Goal: Information Seeking & Learning: Learn about a topic

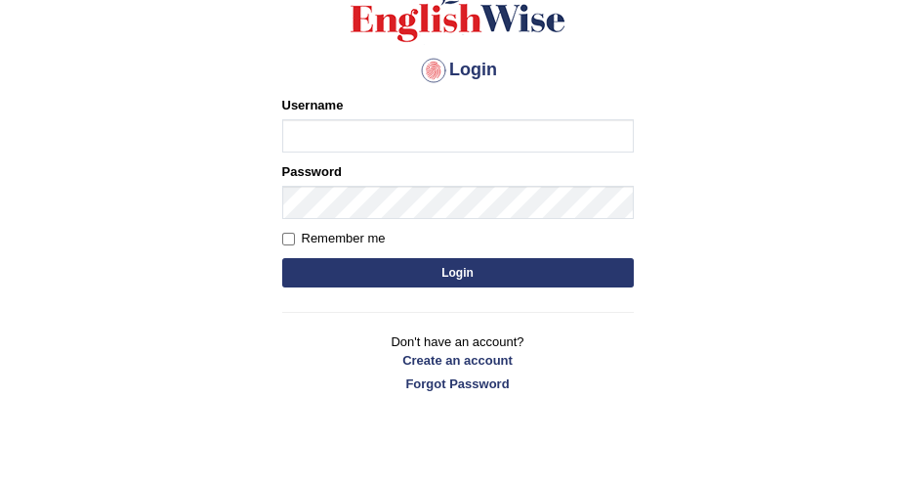
type input "DishaEw"
click at [473, 272] on button "Login" at bounding box center [458, 272] width 352 height 29
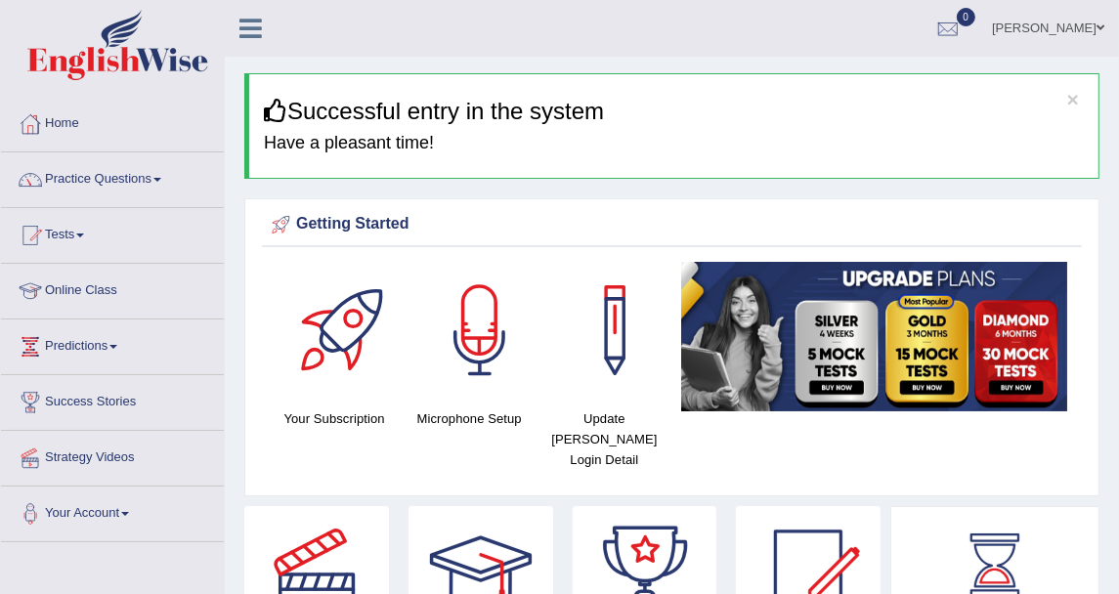
drag, startPoint x: 924, startPoint y: 0, endPoint x: 162, endPoint y: 166, distance: 780.0
click at [162, 166] on link "Practice Questions" at bounding box center [112, 176] width 223 height 49
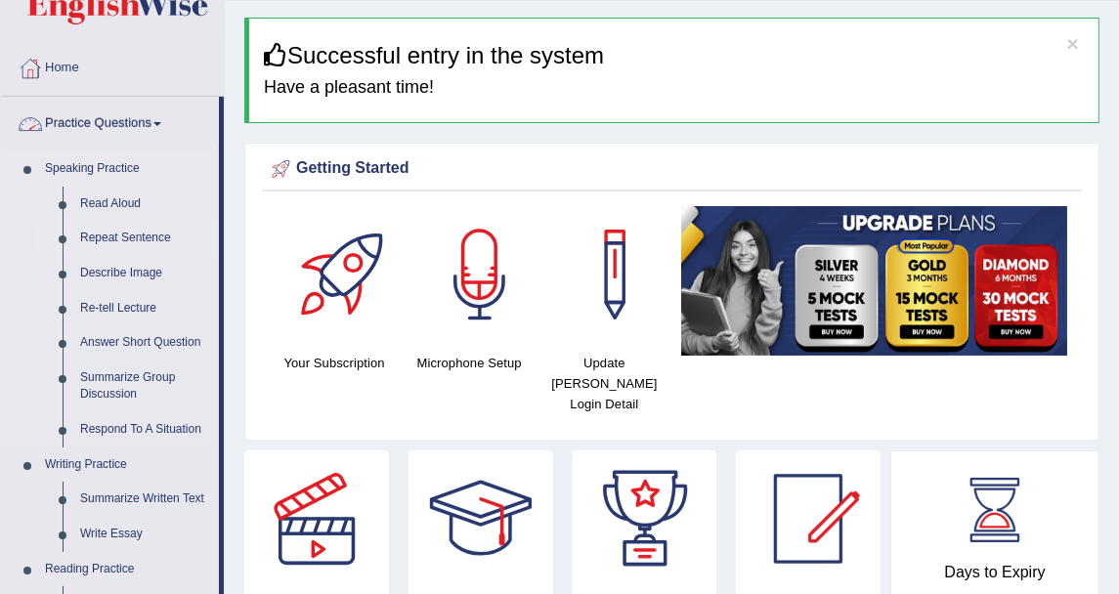
scroll to position [217, 0]
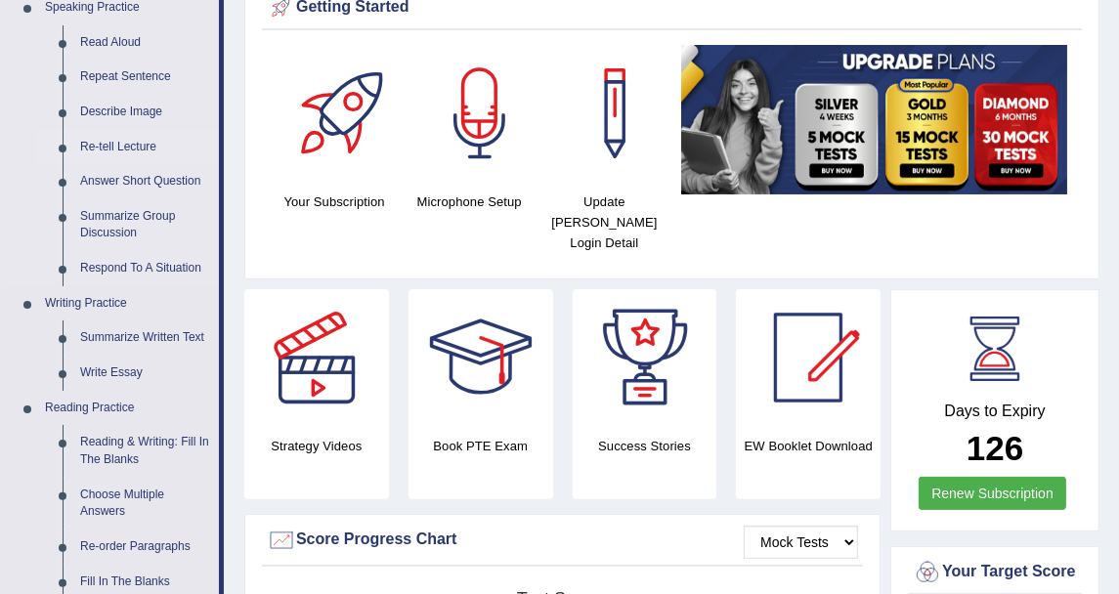
click at [147, 143] on link "Re-tell Lecture" at bounding box center [145, 147] width 148 height 35
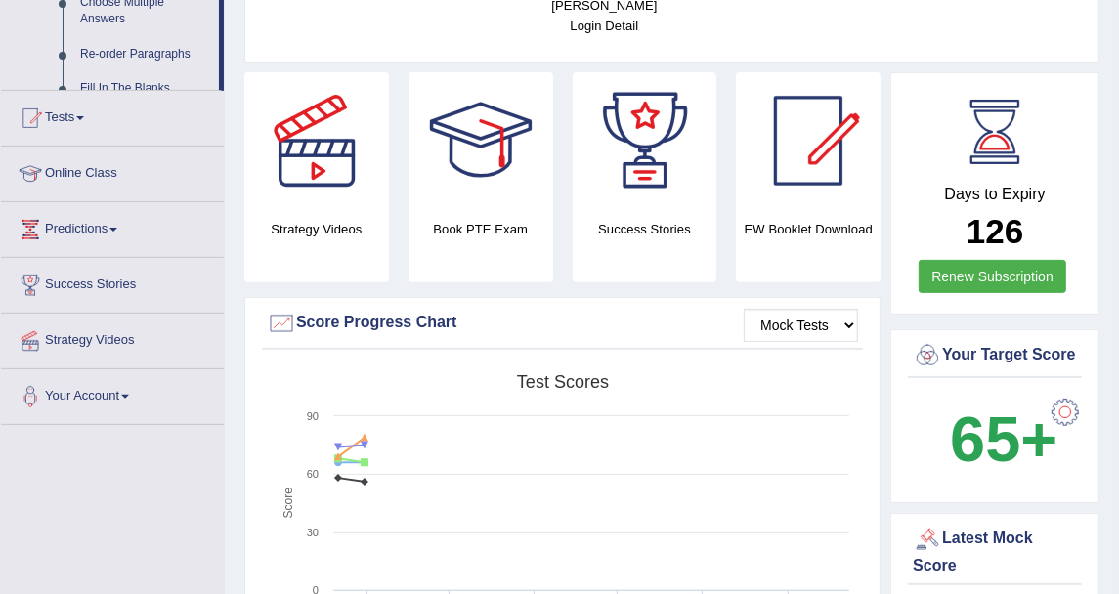
scroll to position [583, 0]
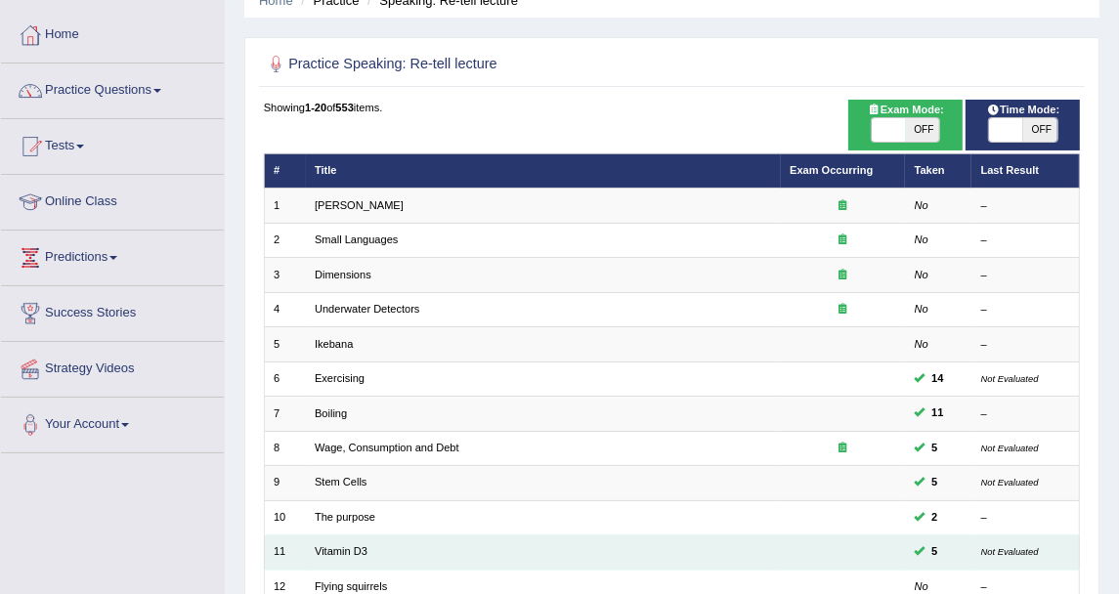
scroll to position [217, 0]
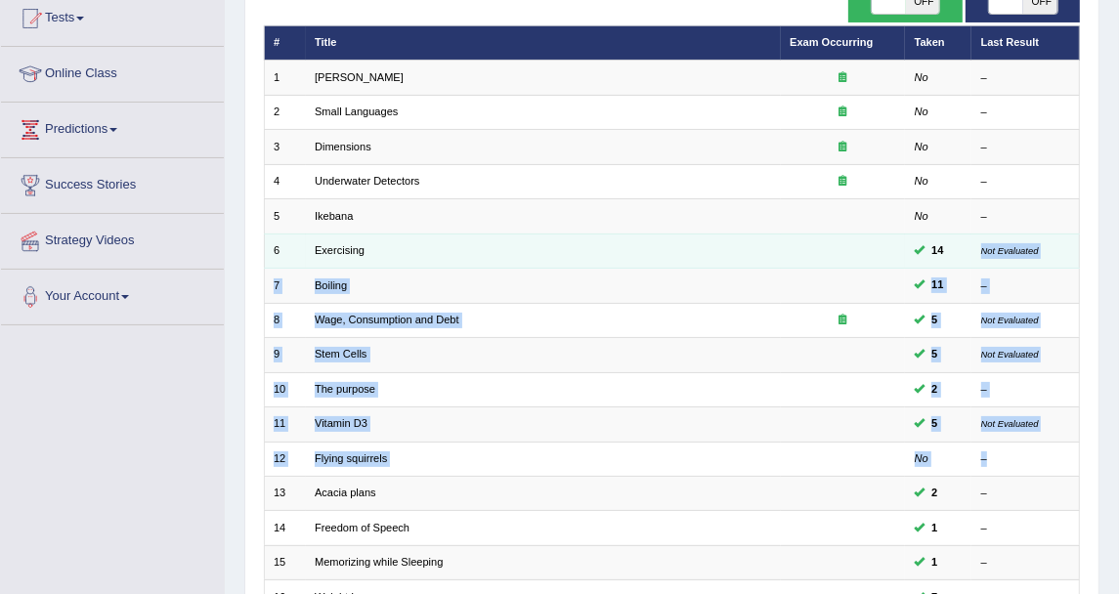
drag, startPoint x: 1040, startPoint y: 456, endPoint x: 979, endPoint y: 261, distance: 204.6
click at [979, 261] on tbody "1 Amory Lovins No – 2 Small Languages No – 3 Dimensions No – 4 Underwater Detec…" at bounding box center [672, 407] width 816 height 693
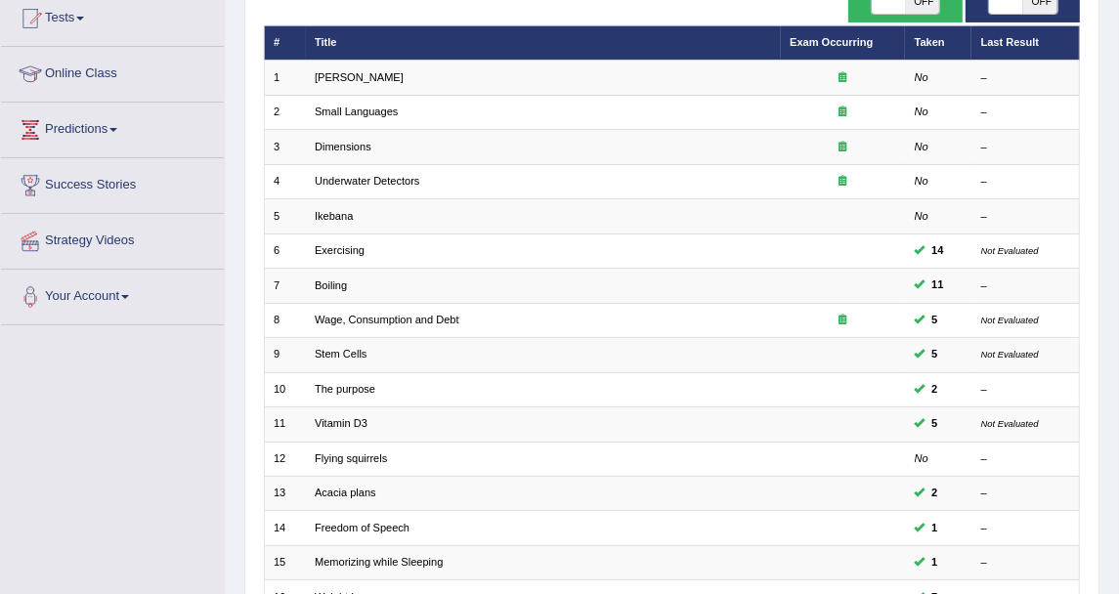
click at [232, 396] on div "Home Practice Speaking: Re-tell lecture Practice Speaking: Re-tell lecture Time…" at bounding box center [672, 323] width 894 height 1080
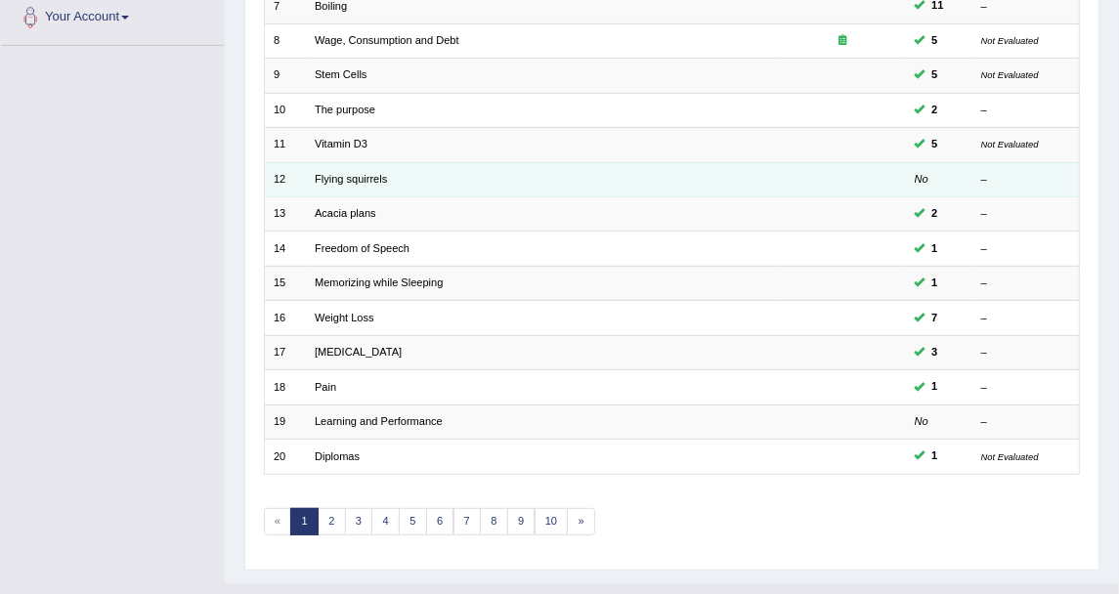
scroll to position [525, 0]
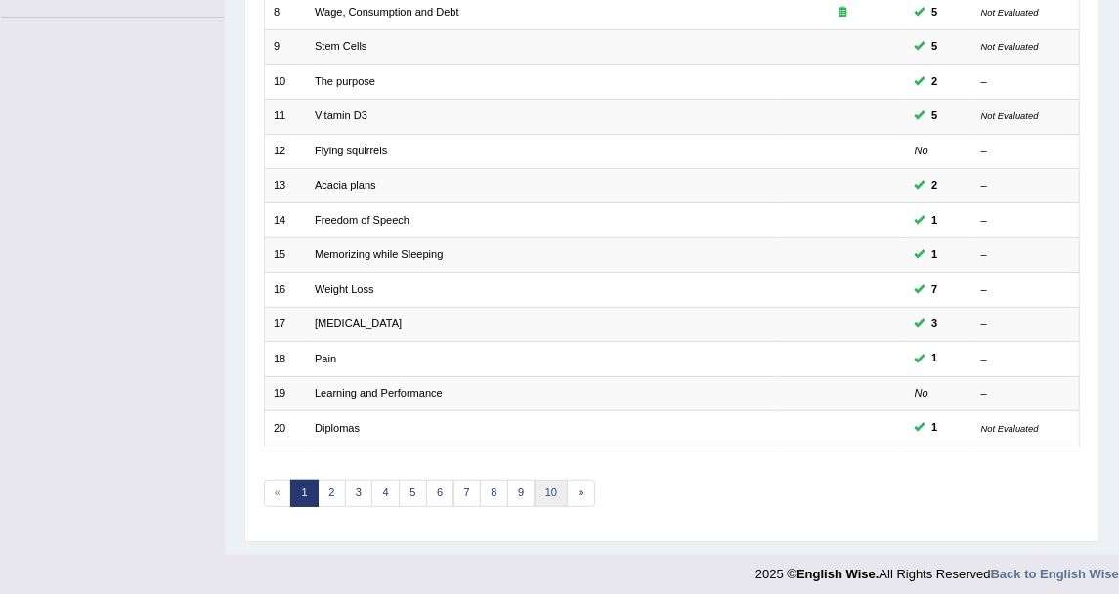
click at [543, 480] on link "10" at bounding box center [551, 493] width 34 height 27
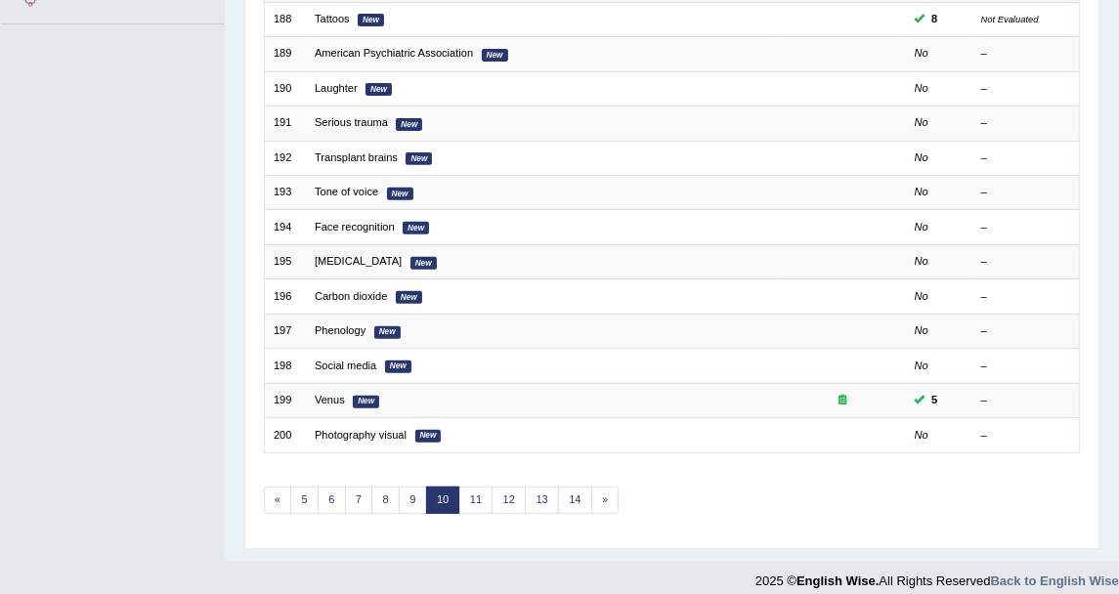
scroll to position [525, 0]
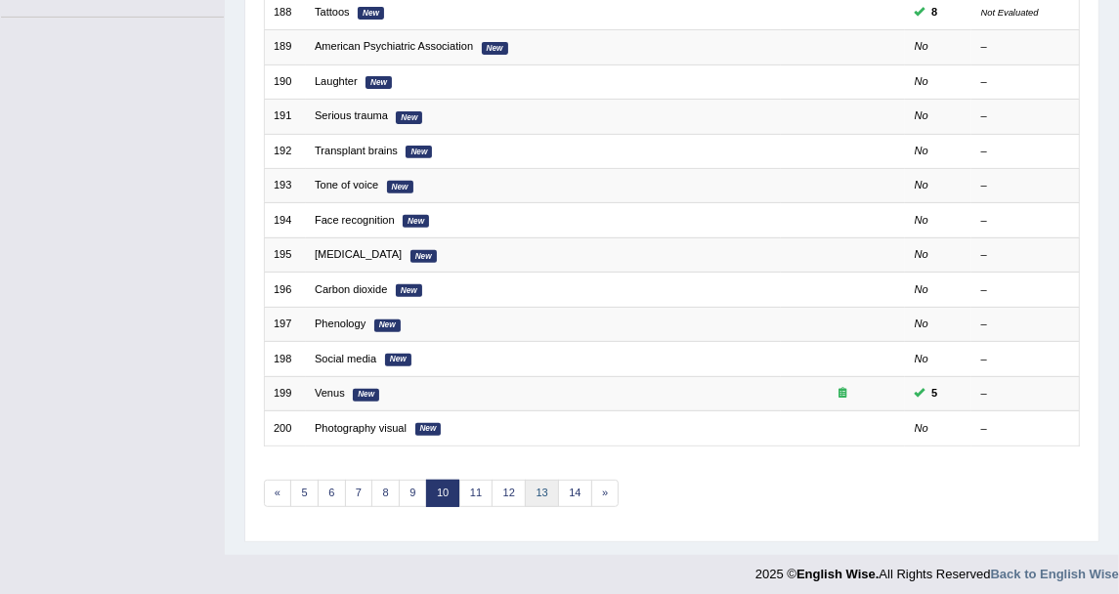
click at [532, 489] on link "13" at bounding box center [542, 493] width 34 height 27
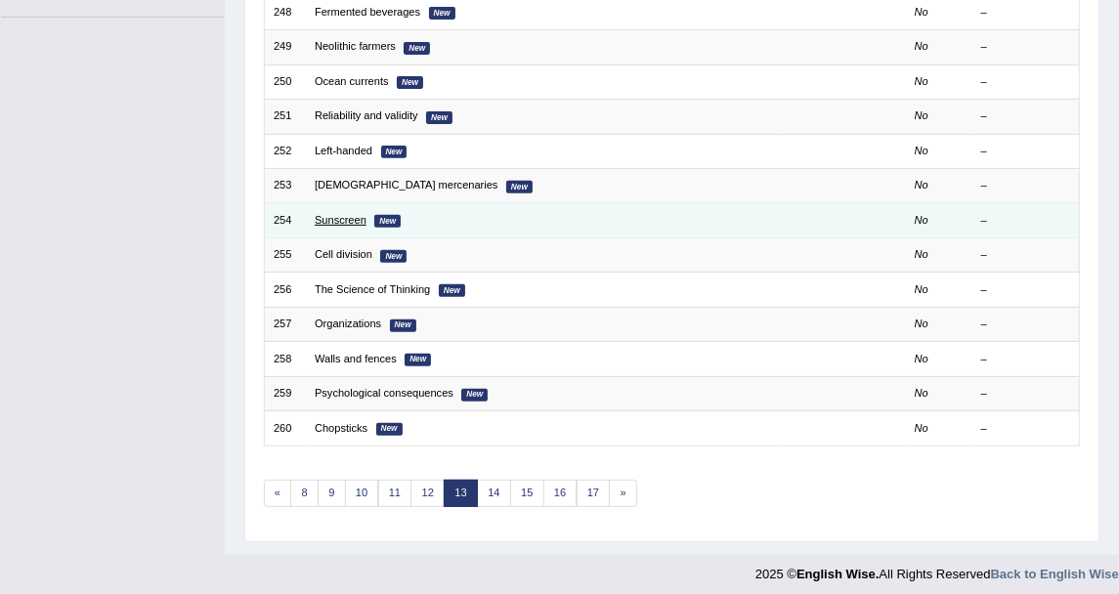
click at [361, 217] on link "Sunscreen" at bounding box center [341, 220] width 52 height 12
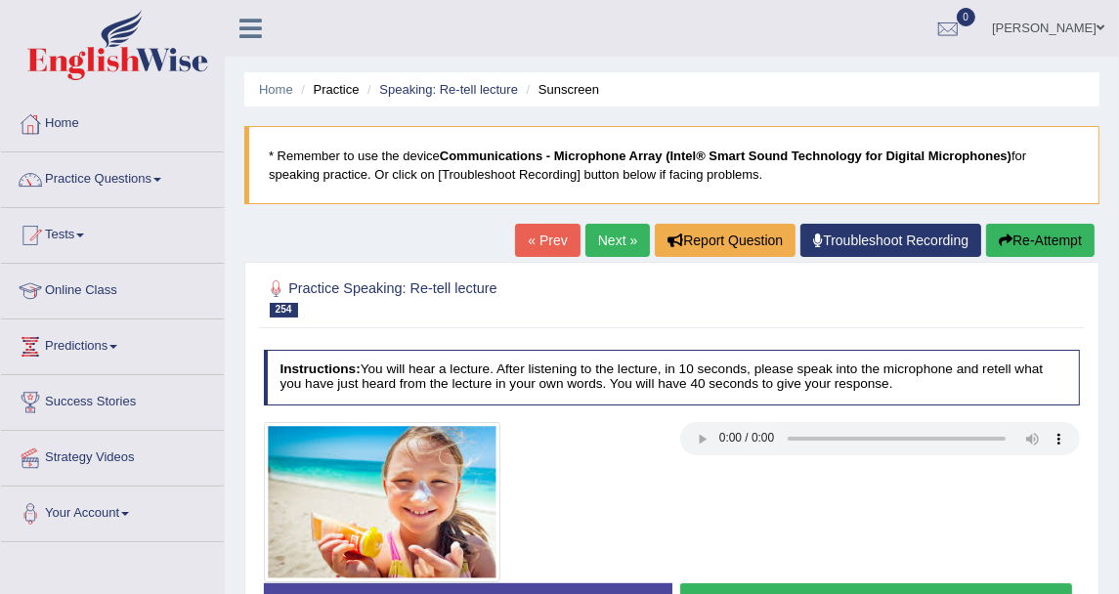
click at [608, 239] on link "Next »" at bounding box center [617, 240] width 64 height 33
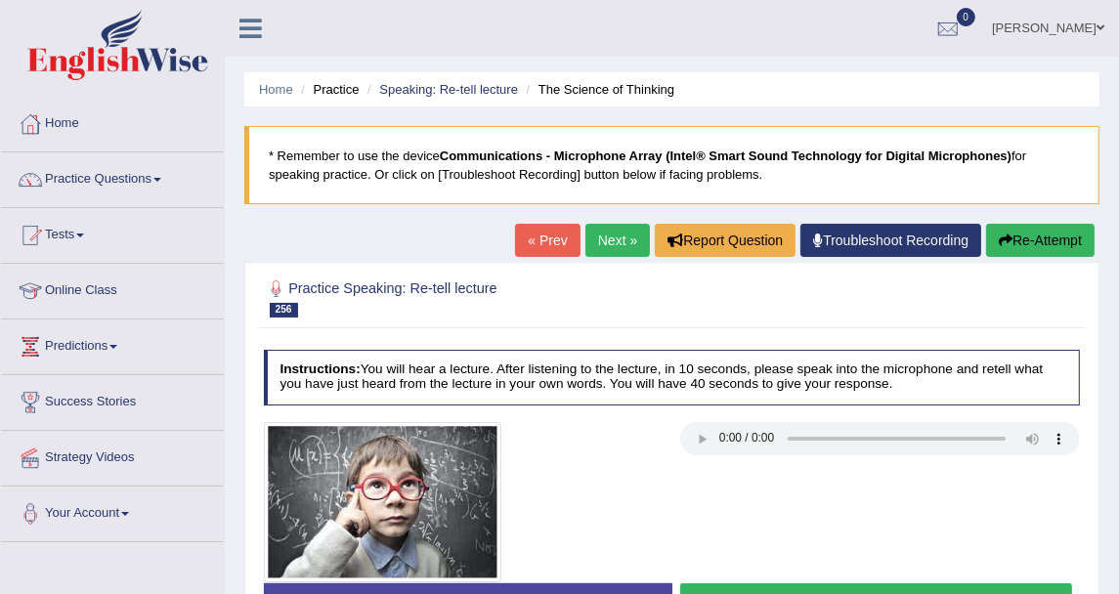
click at [608, 239] on link "Next »" at bounding box center [617, 240] width 64 height 33
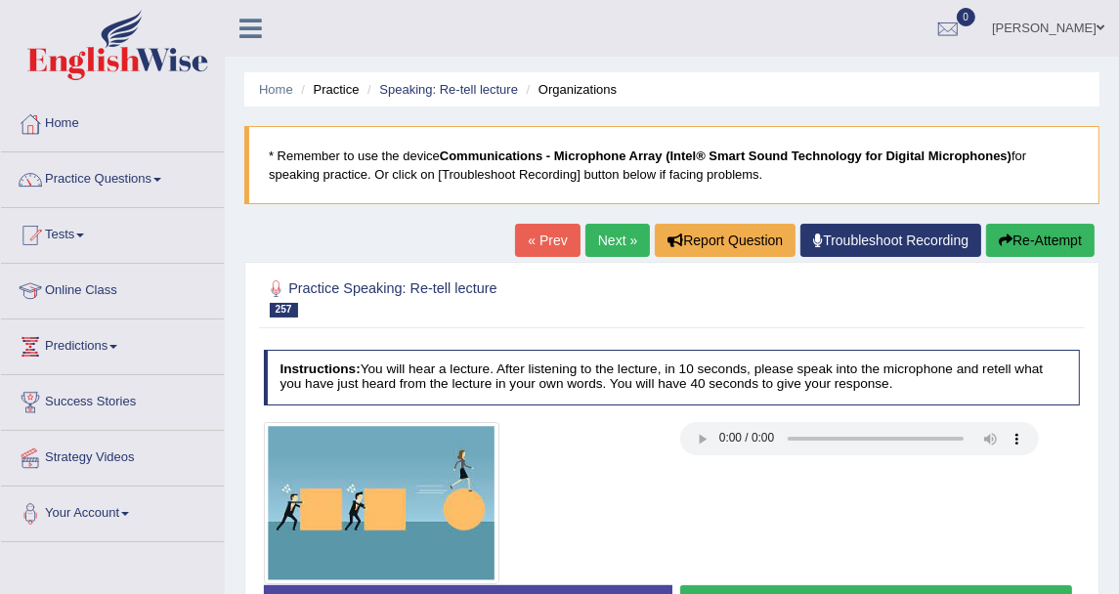
click at [608, 239] on link "Next »" at bounding box center [617, 240] width 64 height 33
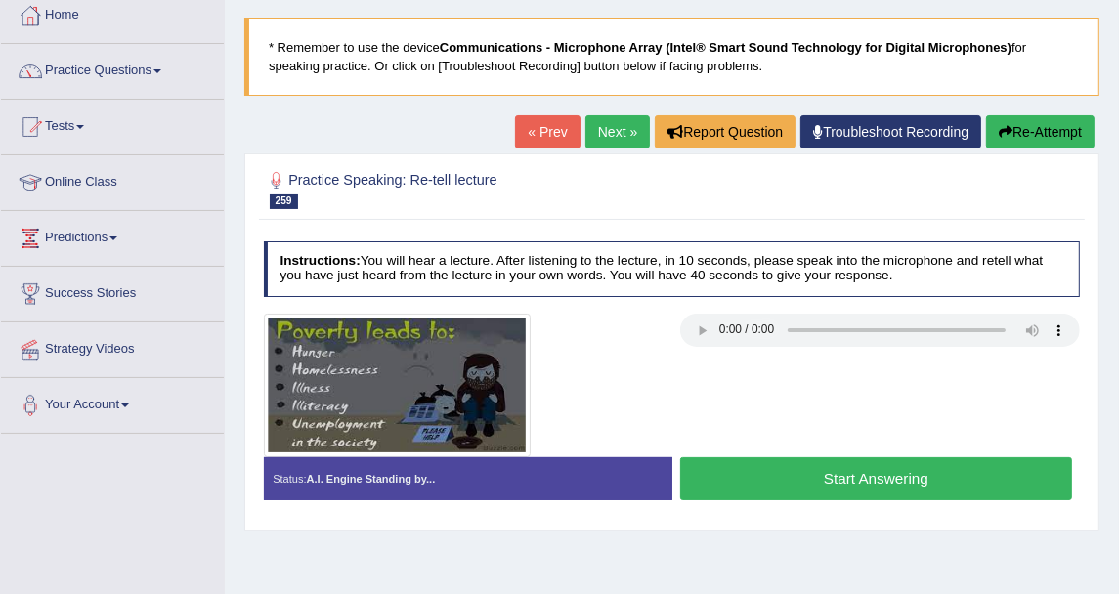
scroll to position [108, 0]
click at [749, 220] on div "Practice Speaking: Re-tell lecture 259 Psychological consequences Instructions:…" at bounding box center [671, 341] width 855 height 377
click at [853, 482] on button "Start Answering" at bounding box center [876, 478] width 392 height 42
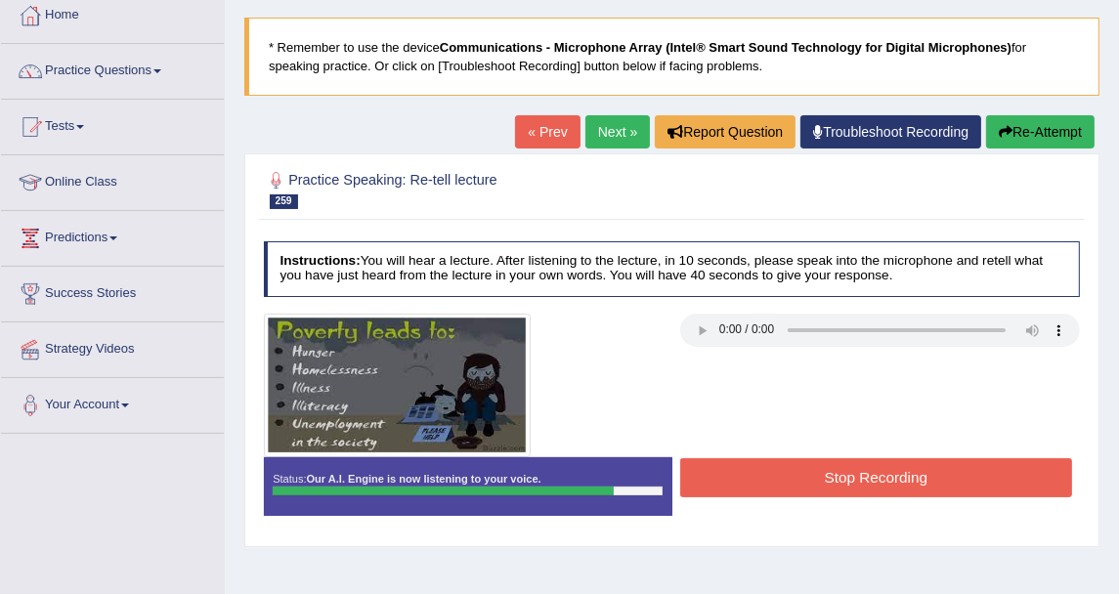
click at [853, 482] on button "Stop Recording" at bounding box center [876, 477] width 392 height 38
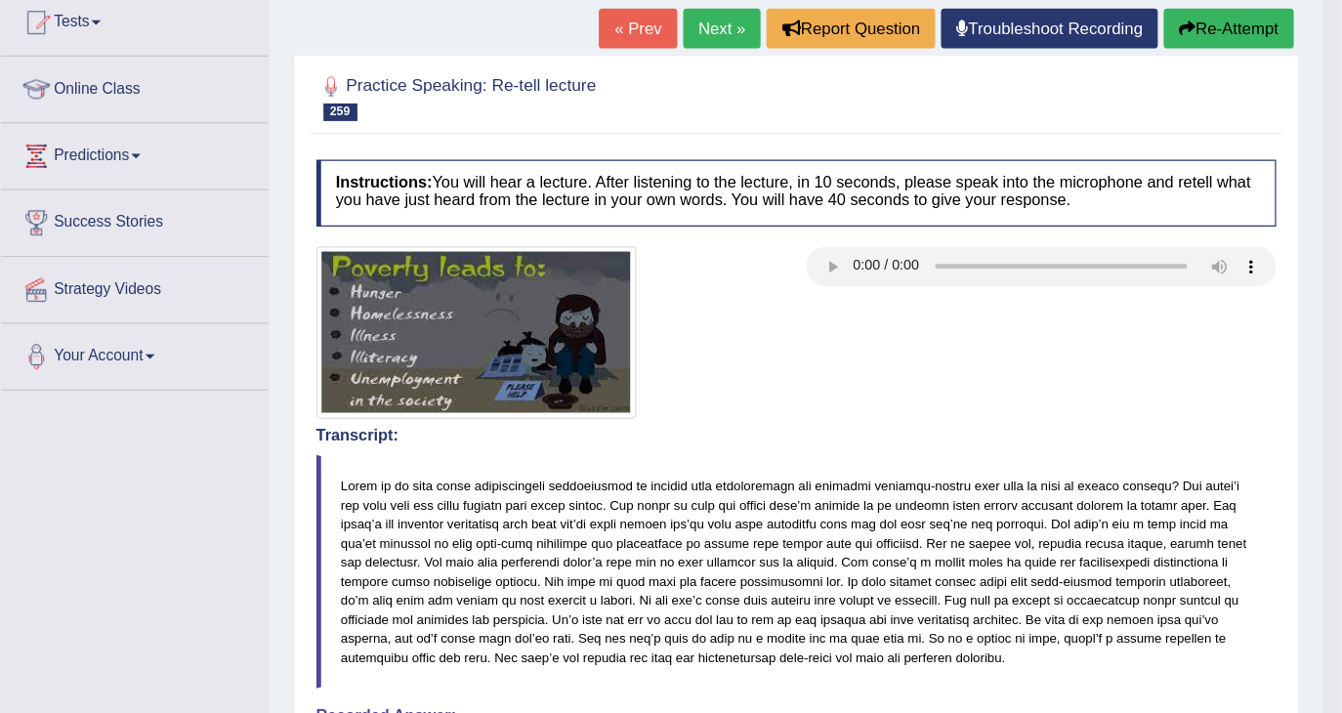
scroll to position [217, 0]
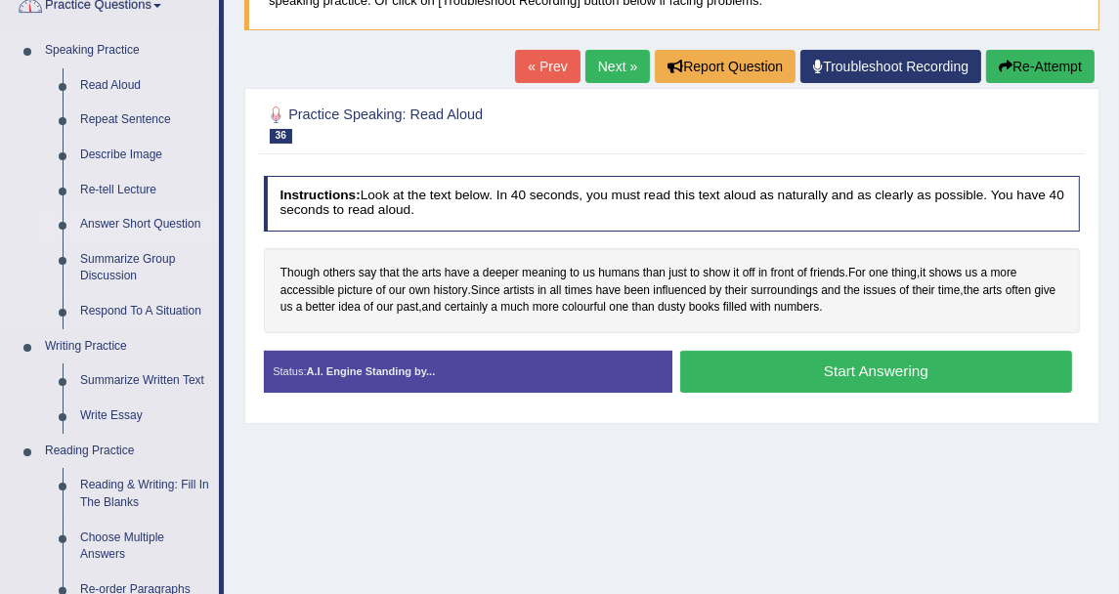
scroll to position [108, 0]
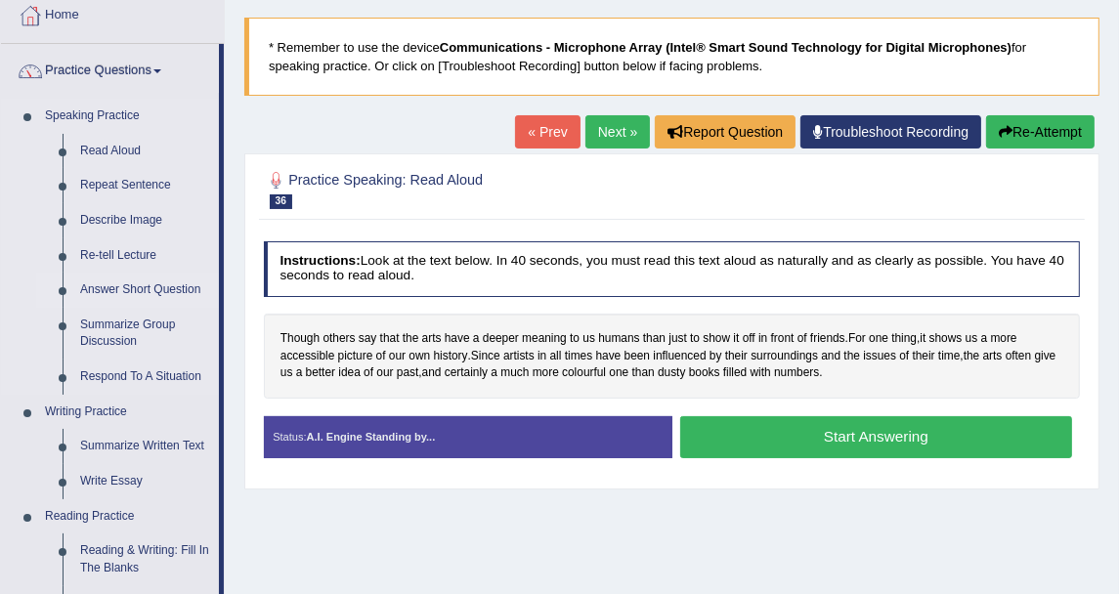
click at [141, 280] on link "Answer Short Question" at bounding box center [145, 290] width 148 height 35
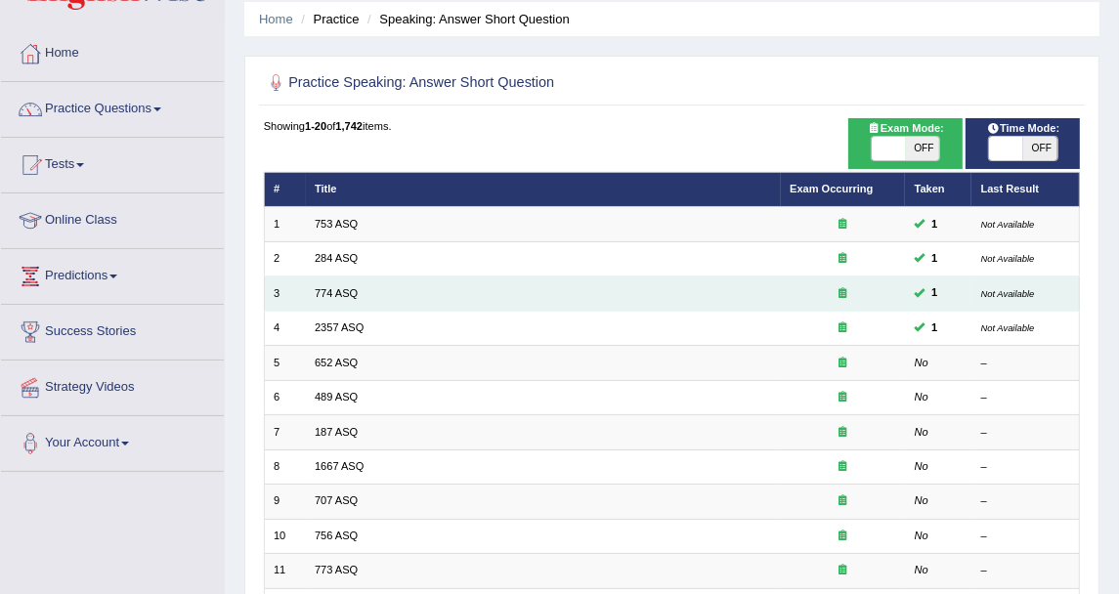
scroll to position [108, 0]
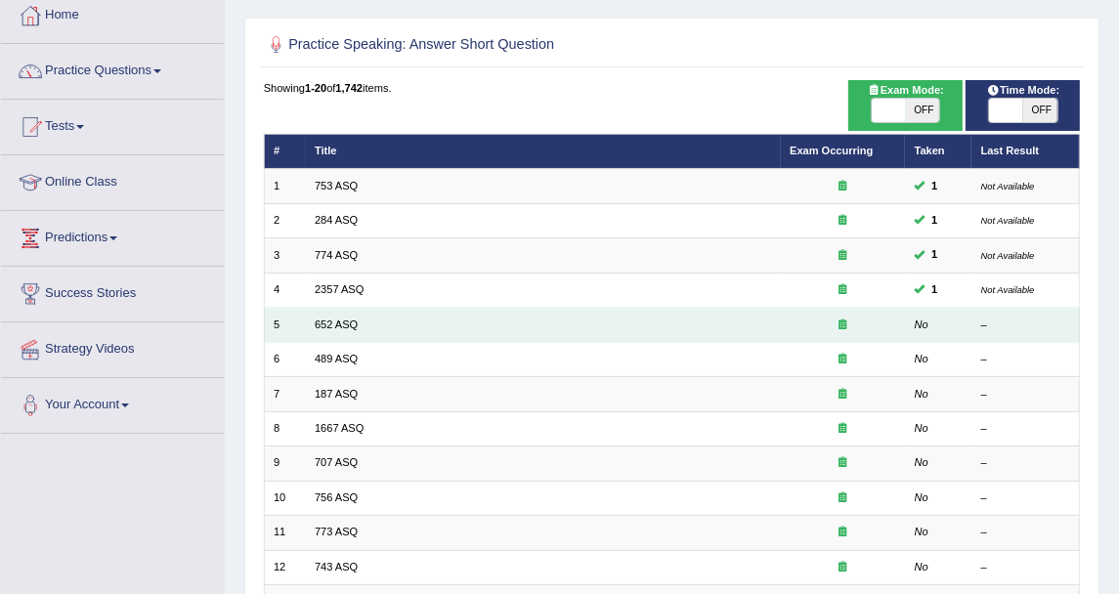
click at [338, 328] on td "652 ASQ" at bounding box center [543, 325] width 475 height 34
click at [338, 323] on link "652 ASQ" at bounding box center [336, 325] width 43 height 12
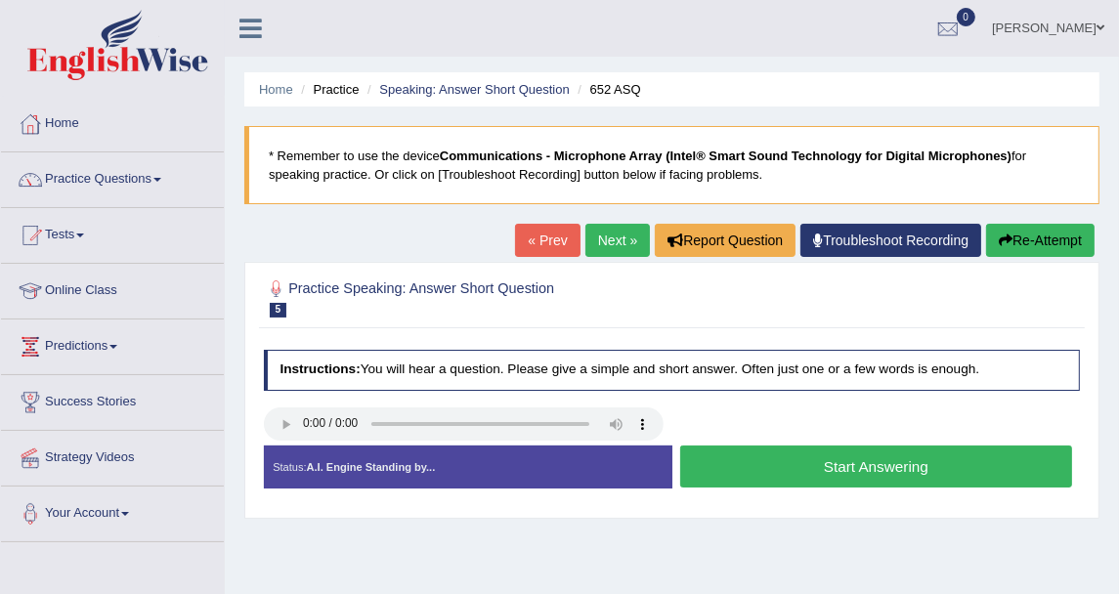
click at [758, 454] on button "Start Answering" at bounding box center [876, 467] width 392 height 42
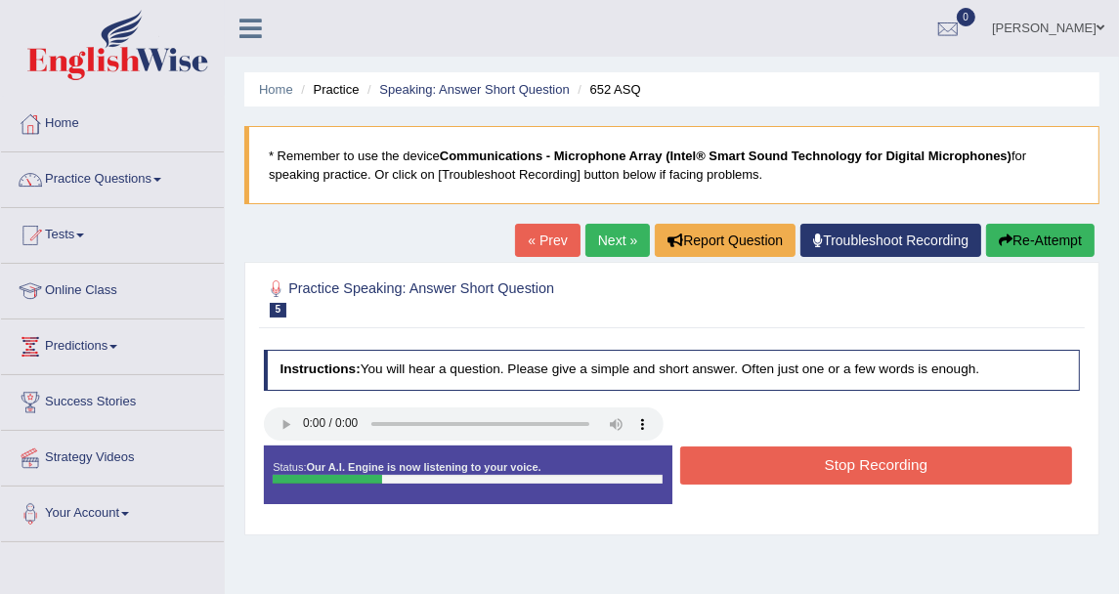
click at [767, 467] on button "Stop Recording" at bounding box center [876, 465] width 392 height 38
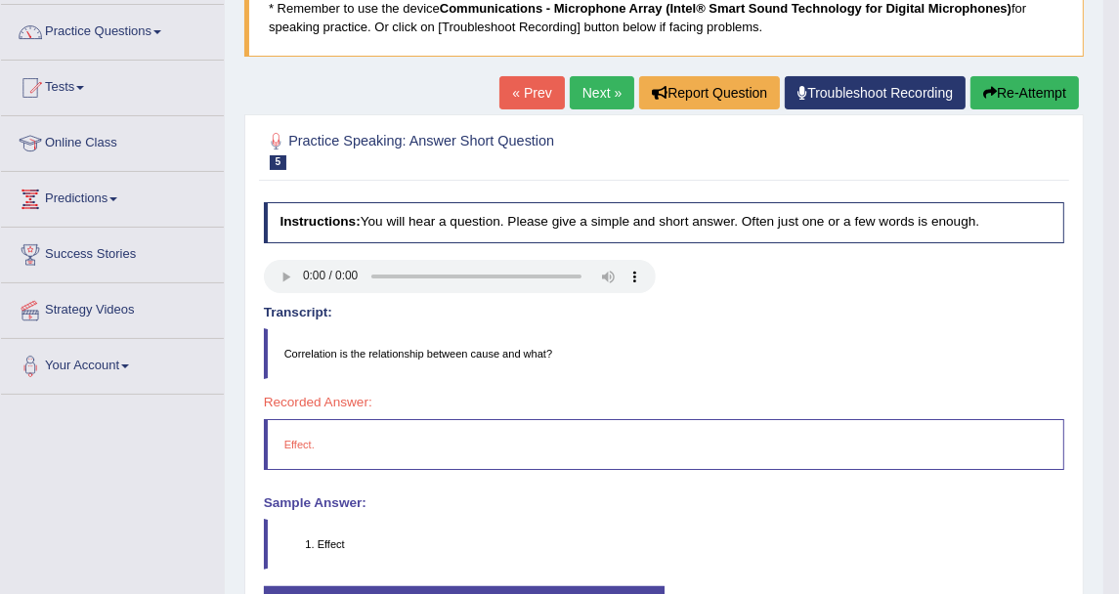
scroll to position [108, 0]
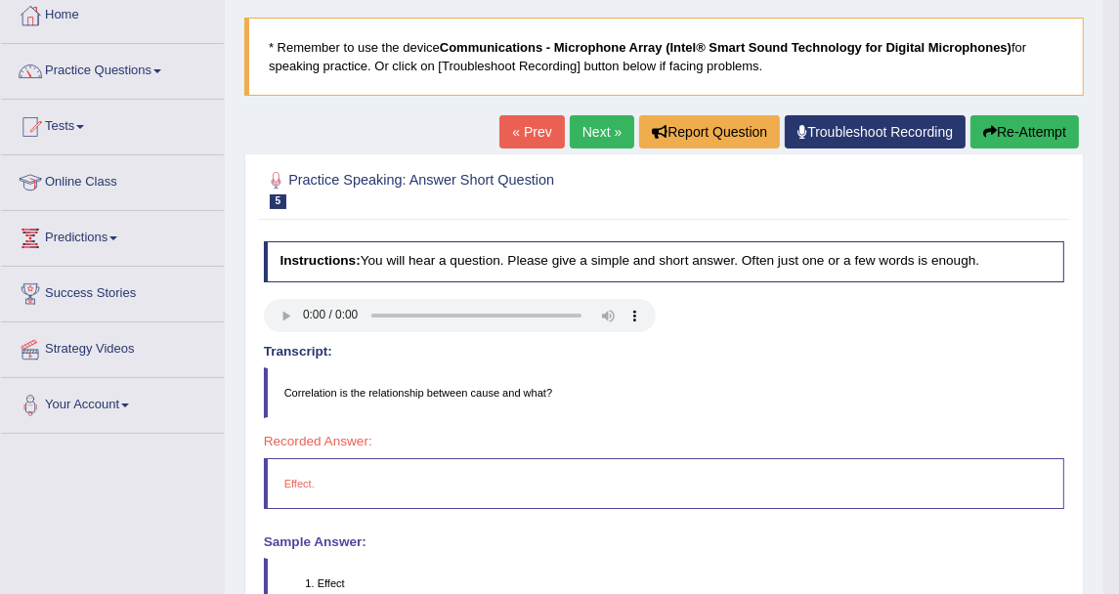
click at [603, 133] on link "Next »" at bounding box center [602, 131] width 64 height 33
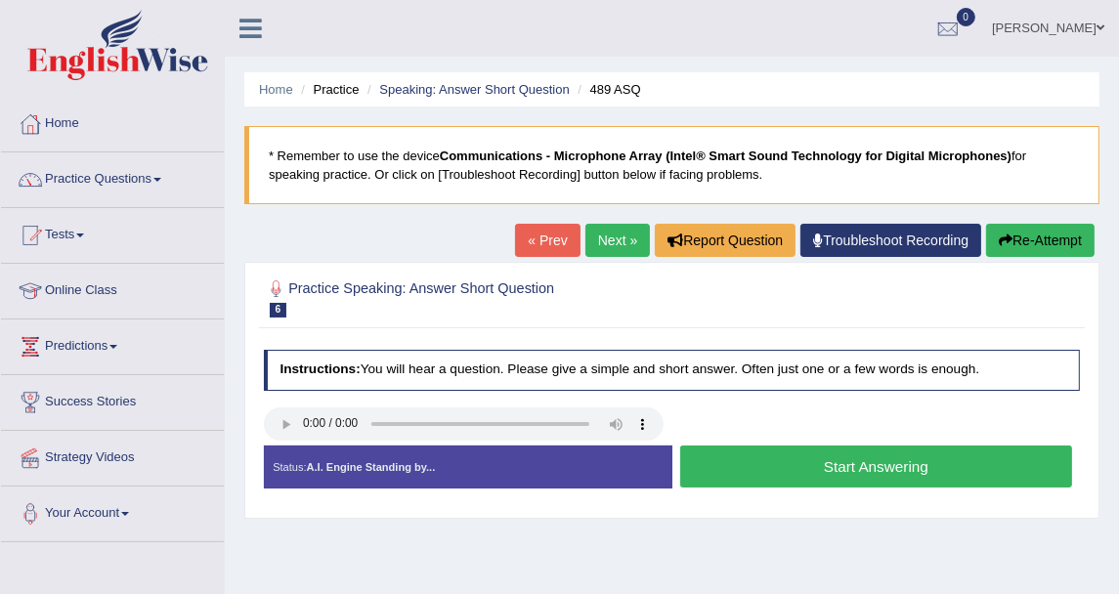
click at [885, 457] on button "Start Answering" at bounding box center [876, 467] width 392 height 42
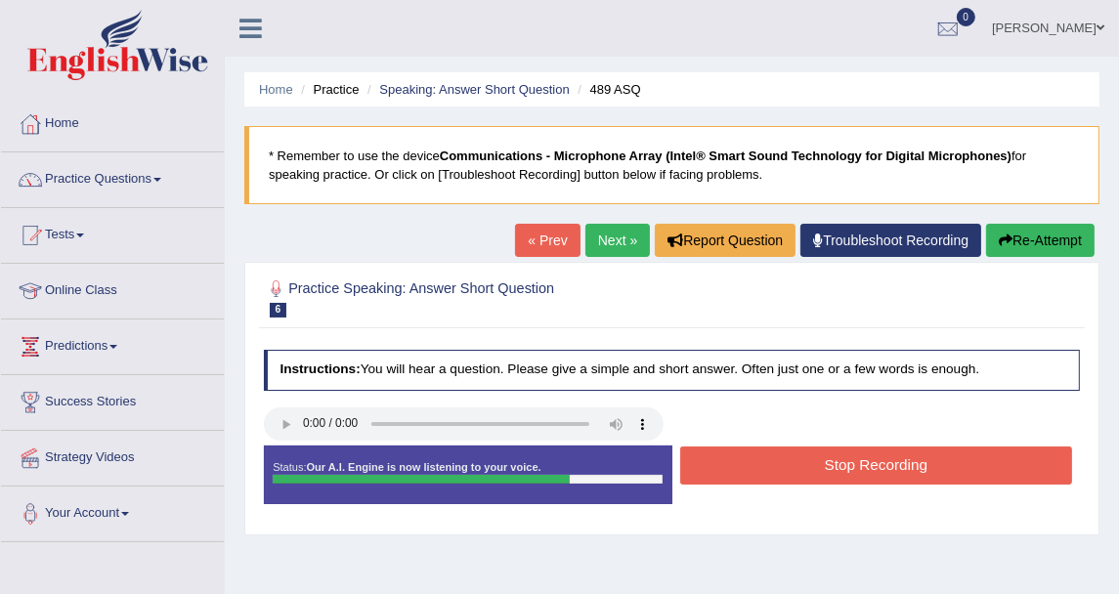
click at [899, 468] on button "Stop Recording" at bounding box center [876, 465] width 392 height 38
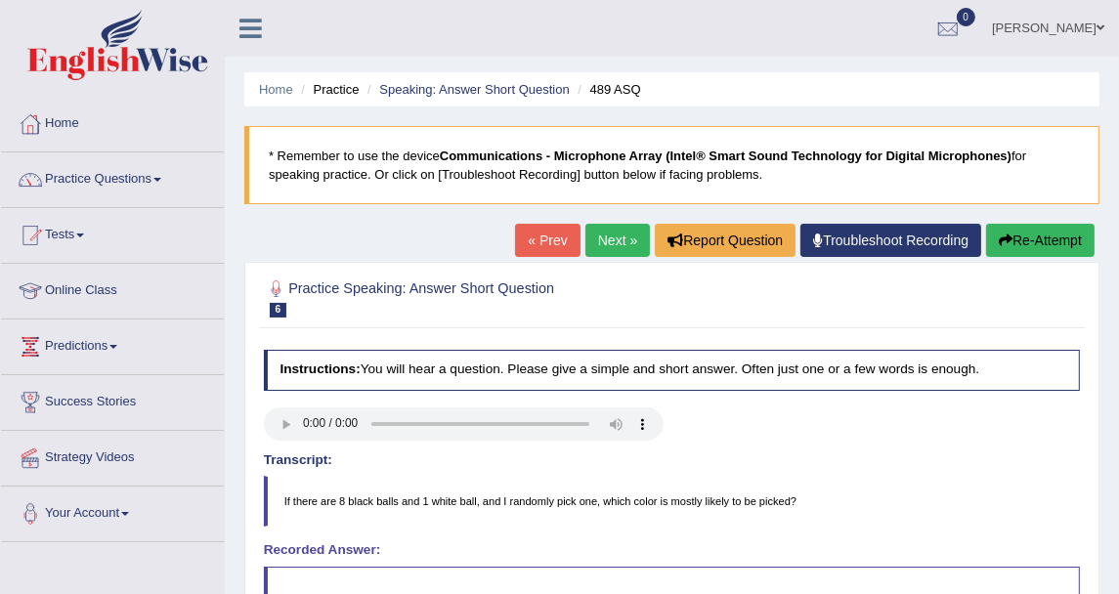
click at [611, 230] on link "Next »" at bounding box center [617, 240] width 64 height 33
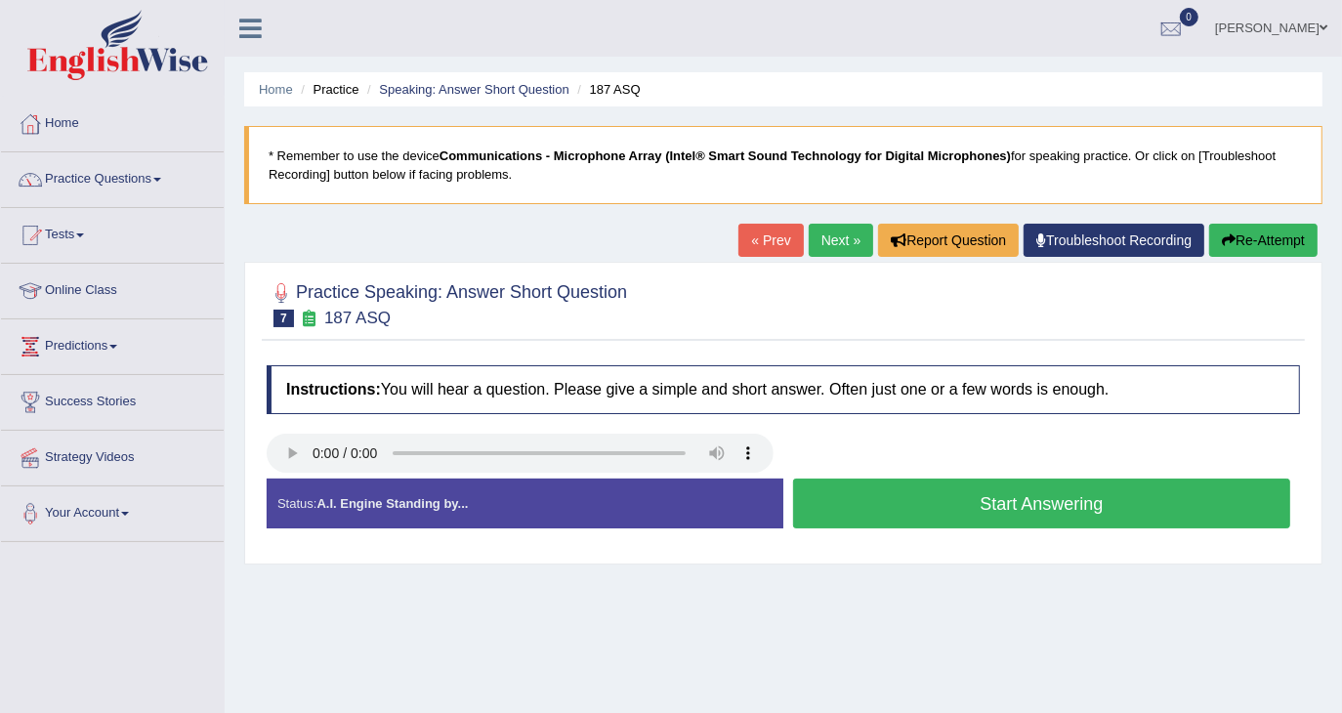
drag, startPoint x: 956, startPoint y: 20, endPoint x: 149, endPoint y: 182, distance: 823.1
click at [149, 182] on link "Practice Questions" at bounding box center [112, 176] width 223 height 49
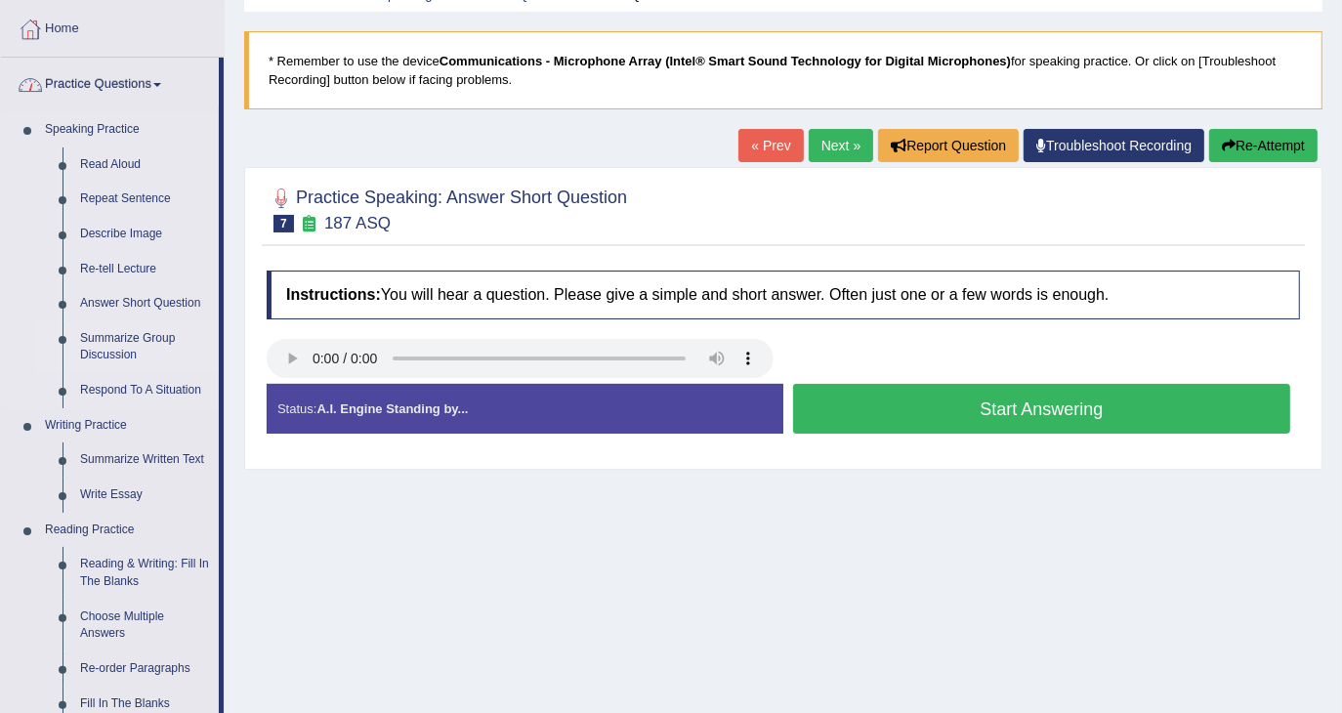
scroll to position [130, 0]
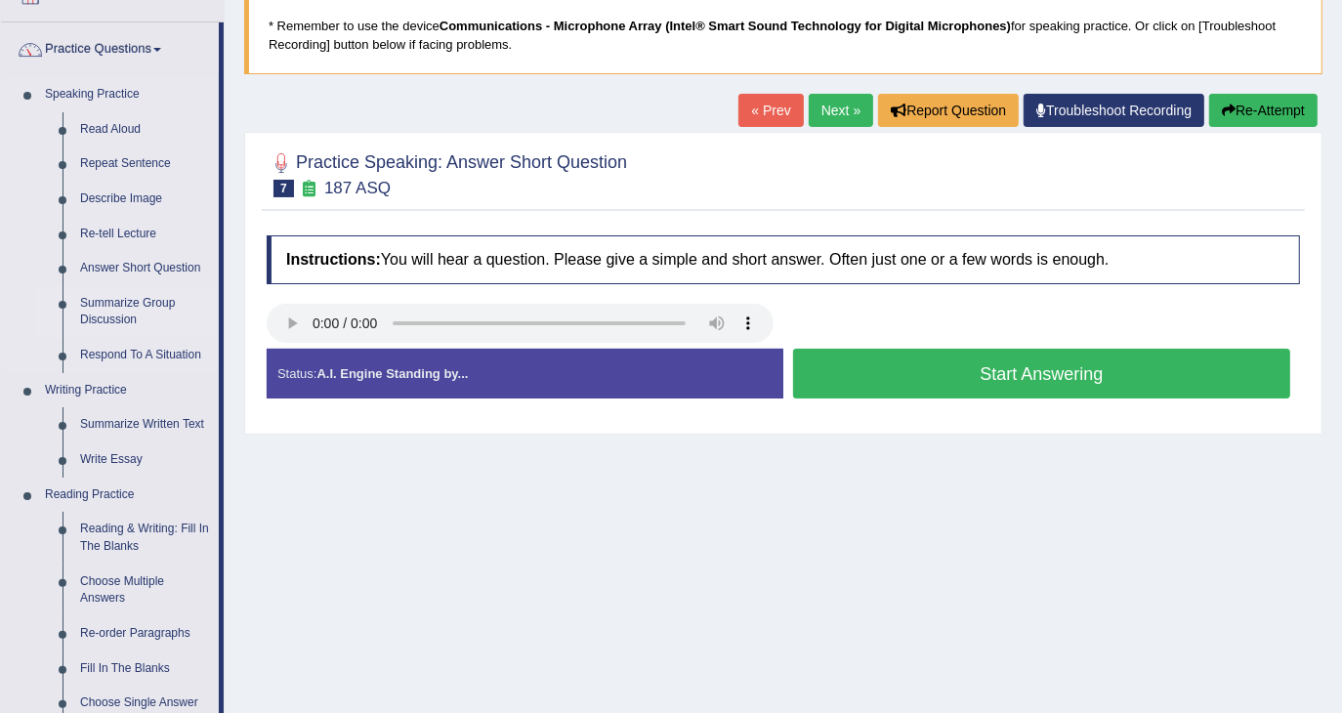
click at [131, 305] on link "Summarize Group Discussion" at bounding box center [145, 312] width 148 height 52
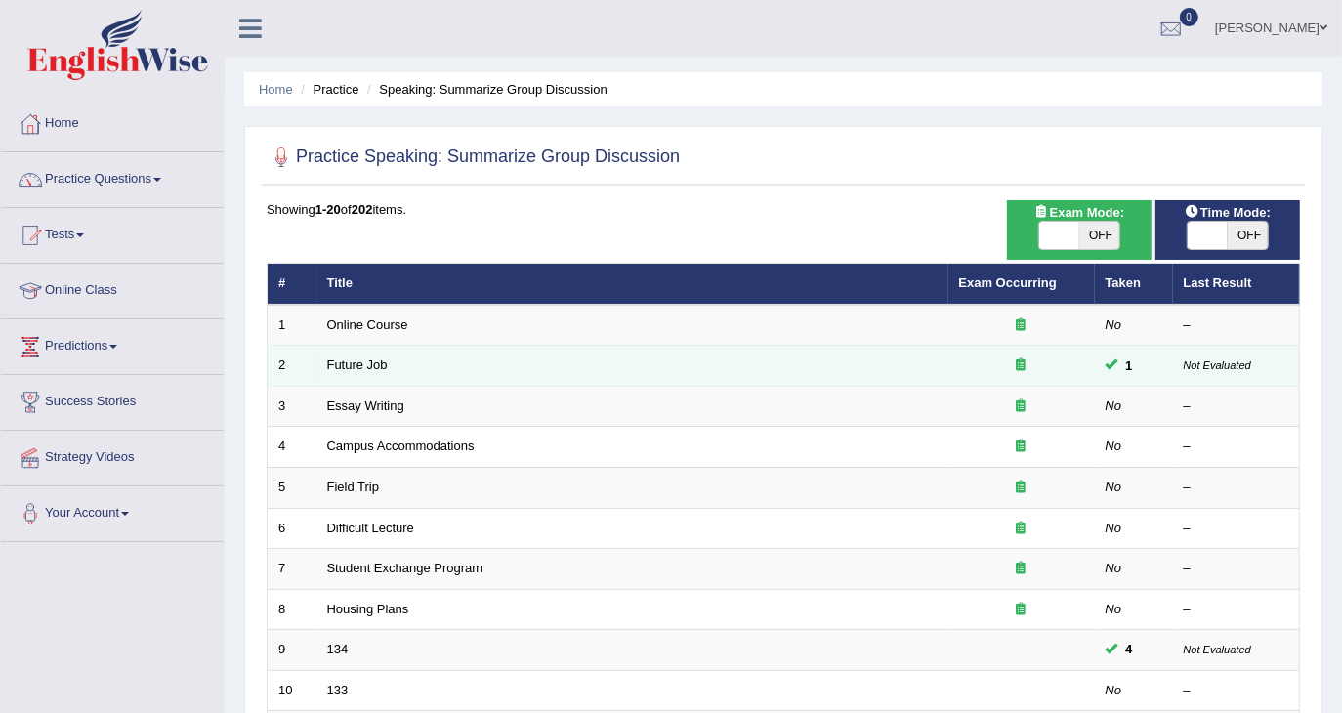
scroll to position [130, 0]
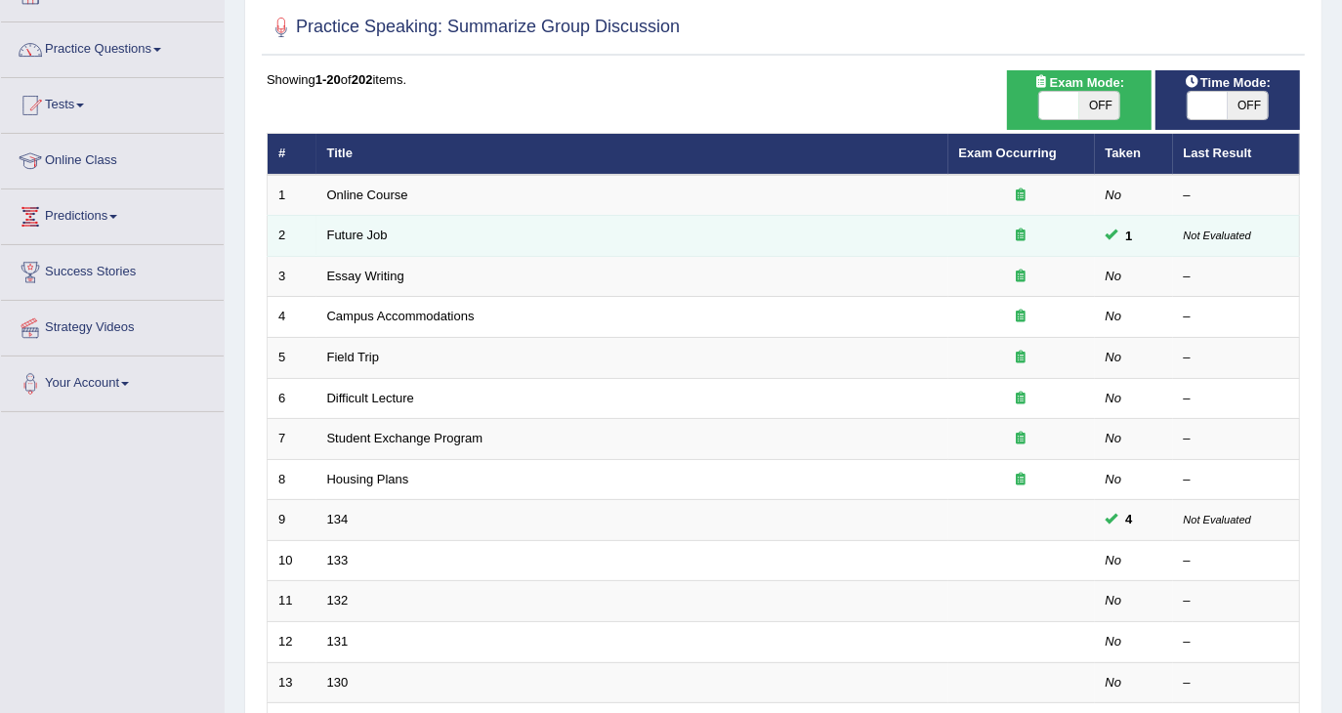
click at [391, 228] on td "Future Job" at bounding box center [633, 236] width 632 height 41
drag, startPoint x: 372, startPoint y: 233, endPoint x: 426, endPoint y: 211, distance: 57.9
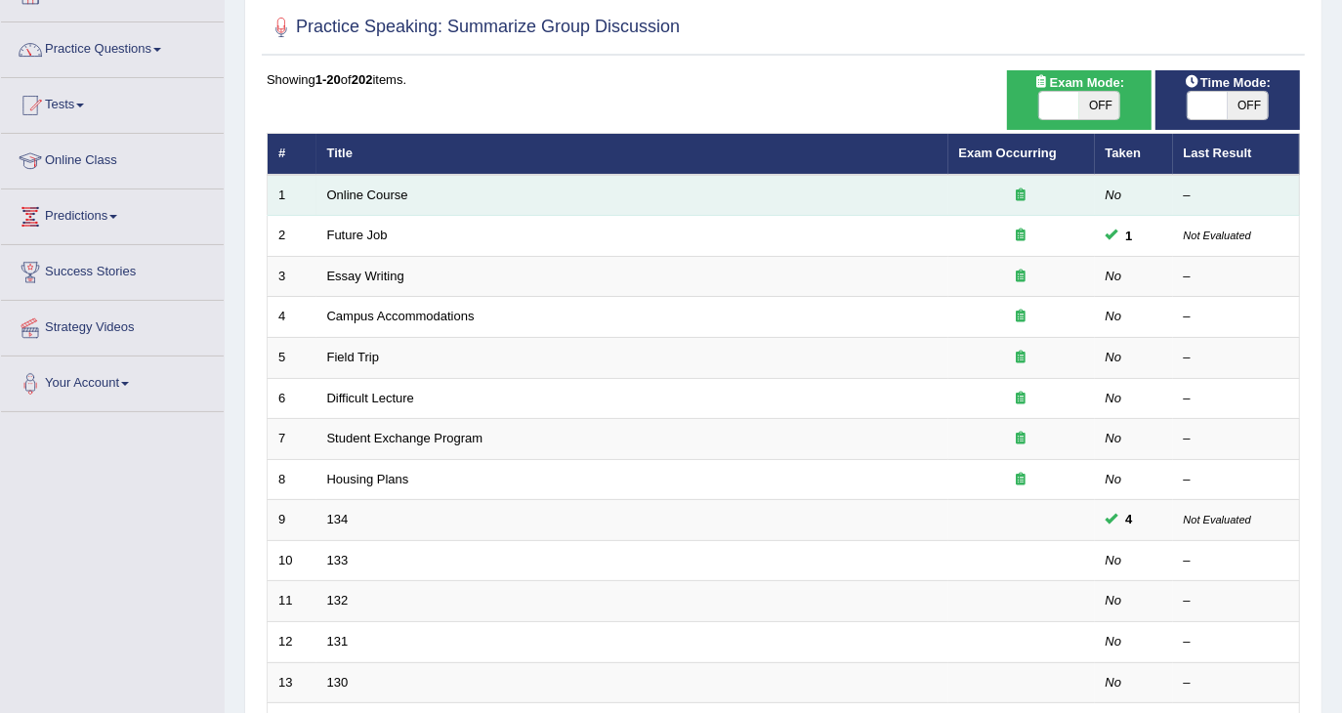
click at [372, 233] on link "Future Job" at bounding box center [357, 235] width 61 height 15
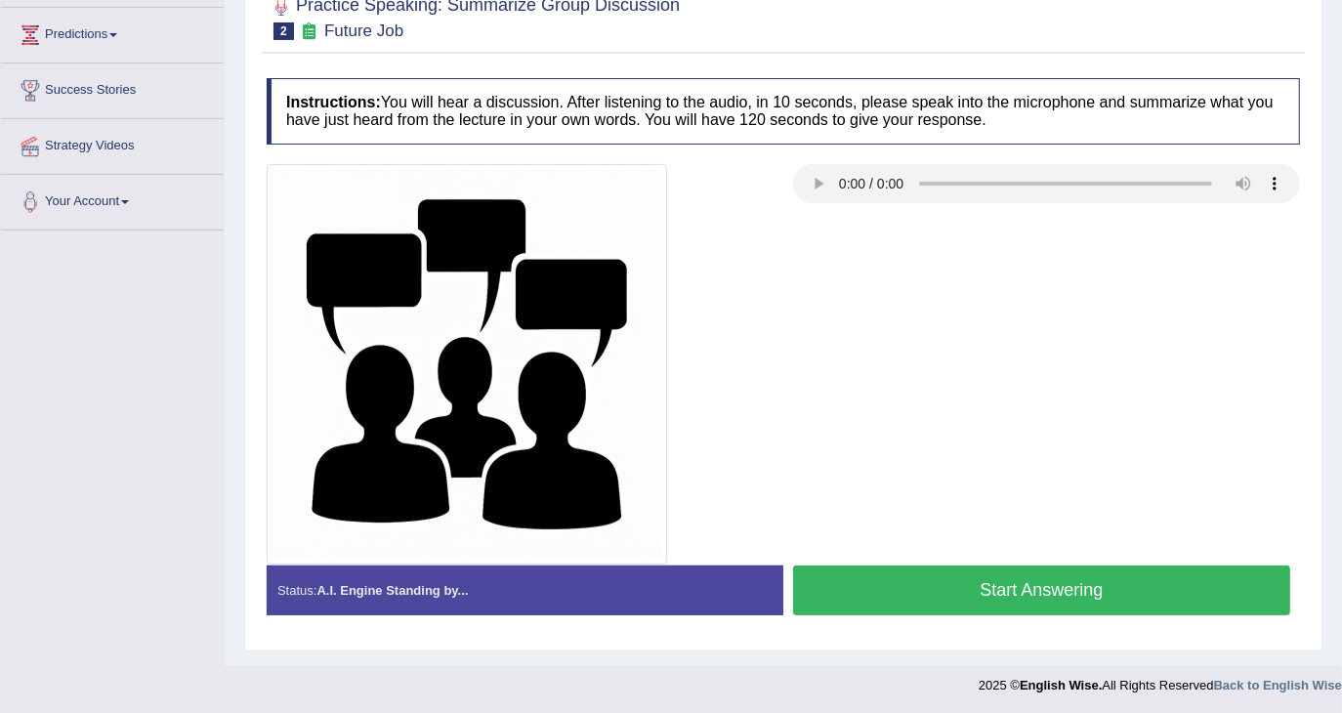
click at [884, 330] on div at bounding box center [783, 364] width 1053 height 401
click at [770, 341] on div at bounding box center [520, 364] width 527 height 401
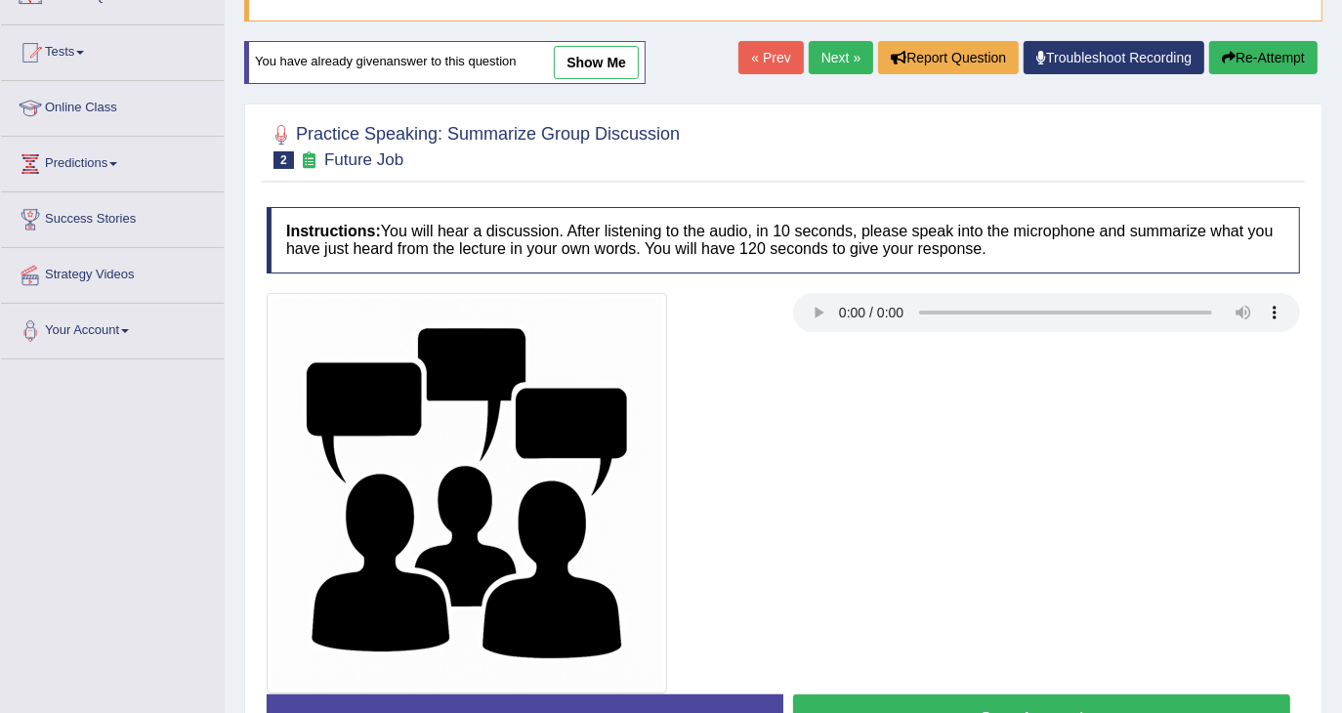
scroll to position [312, 0]
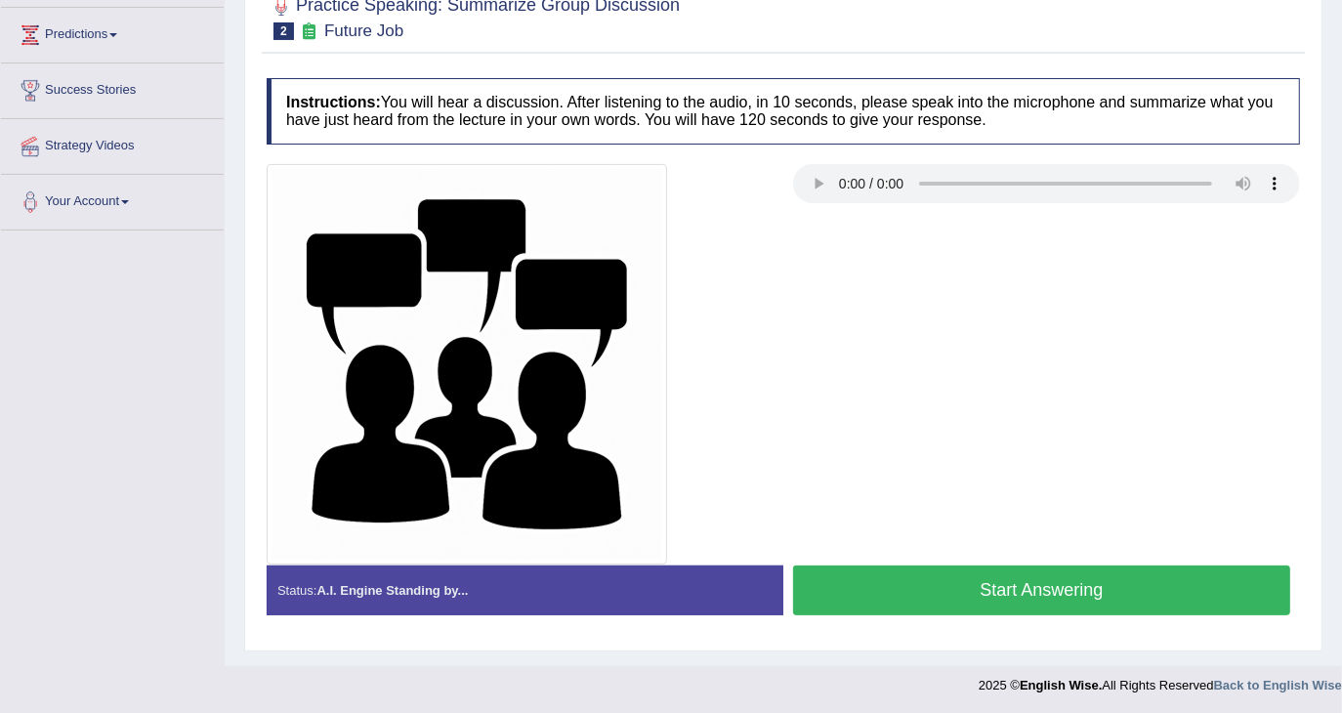
click at [965, 585] on button "Start Answering" at bounding box center [1041, 591] width 497 height 50
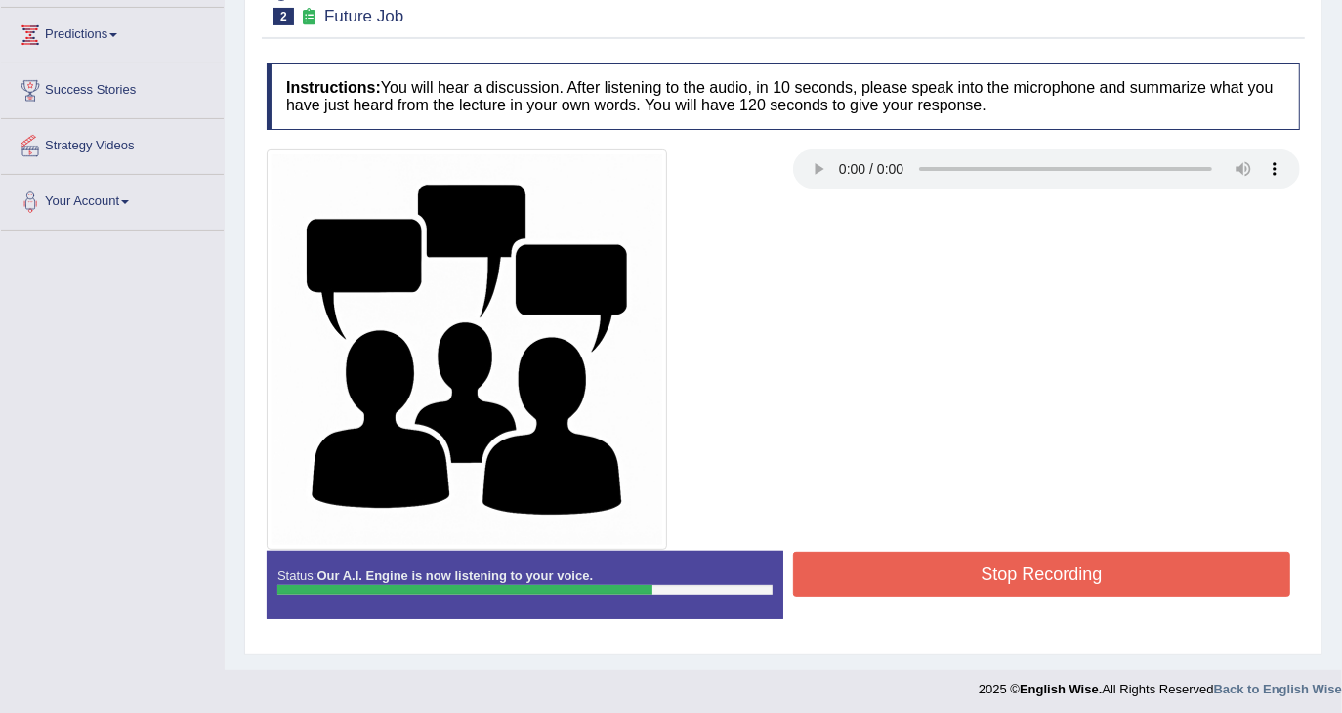
click at [1056, 586] on button "Stop Recording" at bounding box center [1041, 574] width 497 height 45
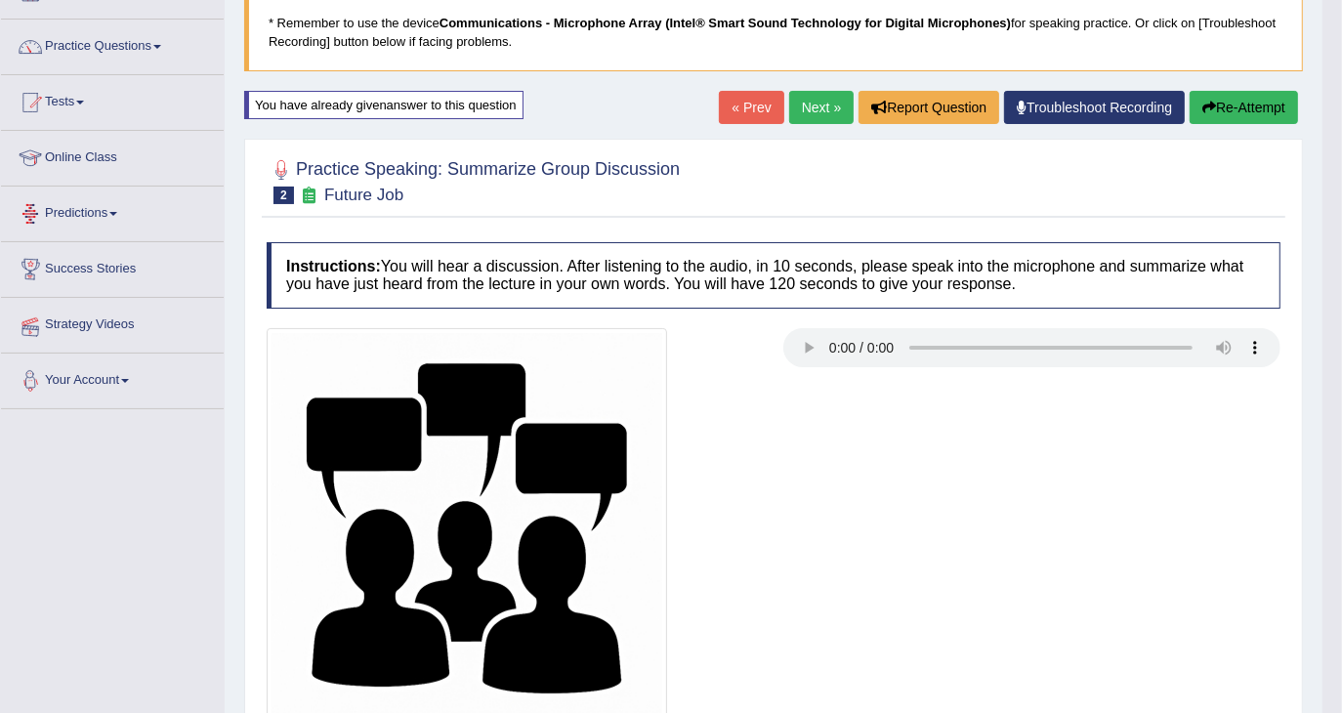
scroll to position [0, 0]
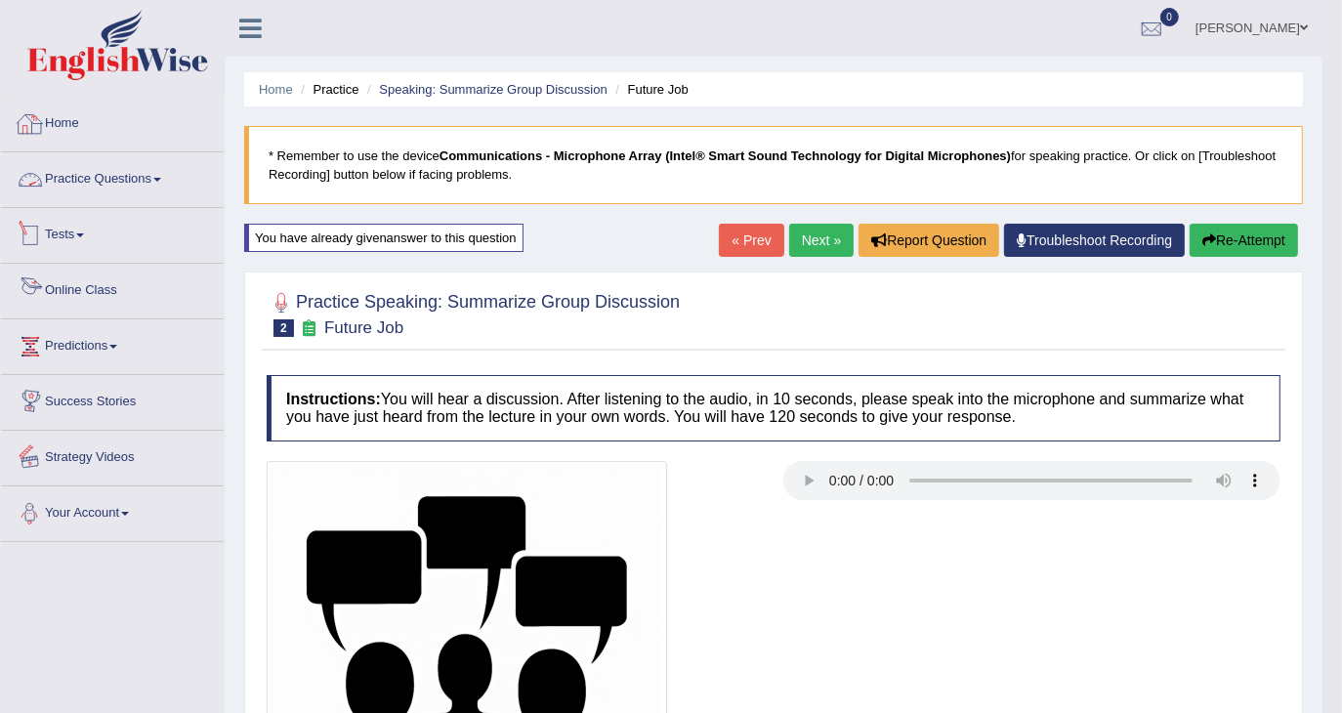
click at [118, 175] on link "Practice Questions" at bounding box center [112, 176] width 223 height 49
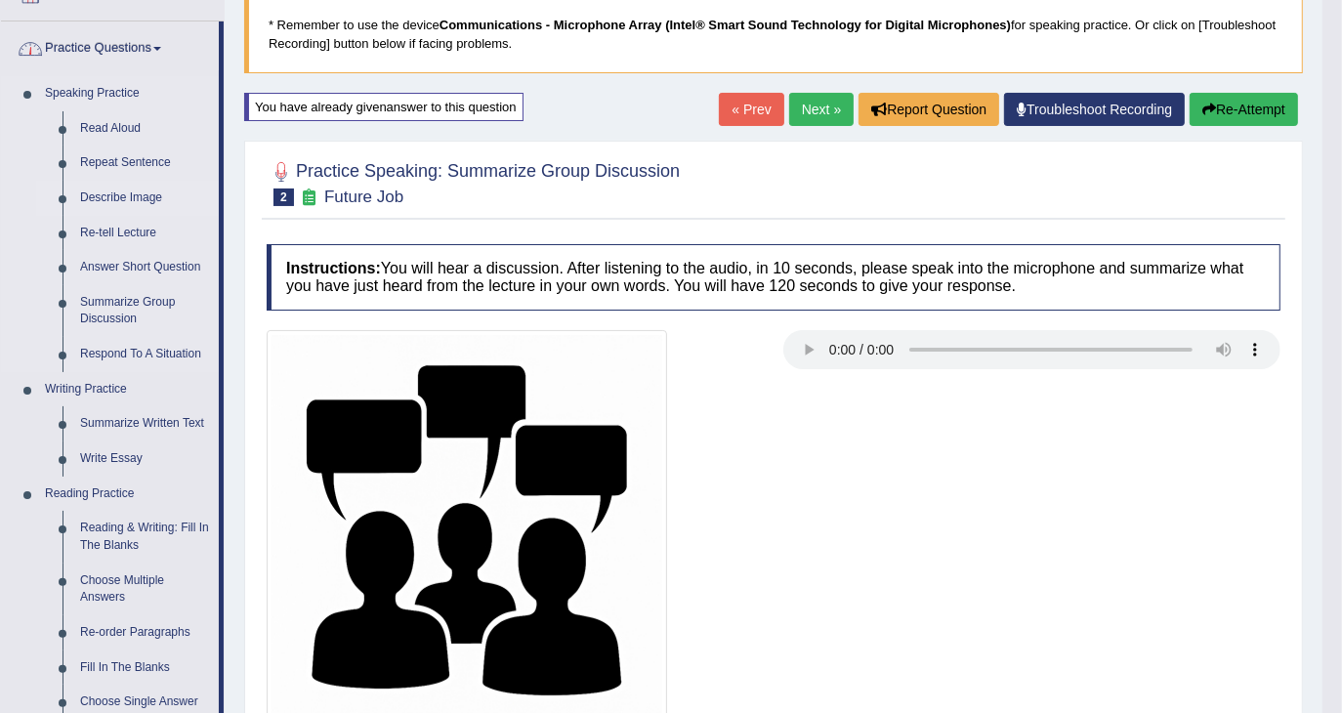
scroll to position [260, 0]
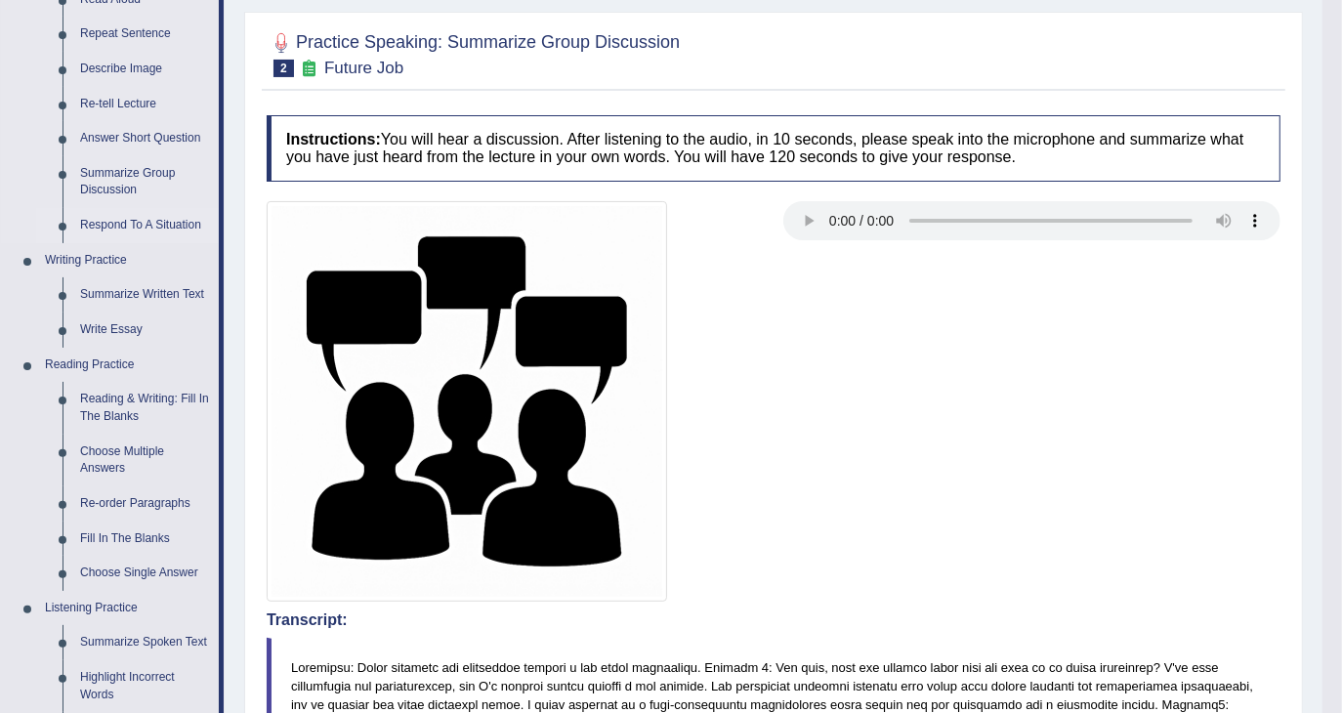
click at [127, 225] on link "Respond To A Situation" at bounding box center [145, 225] width 148 height 35
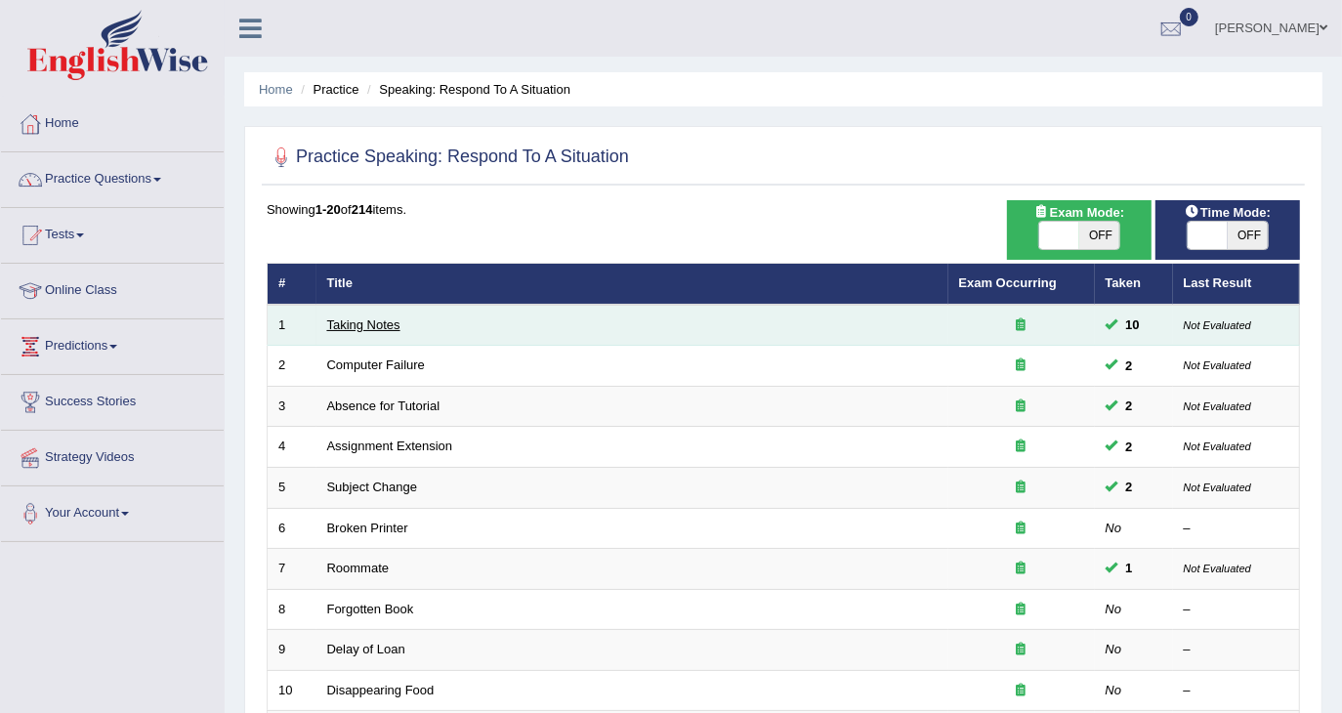
click at [370, 322] on link "Taking Notes" at bounding box center [363, 325] width 73 height 15
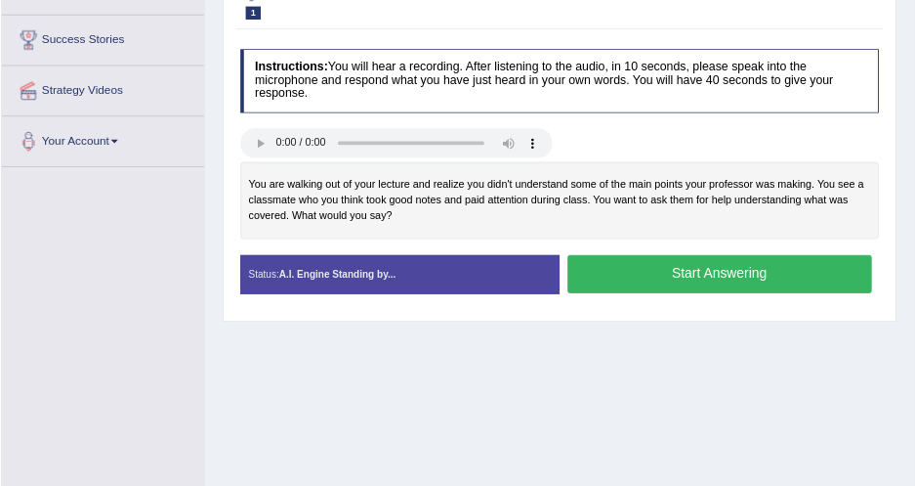
scroll to position [359, 0]
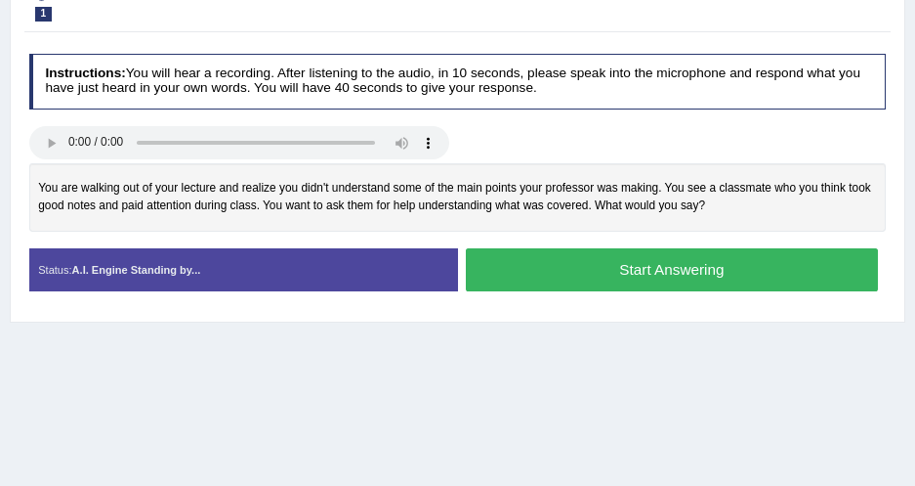
drag, startPoint x: 968, startPoint y: 0, endPoint x: 500, endPoint y: 146, distance: 490.1
click at [500, 146] on div at bounding box center [458, 144] width 874 height 37
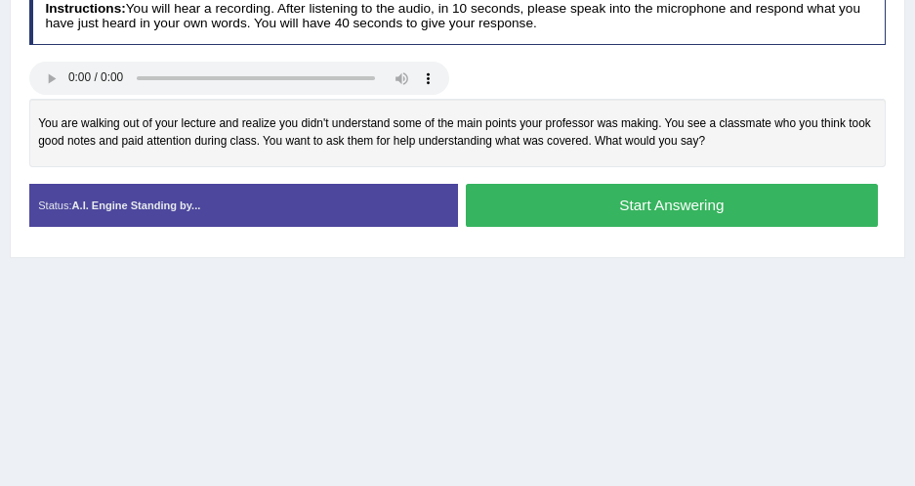
scroll to position [446, 0]
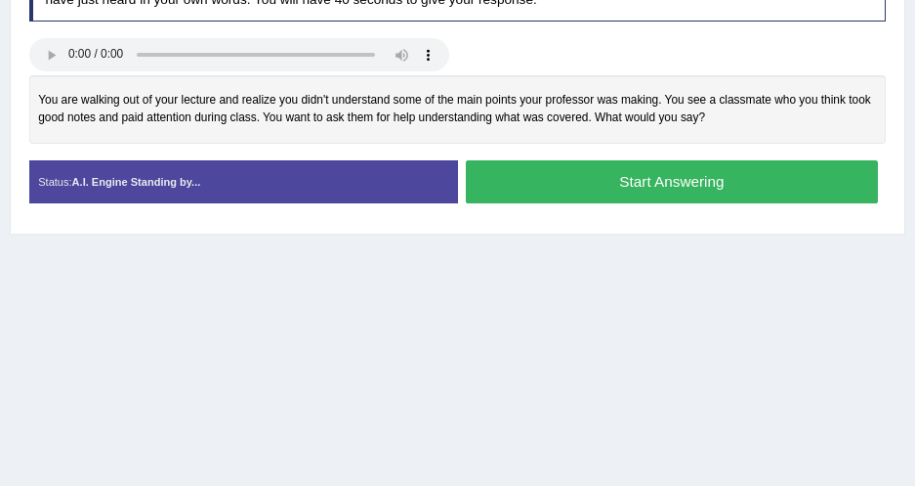
click at [554, 183] on button "Start Answering" at bounding box center [672, 181] width 412 height 42
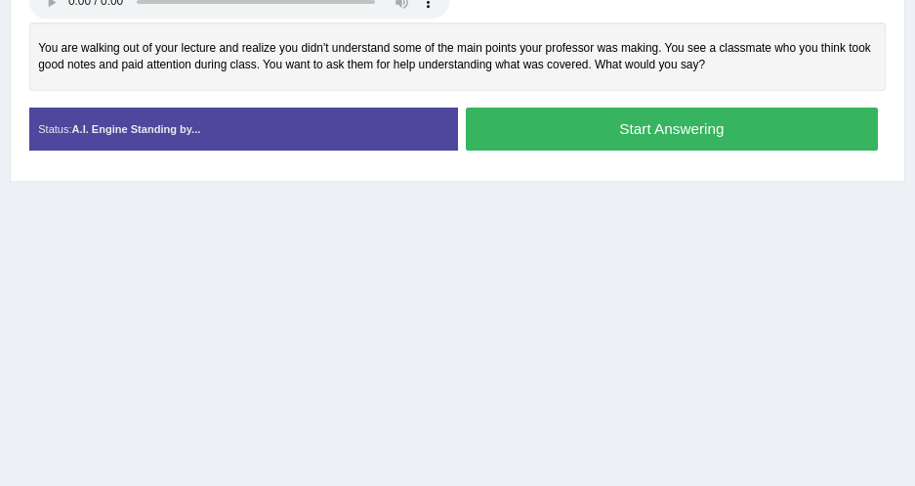
scroll to position [394, 0]
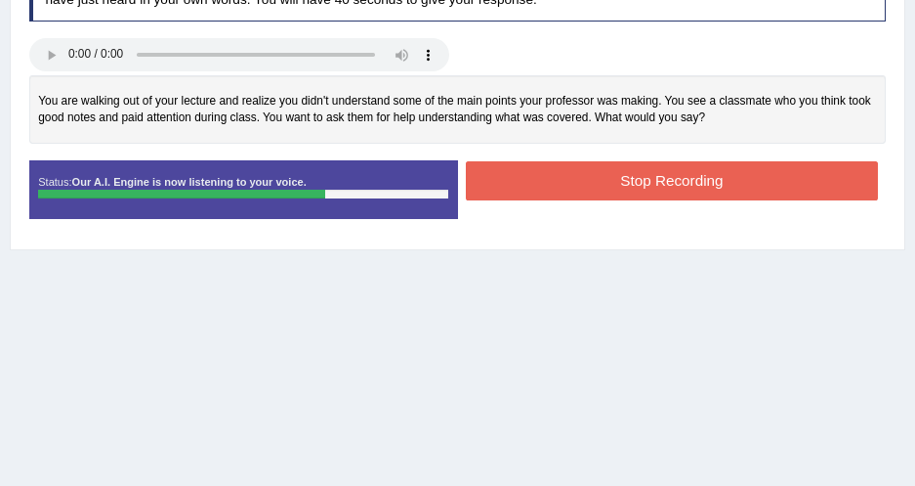
click at [567, 167] on button "Stop Recording" at bounding box center [672, 180] width 412 height 38
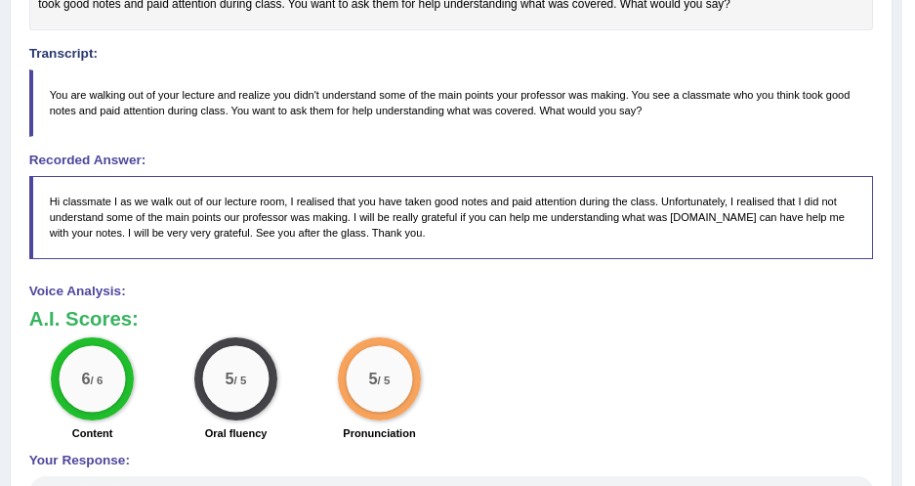
scroll to position [484, 0]
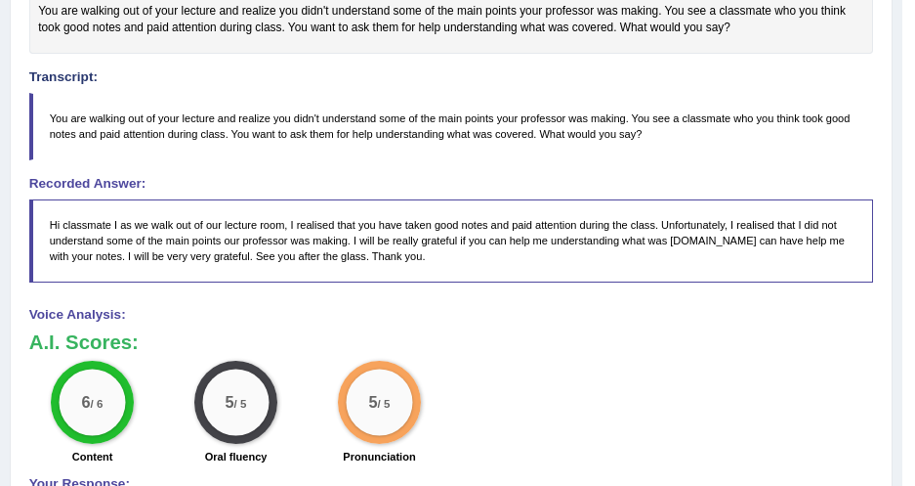
drag, startPoint x: 398, startPoint y: 258, endPoint x: 388, endPoint y: 266, distance: 12.5
click at [388, 266] on blockquote "Hi classmate I as we walk out of our lecture room, I realised that you have tak…" at bounding box center [451, 240] width 845 height 83
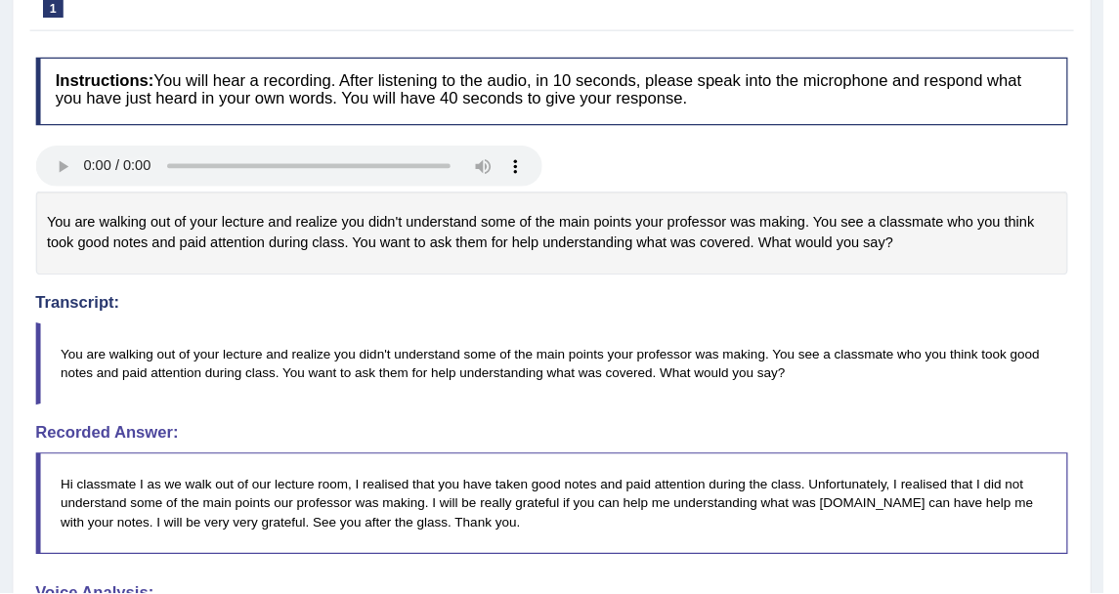
scroll to position [0, 0]
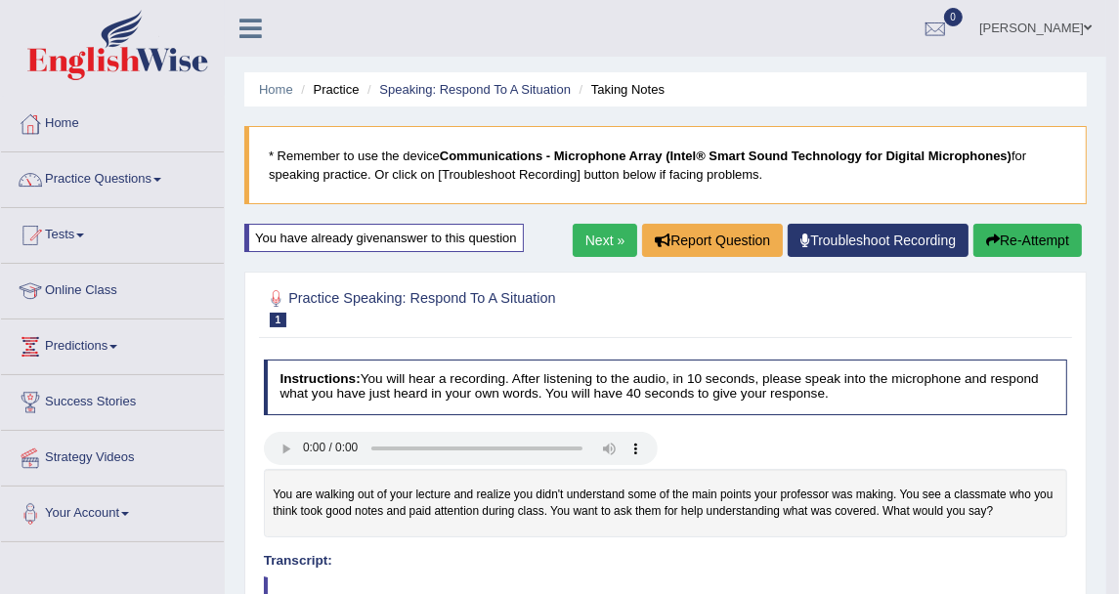
drag, startPoint x: 859, startPoint y: 0, endPoint x: 665, endPoint y: 112, distance: 223.7
click at [419, 91] on link "Speaking: Respond To A Situation" at bounding box center [474, 89] width 191 height 15
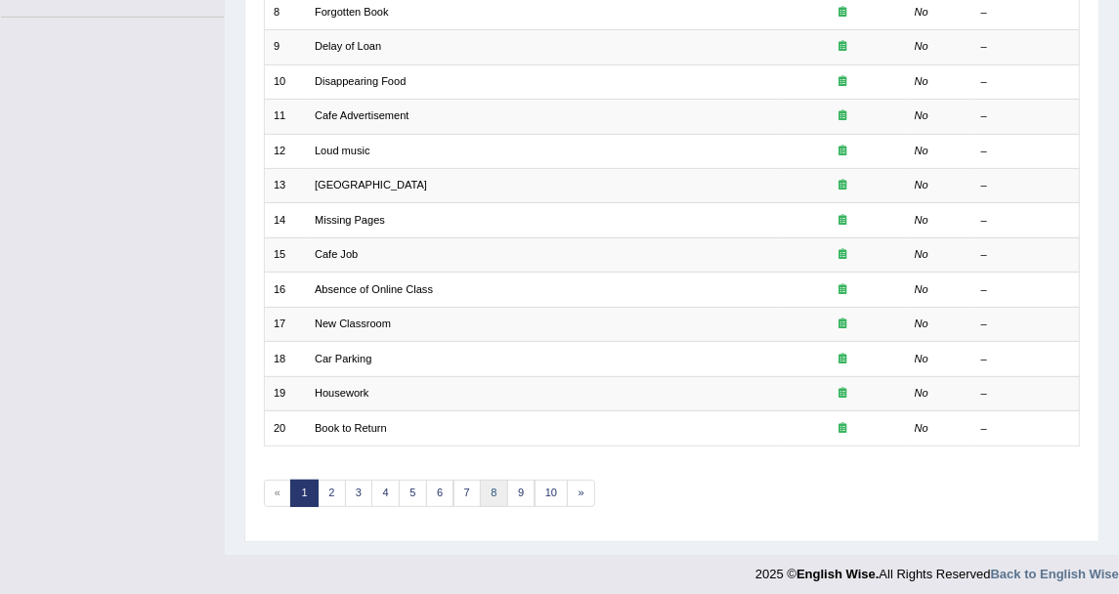
click at [485, 482] on link "8" at bounding box center [494, 493] width 28 height 27
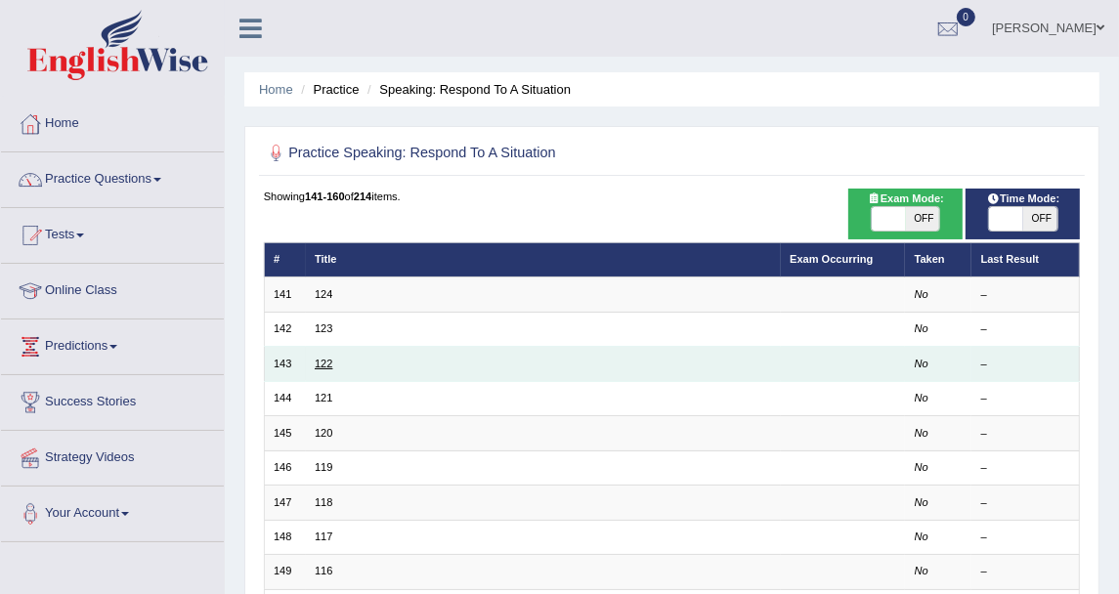
click at [330, 359] on link "122" at bounding box center [324, 364] width 18 height 12
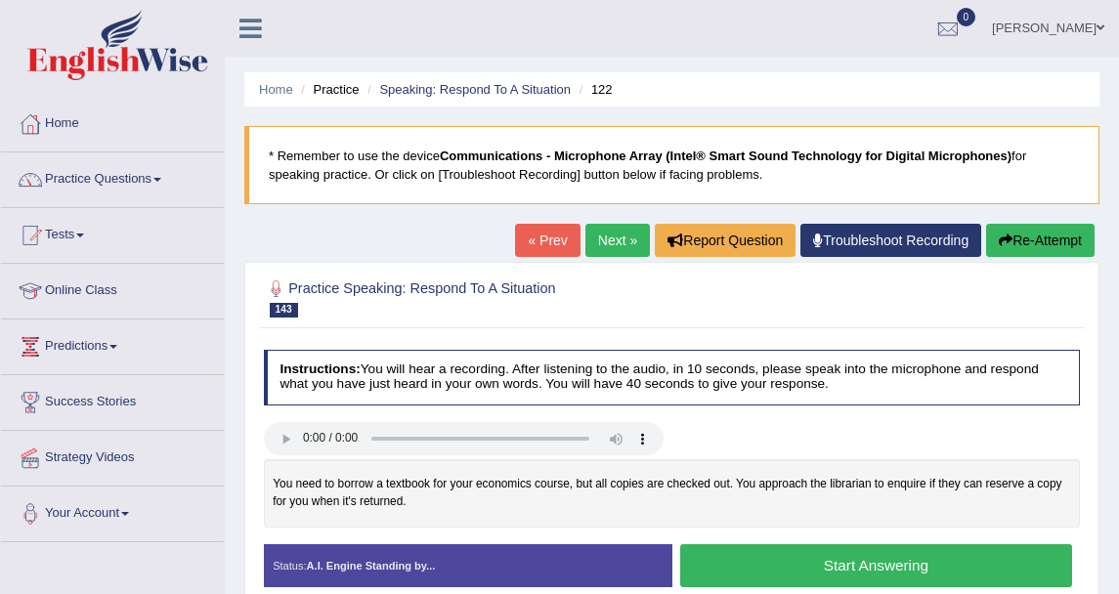
click at [615, 229] on link "Next »" at bounding box center [617, 240] width 64 height 33
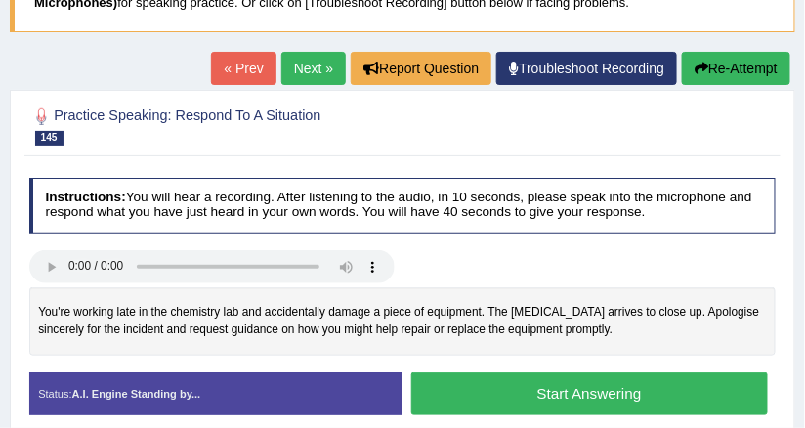
scroll to position [313, 0]
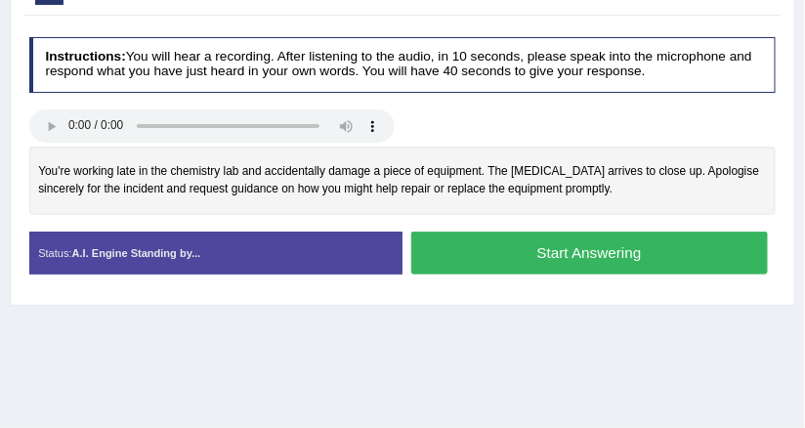
click at [467, 244] on button "Start Answering" at bounding box center [589, 253] width 357 height 42
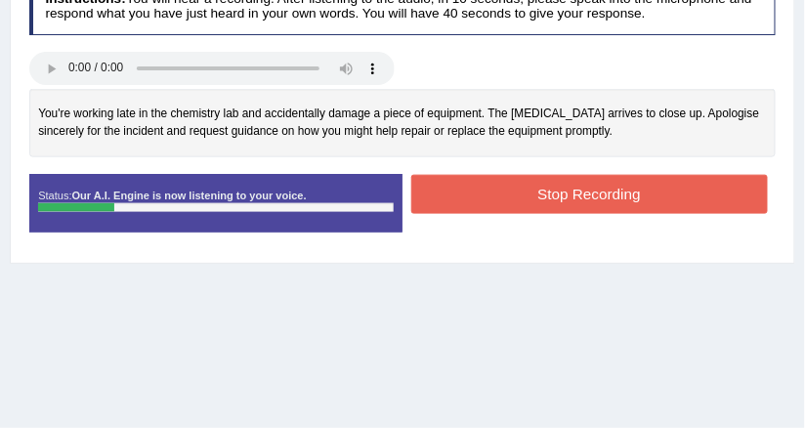
scroll to position [391, 0]
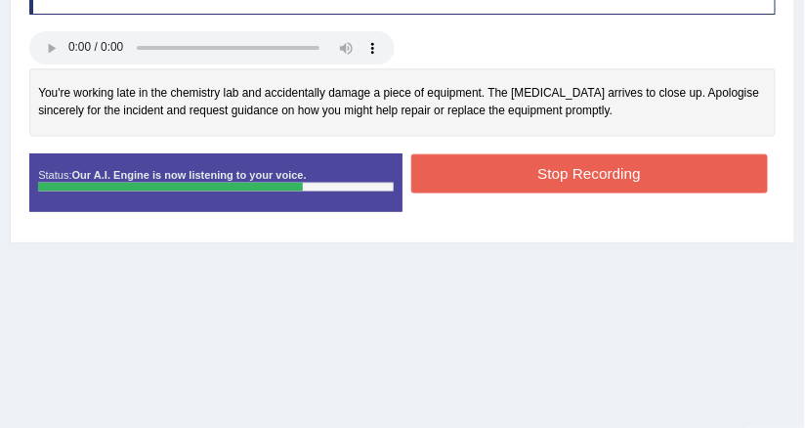
click at [470, 175] on button "Stop Recording" at bounding box center [589, 173] width 357 height 38
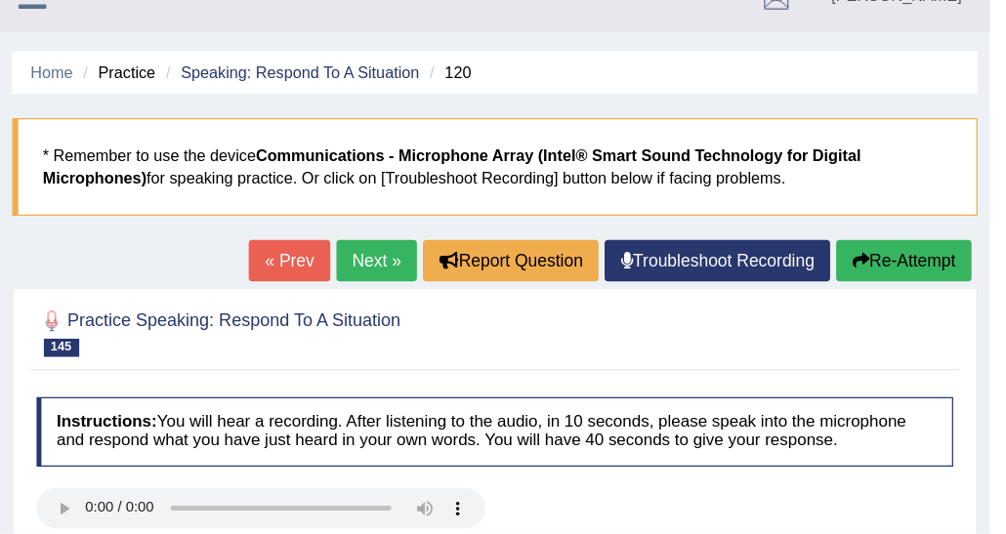
scroll to position [0, 0]
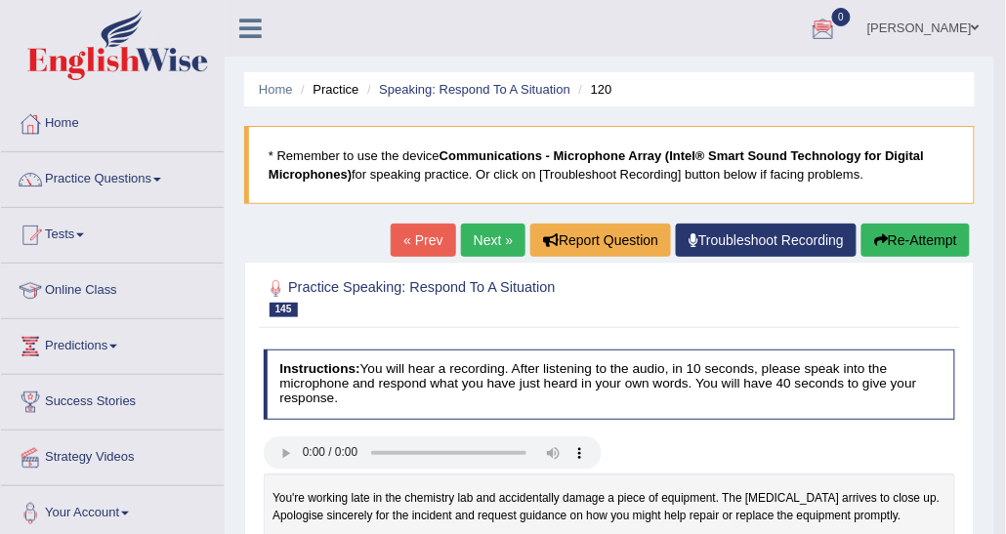
drag, startPoint x: 763, startPoint y: 0, endPoint x: 585, endPoint y: 57, distance: 186.6
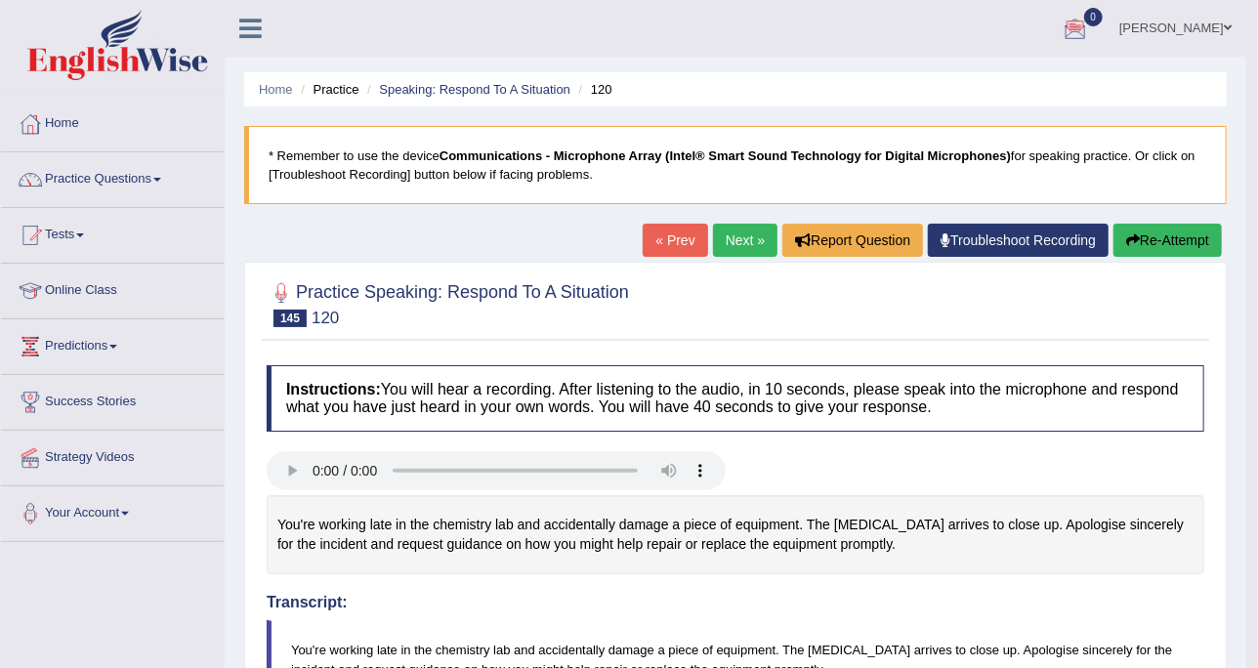
drag, startPoint x: 977, startPoint y: 1, endPoint x: 647, endPoint y: 74, distance: 338.3
click at [647, 74] on ul "Home Practice Speaking: Respond To A Situation 120" at bounding box center [735, 89] width 983 height 34
click at [509, 307] on h2 "Practice Speaking: Respond To A Situation 145 120" at bounding box center [448, 302] width 362 height 49
click at [741, 250] on link "Next »" at bounding box center [745, 240] width 64 height 33
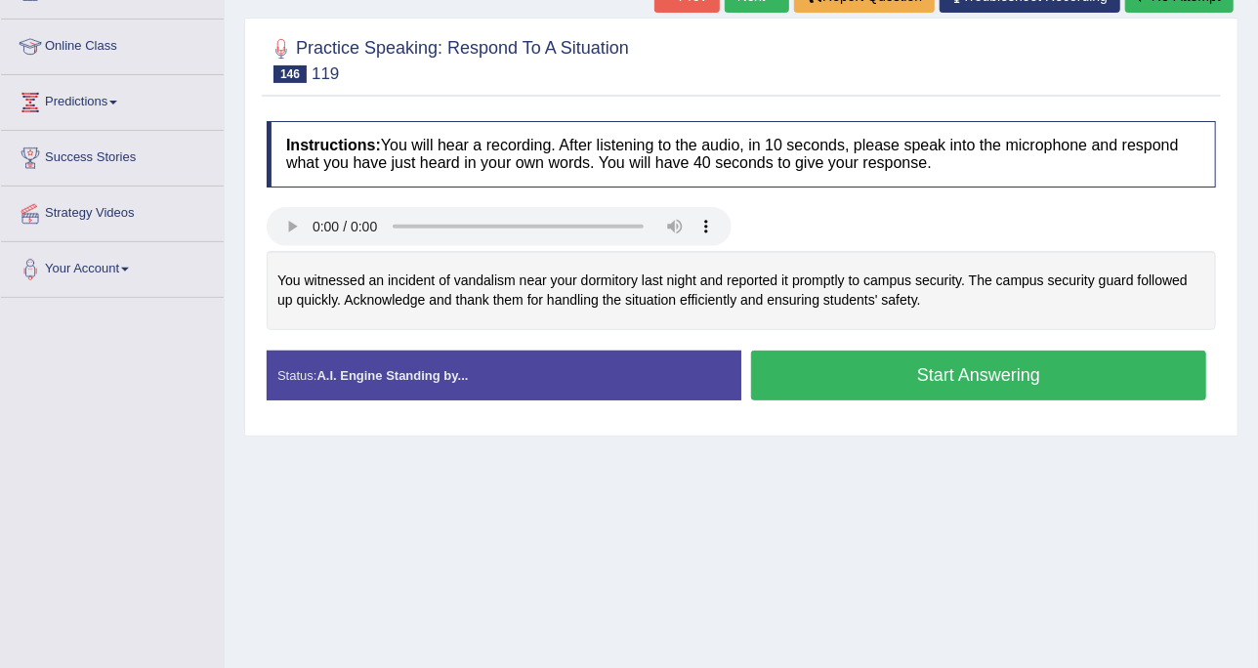
click at [861, 369] on button "Start Answering" at bounding box center [978, 376] width 455 height 50
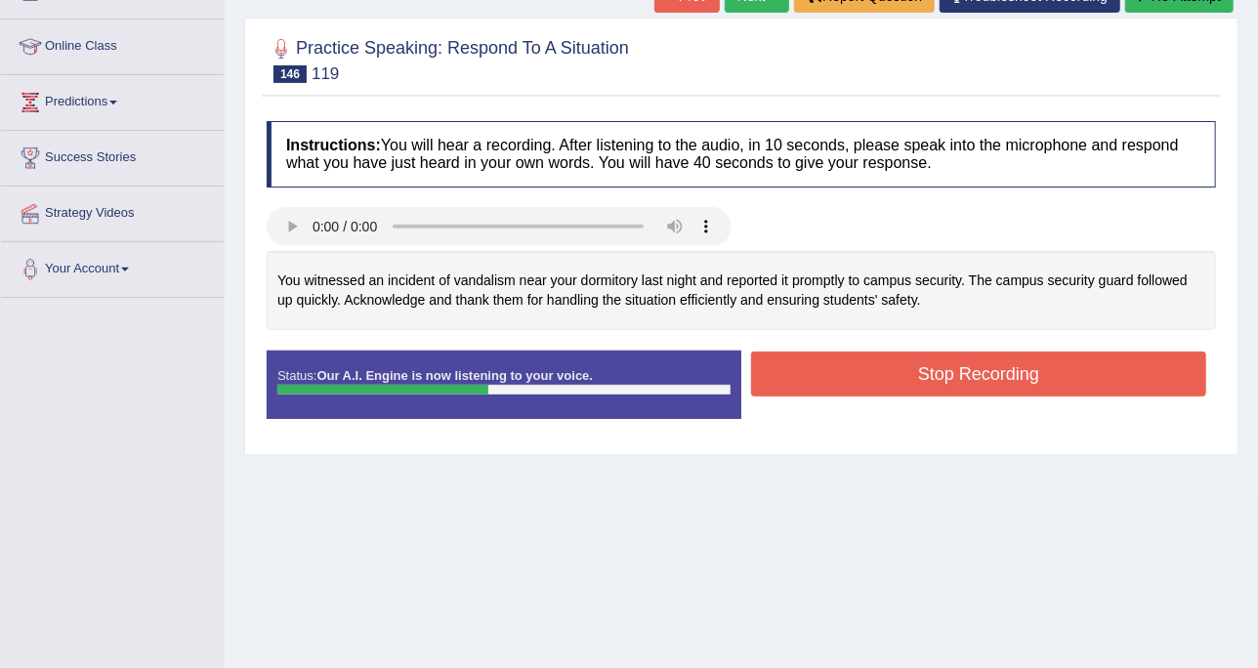
click at [958, 380] on button "Stop Recording" at bounding box center [978, 374] width 455 height 45
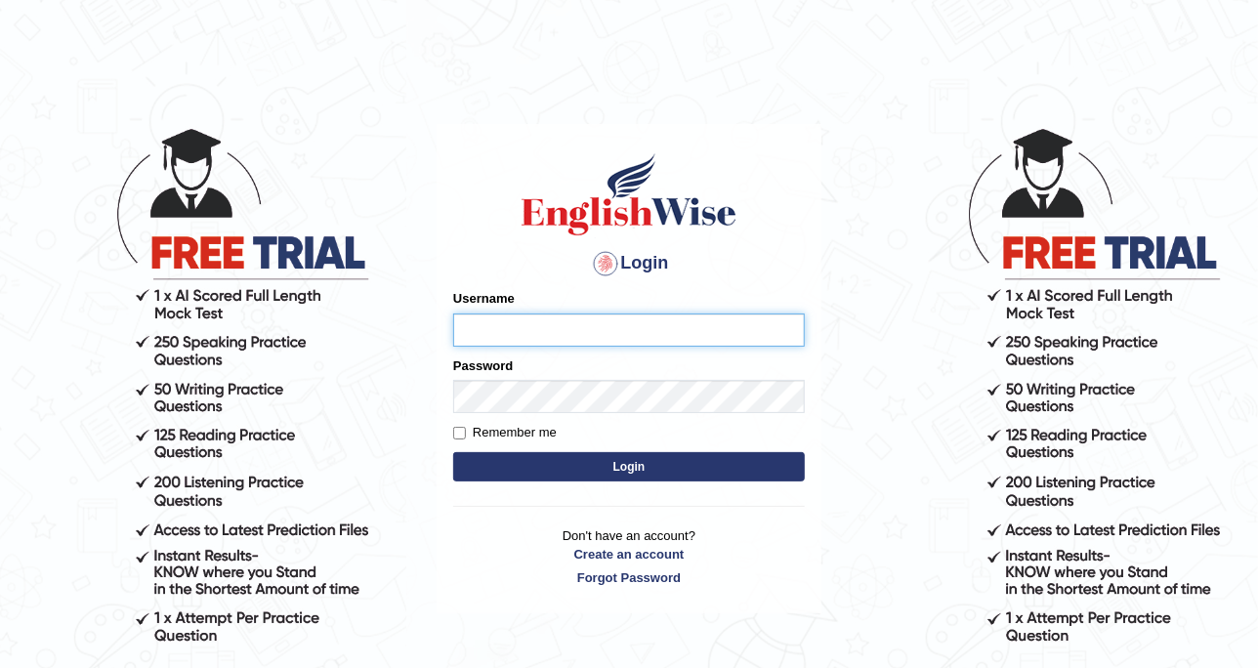
type input "DishaEw"
click at [632, 457] on button "Login" at bounding box center [629, 466] width 352 height 29
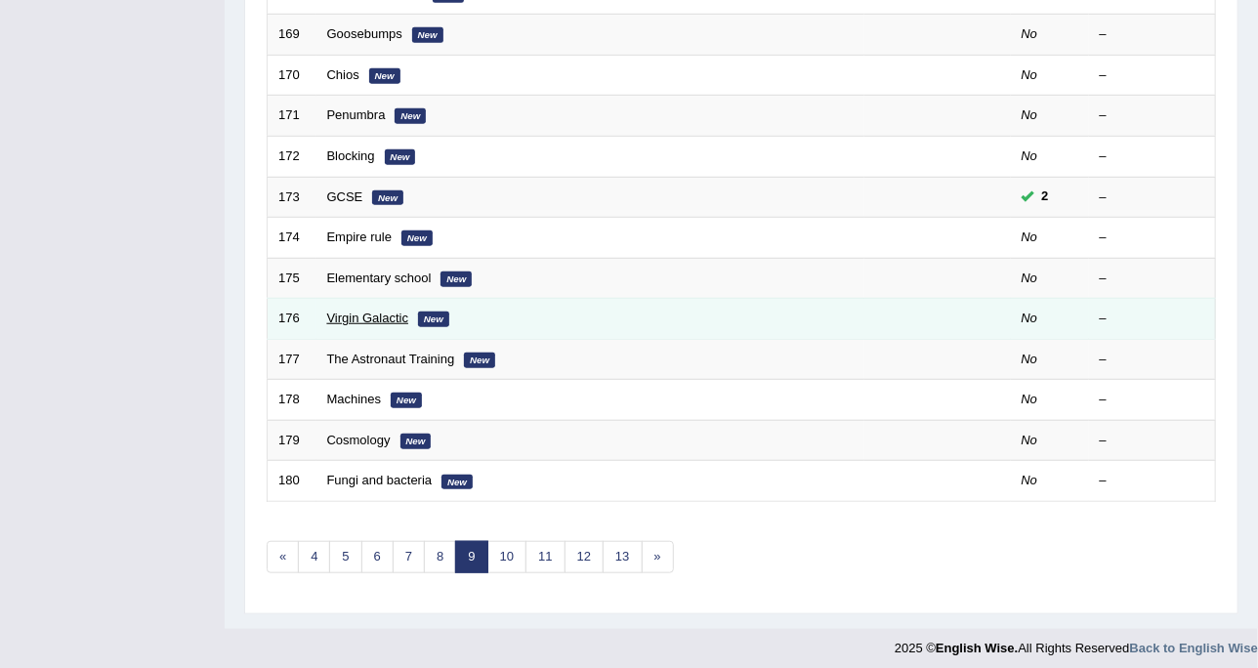
click at [362, 311] on link "Virgin Galactic" at bounding box center [368, 318] width 82 height 15
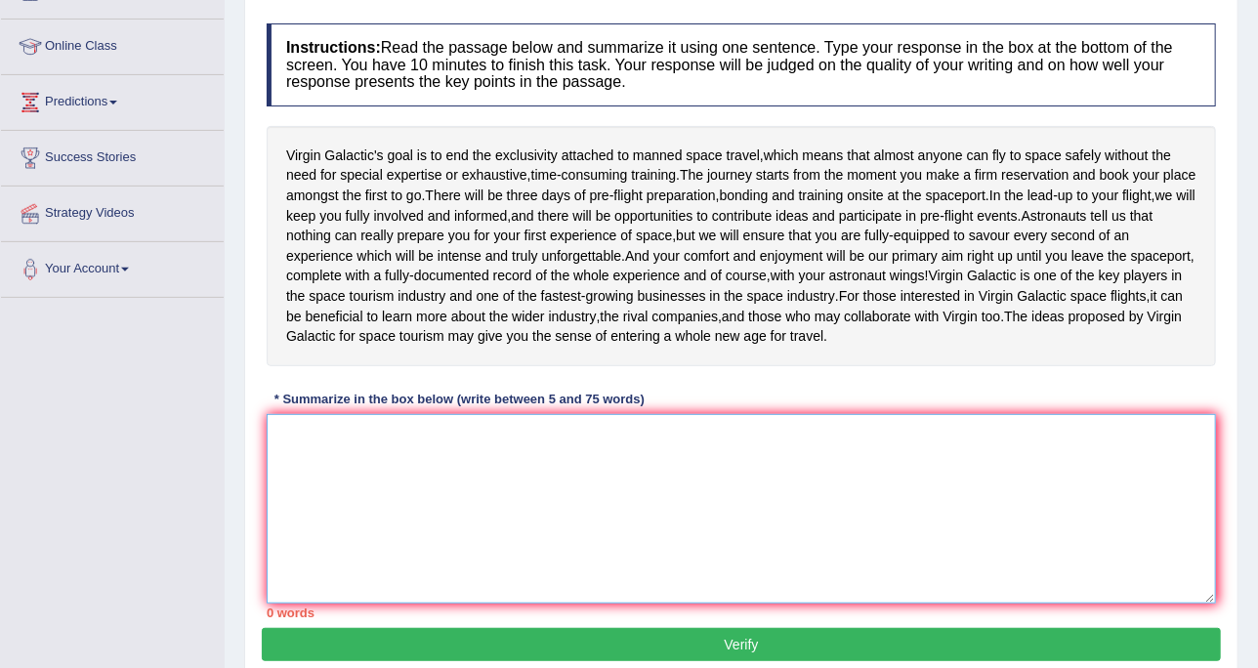
click at [343, 507] on textarea at bounding box center [742, 509] width 950 height 190
click at [702, 461] on textarea at bounding box center [742, 509] width 950 height 190
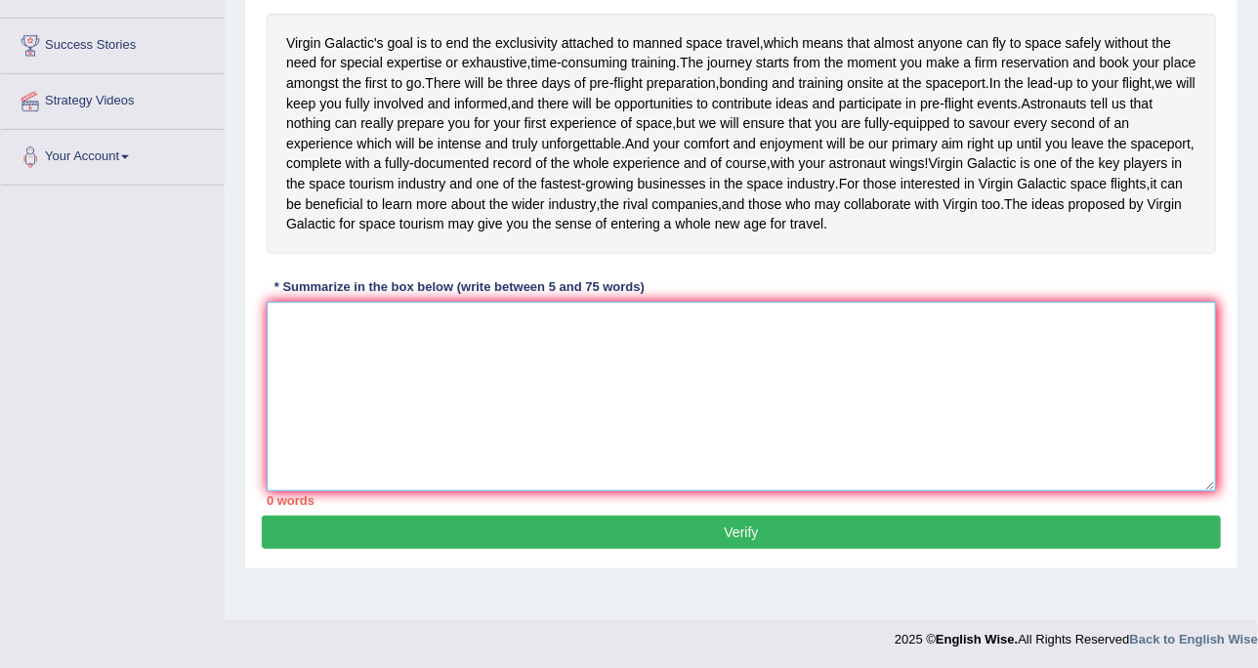
click at [394, 351] on textarea at bounding box center [742, 397] width 950 height 190
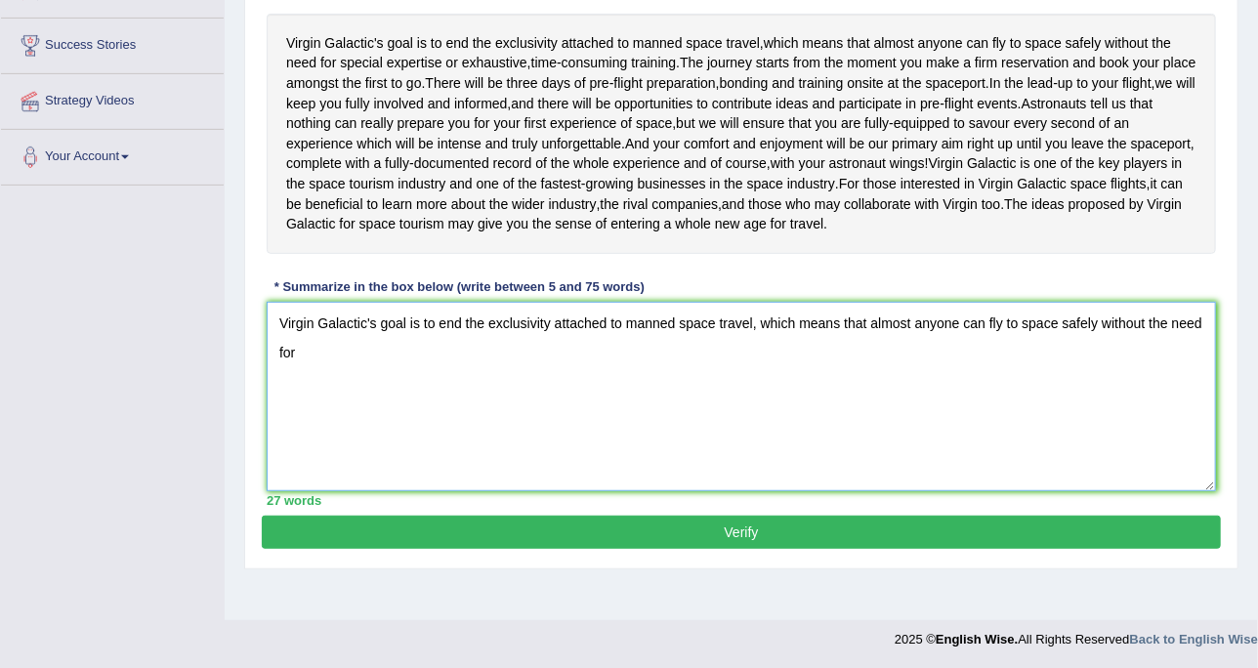
click at [348, 388] on textarea "Virgin Galactic's goal is to end the exclusivity attached to manned space trave…" at bounding box center [742, 397] width 950 height 190
drag, startPoint x: 690, startPoint y: 375, endPoint x: 672, endPoint y: 372, distance: 17.8
click at [690, 375] on textarea "Virgin Galactic's goal is to end the exclusivity attached to manned space trave…" at bounding box center [742, 397] width 950 height 190
click at [688, 375] on textarea "Virgin Galactic's goal is to end the exclusivity attached to manned space trave…" at bounding box center [742, 397] width 950 height 190
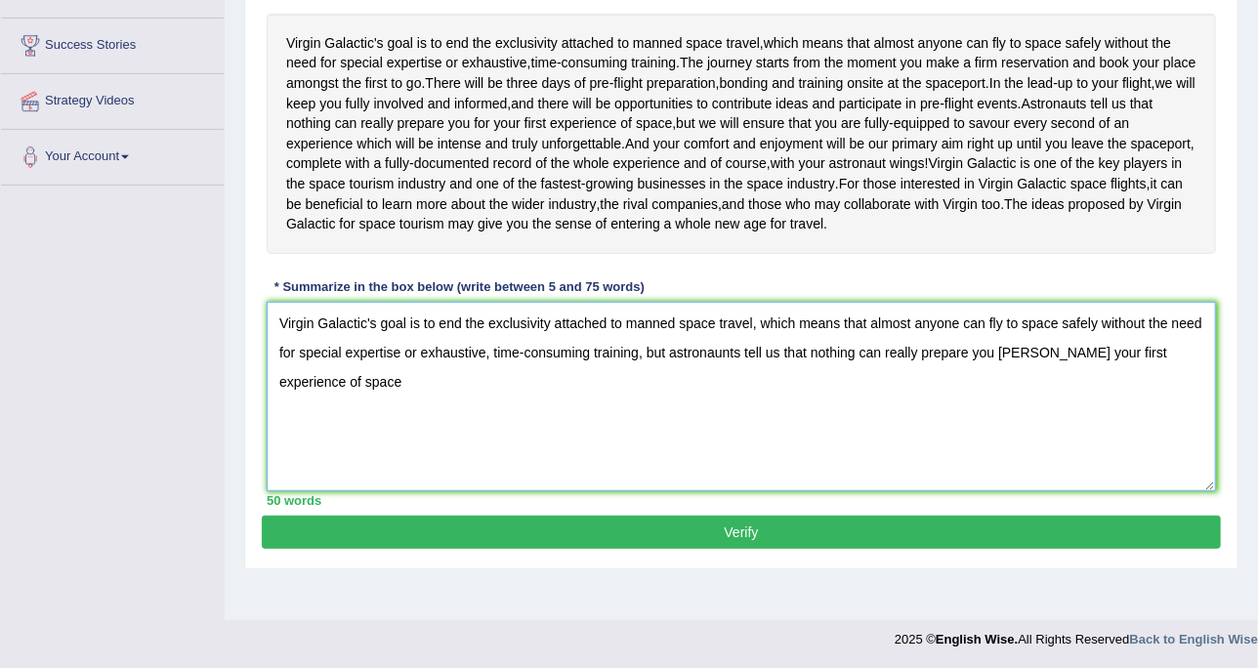
click at [1014, 371] on textarea "Virgin Galactic's goal is to end the exclusivity attached to manned space trave…" at bounding box center [742, 397] width 950 height 190
click at [1204, 369] on textarea "Virgin Galactic's goal is to end the exclusivity attached to manned space trave…" at bounding box center [742, 397] width 950 height 190
drag, startPoint x: 645, startPoint y: 371, endPoint x: 663, endPoint y: 366, distance: 19.2
click at [663, 366] on textarea "Virgin Galactic's goal is to end the exclusivity attached to manned space trave…" at bounding box center [742, 397] width 950 height 190
click at [1202, 371] on textarea "Virgin Galactic's goal is to end the exclusivity attached to manned space trave…" at bounding box center [742, 397] width 950 height 190
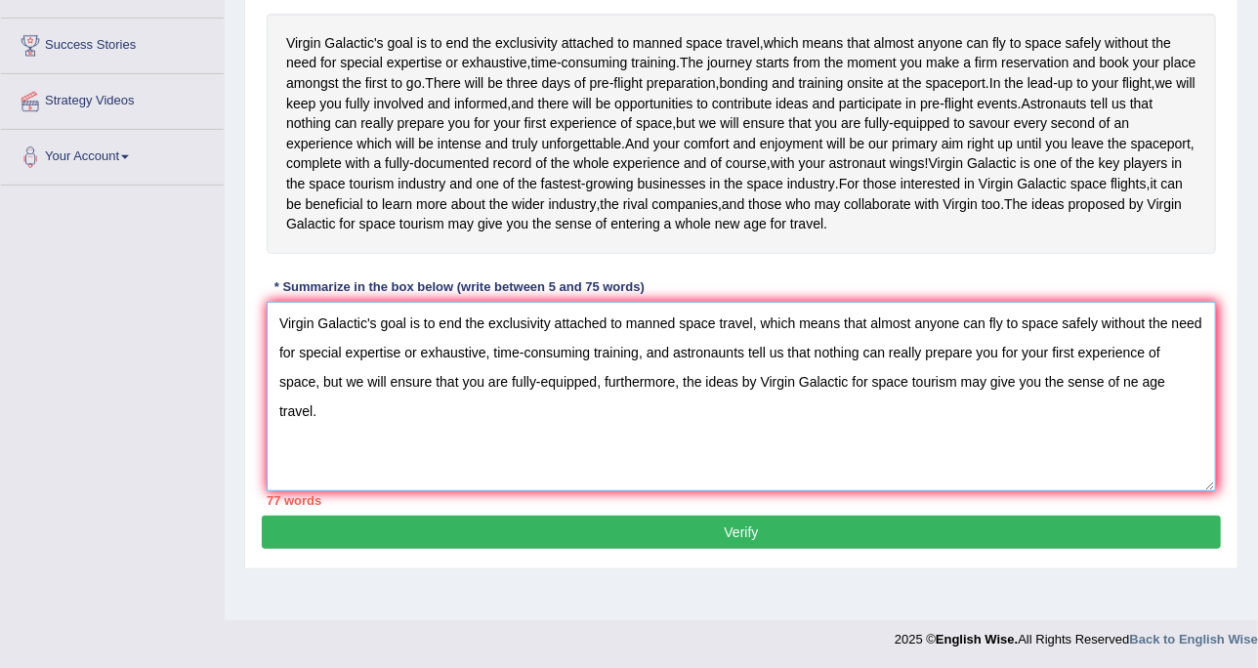
click at [1090, 399] on textarea "Virgin Galactic's goal is to end the exclusivity attached to manned space trave…" at bounding box center [742, 397] width 950 height 190
drag, startPoint x: 405, startPoint y: 376, endPoint x: 488, endPoint y: 376, distance: 82.1
click at [488, 376] on textarea "Virgin Galactic's goal is to end the exclusivity attached to manned space trave…" at bounding box center [742, 397] width 950 height 190
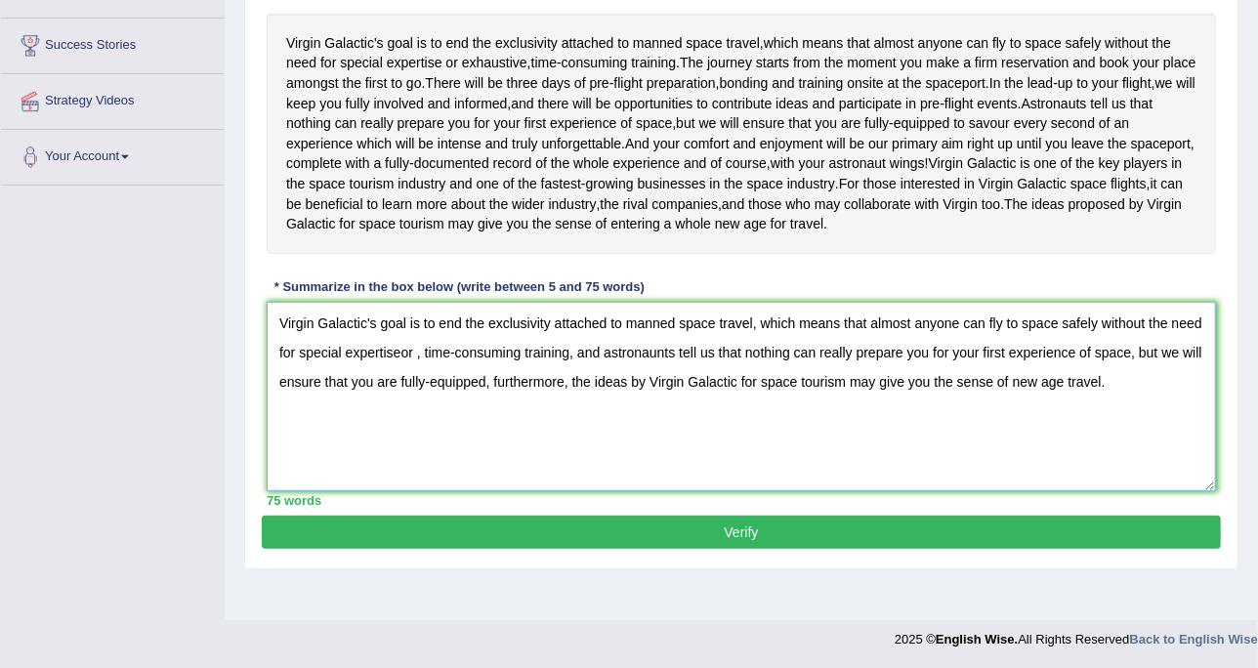
click at [405, 364] on textarea "Virgin Galactic's goal is to end the exclusivity attached to manned space trave…" at bounding box center [742, 397] width 950 height 190
click at [402, 368] on textarea "Virgin Galactic's goal is to end the exclusivity attached to manned space trave…" at bounding box center [742, 397] width 950 height 190
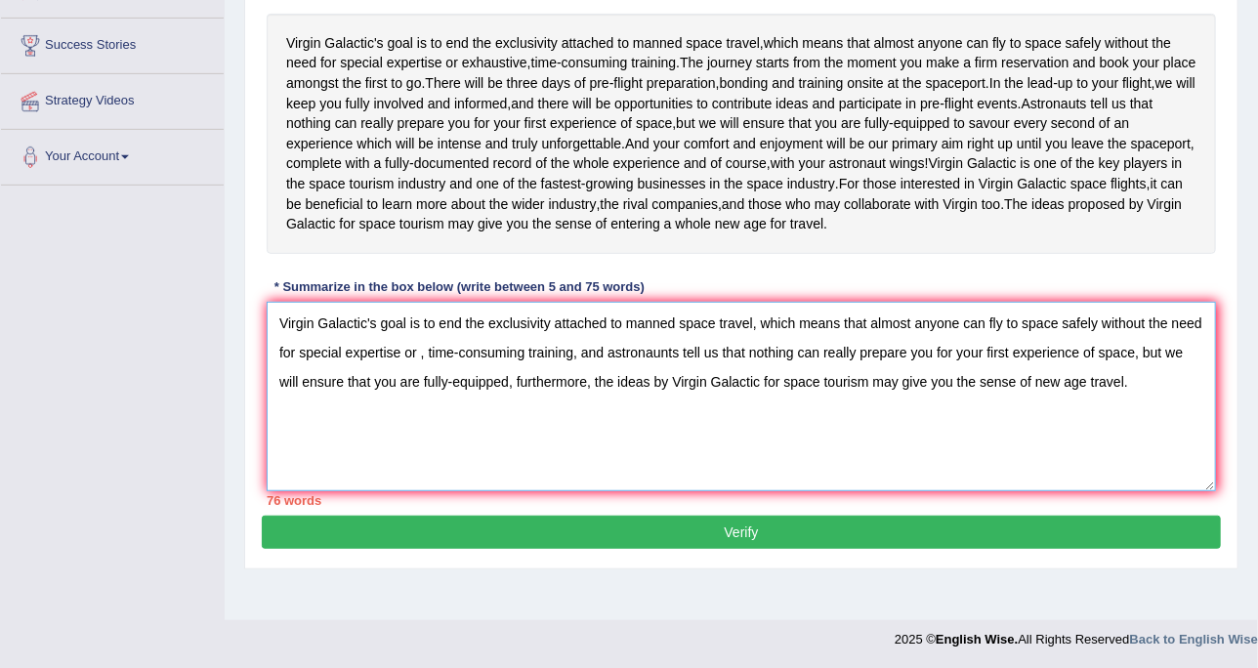
click at [420, 368] on textarea "Virgin Galactic's goal is to end the exclusivity attached to manned space trave…" at bounding box center [742, 397] width 950 height 190
drag, startPoint x: 676, startPoint y: 344, endPoint x: 626, endPoint y: 339, distance: 50.1
click at [626, 339] on textarea "Virgin Galactic's goal is to end the exclusivity attached to manned space trave…" at bounding box center [742, 397] width 950 height 190
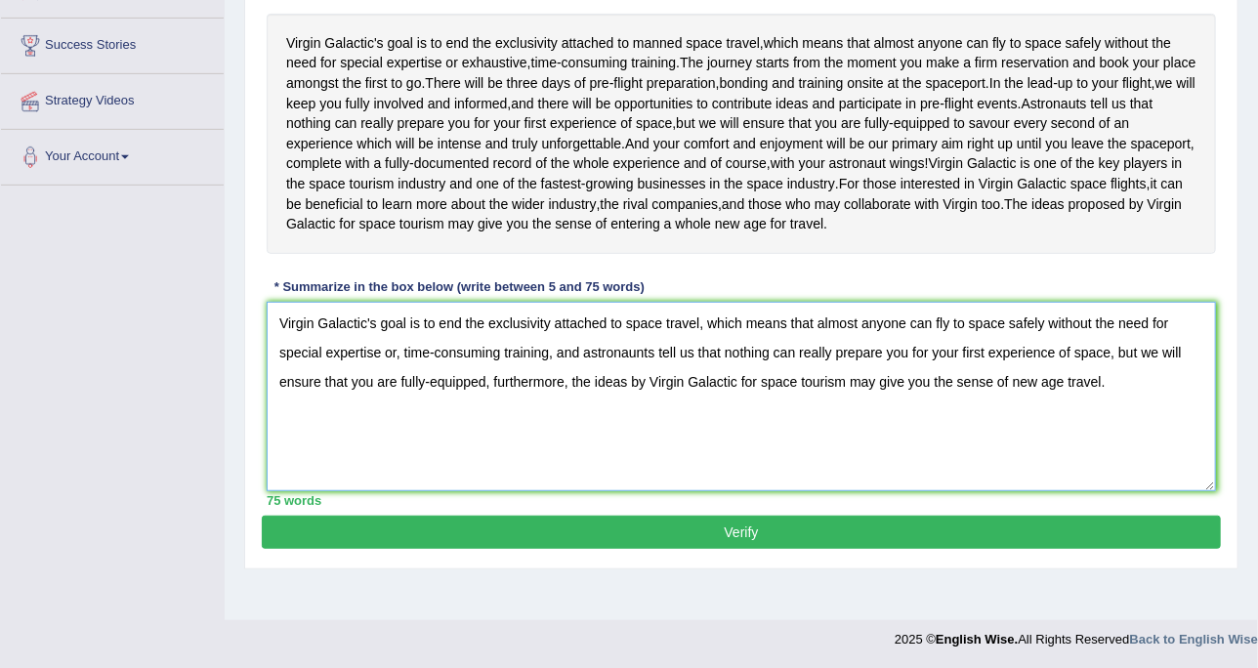
type textarea "Virgin Galactic's goal is to end the exclusivity attached to space travel, whic…"
drag, startPoint x: 587, startPoint y: 533, endPoint x: 616, endPoint y: 457, distance: 81.6
click at [588, 533] on button "Verify" at bounding box center [741, 532] width 959 height 33
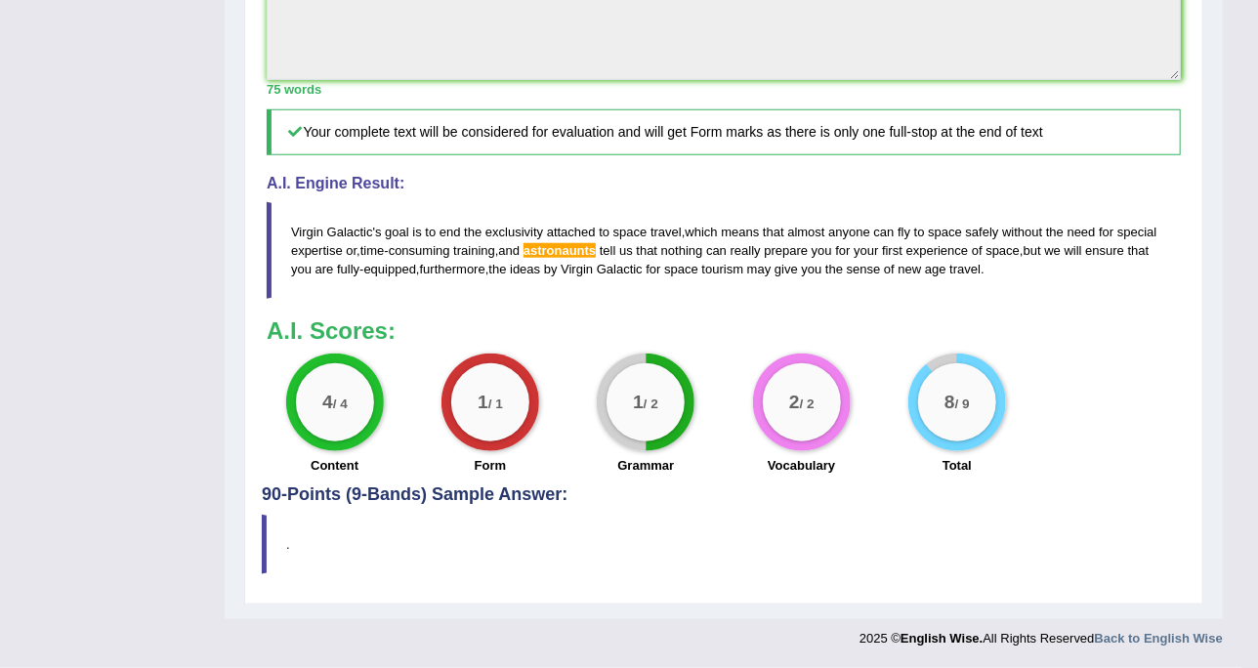
scroll to position [653, 0]
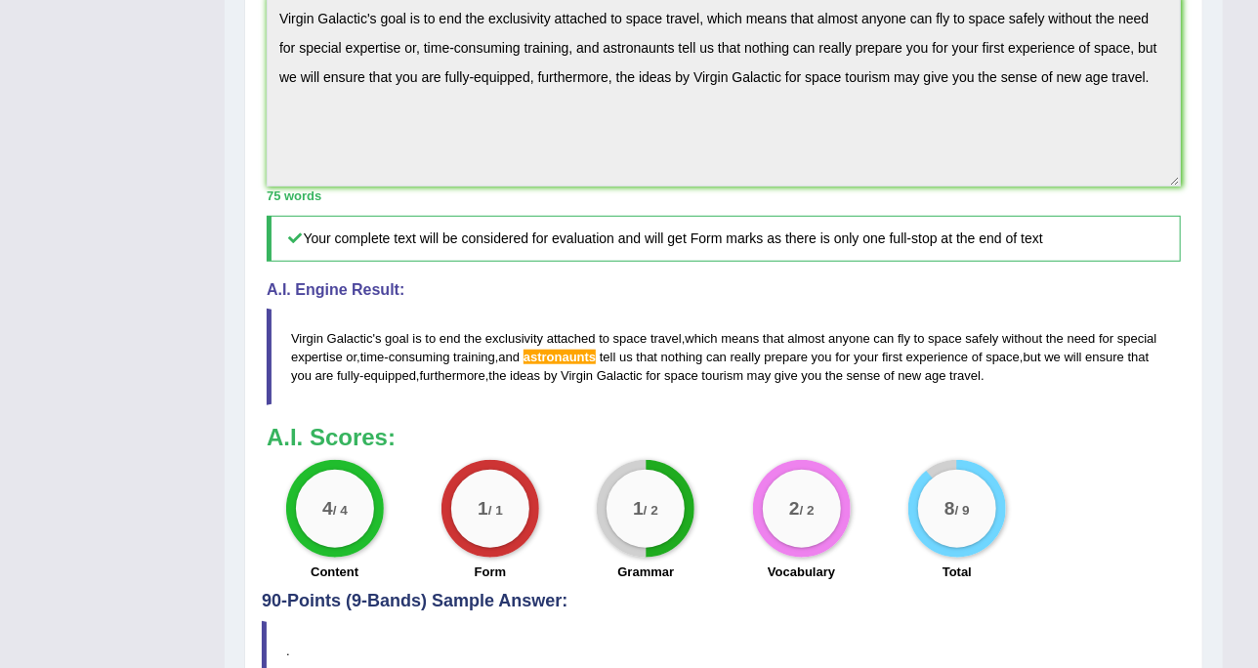
click at [1001, 252] on h5 "Your complete text will be considered for evaluation and will get Form marks as…" at bounding box center [724, 239] width 914 height 46
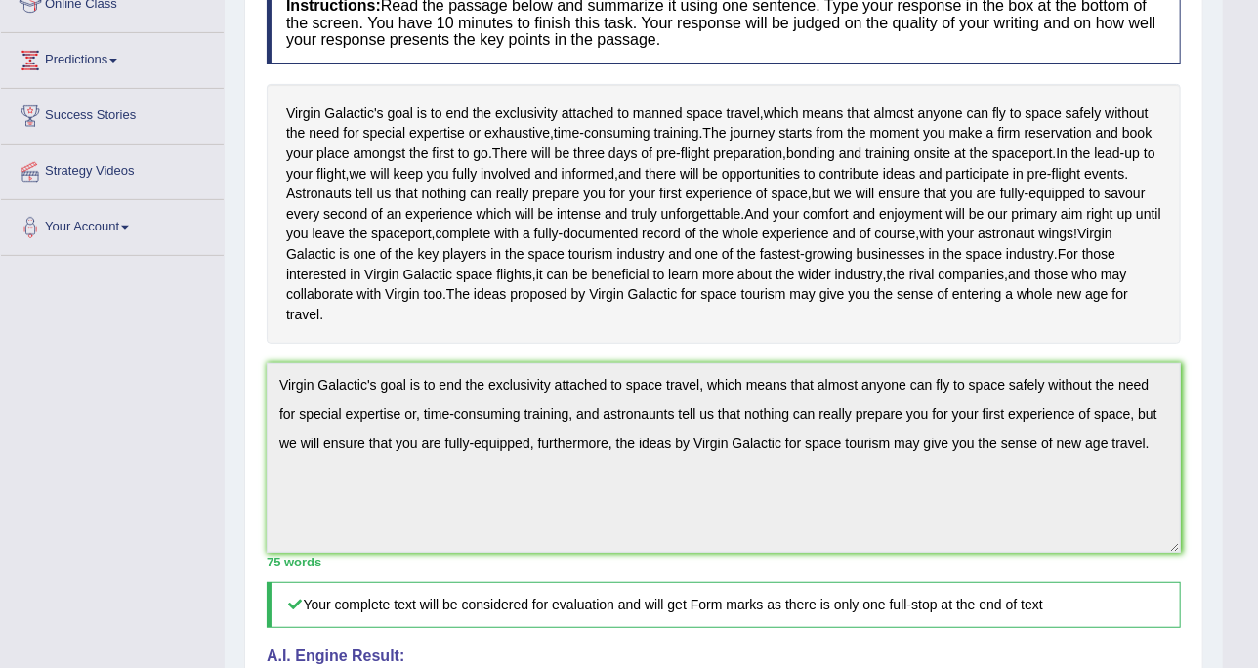
scroll to position [0, 0]
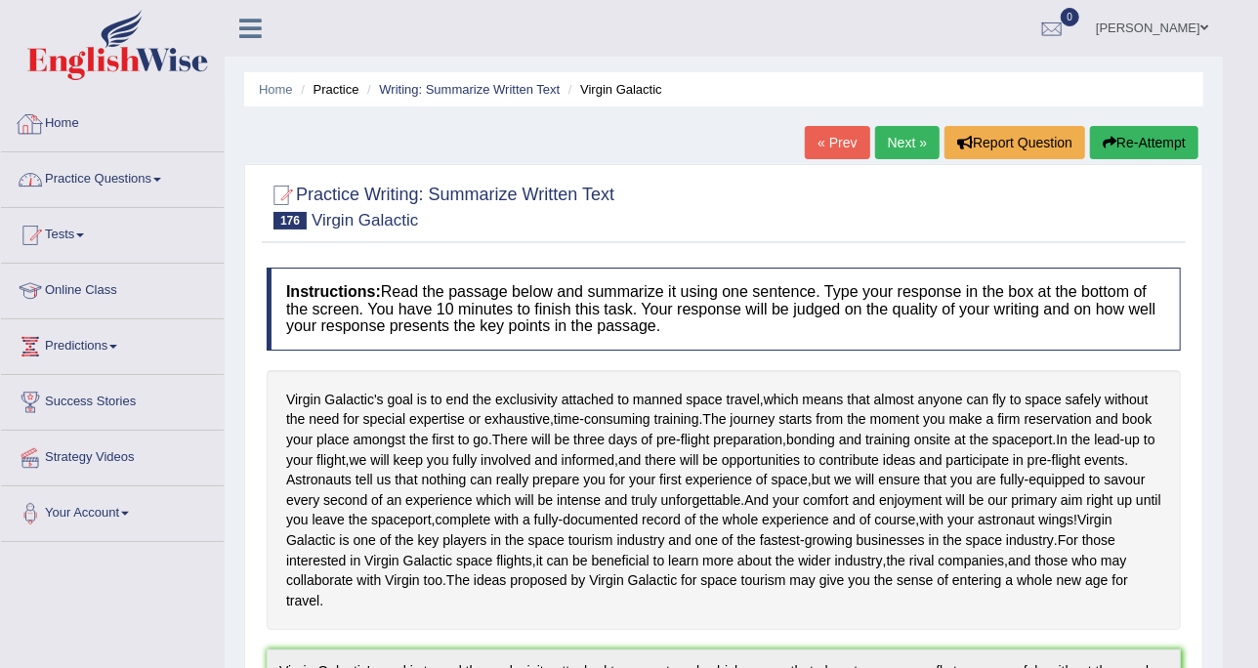
click at [149, 186] on link "Practice Questions" at bounding box center [112, 176] width 223 height 49
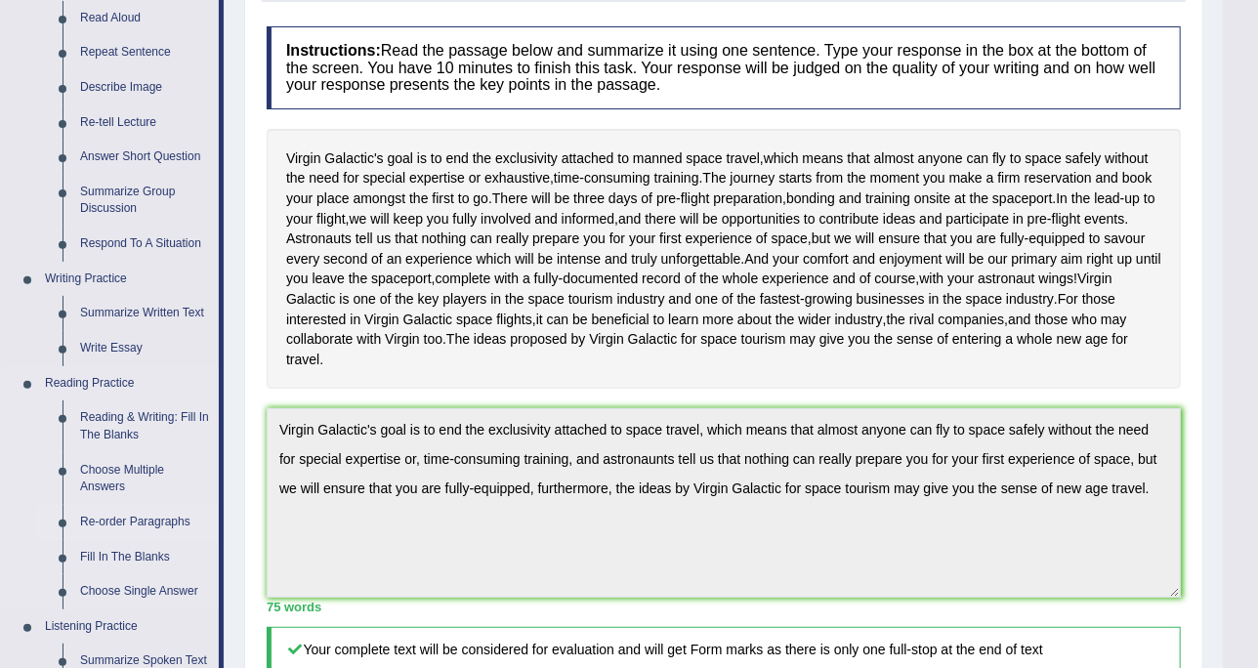
scroll to position [244, 0]
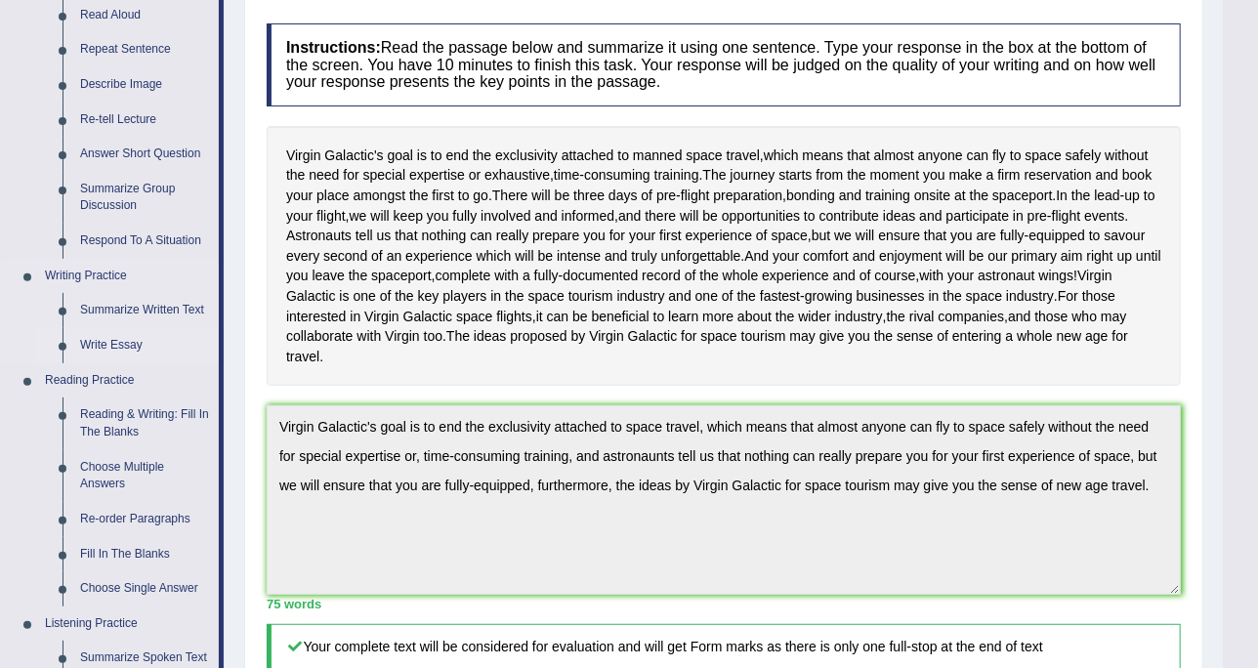
click at [130, 340] on link "Write Essay" at bounding box center [145, 345] width 148 height 35
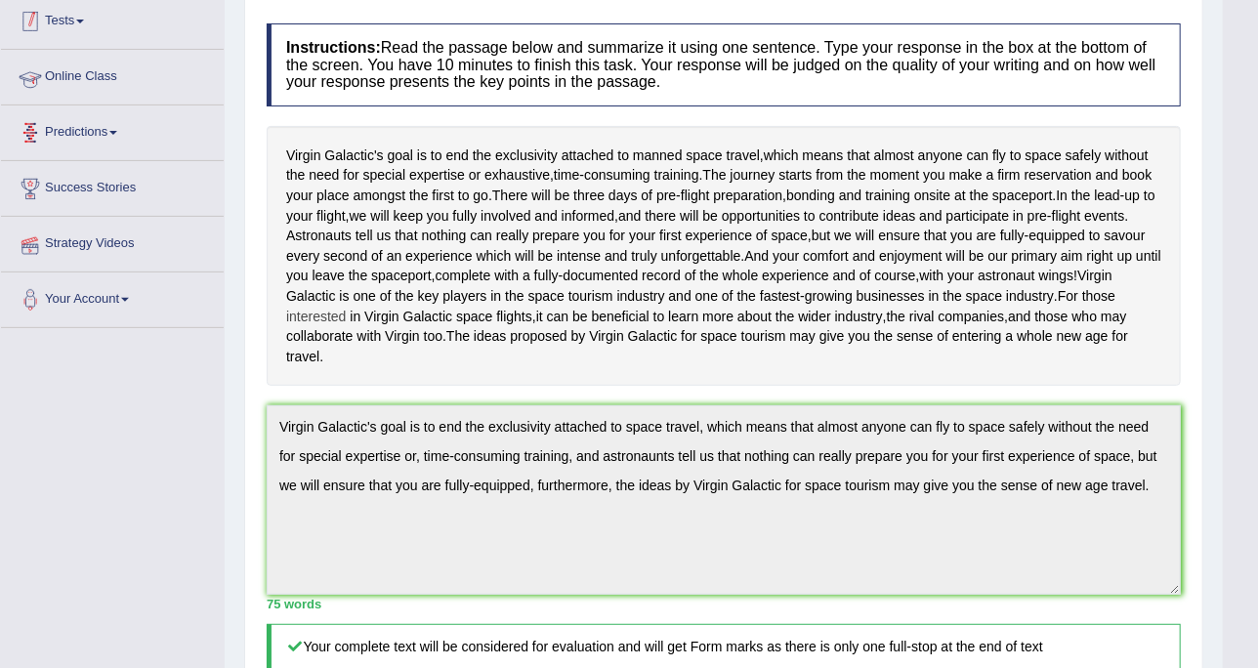
scroll to position [295, 0]
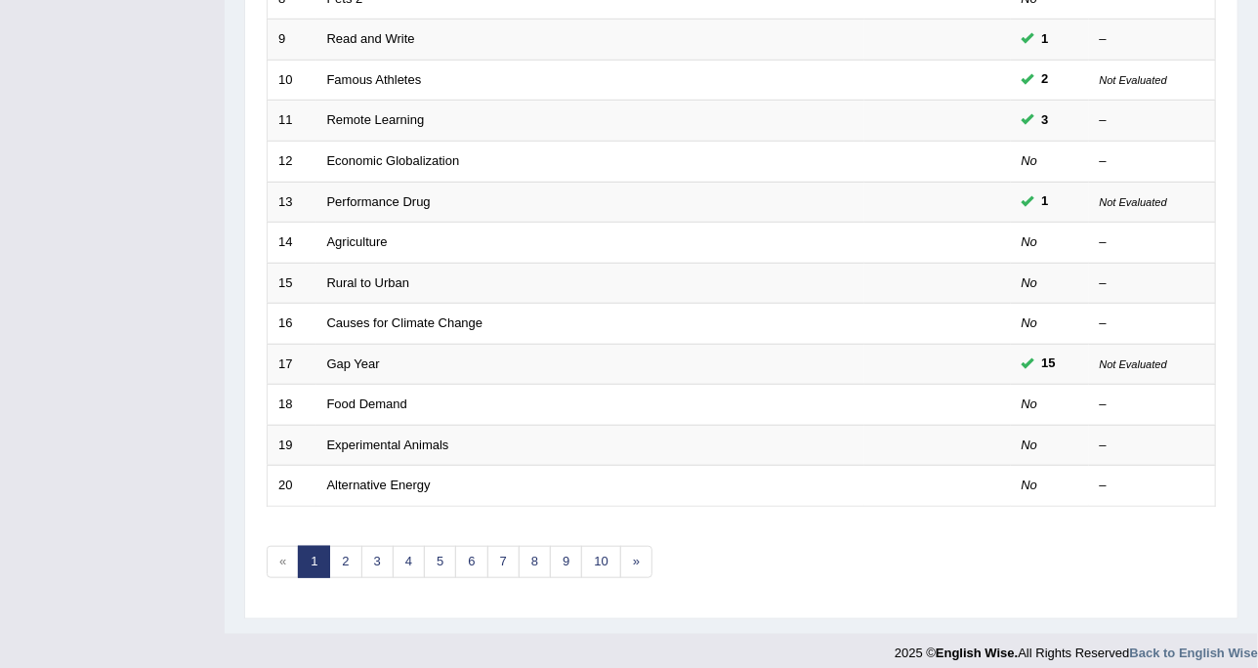
scroll to position [616, 0]
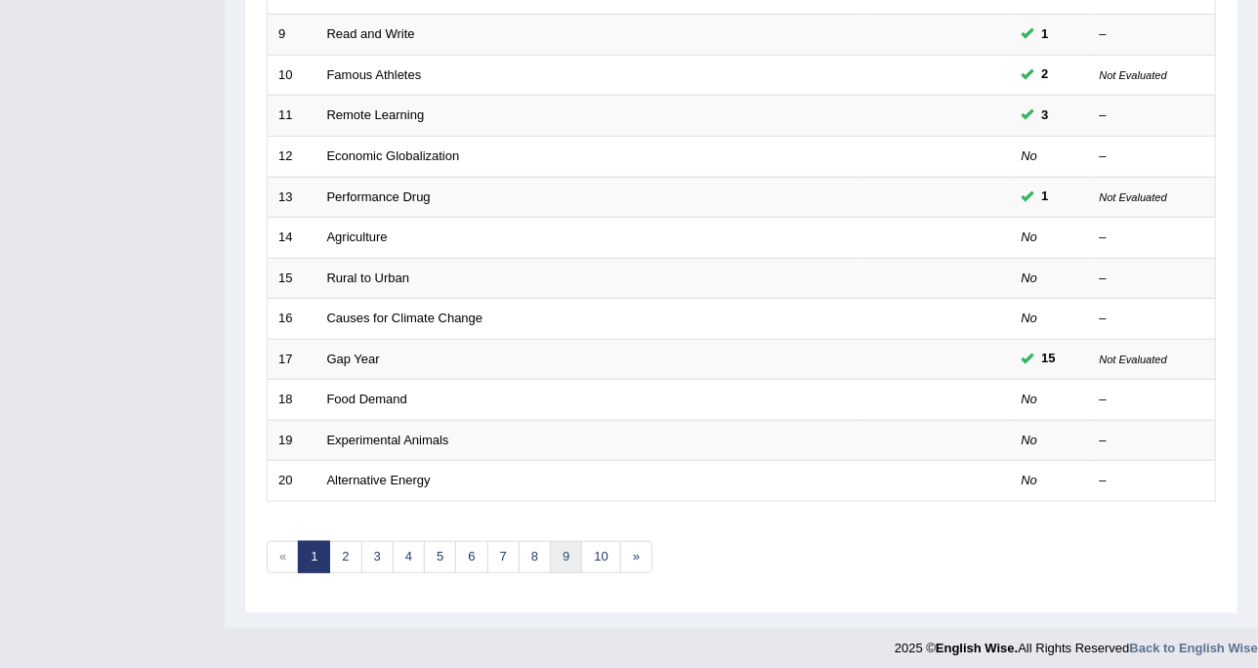
click at [560, 541] on link "9" at bounding box center [566, 557] width 32 height 32
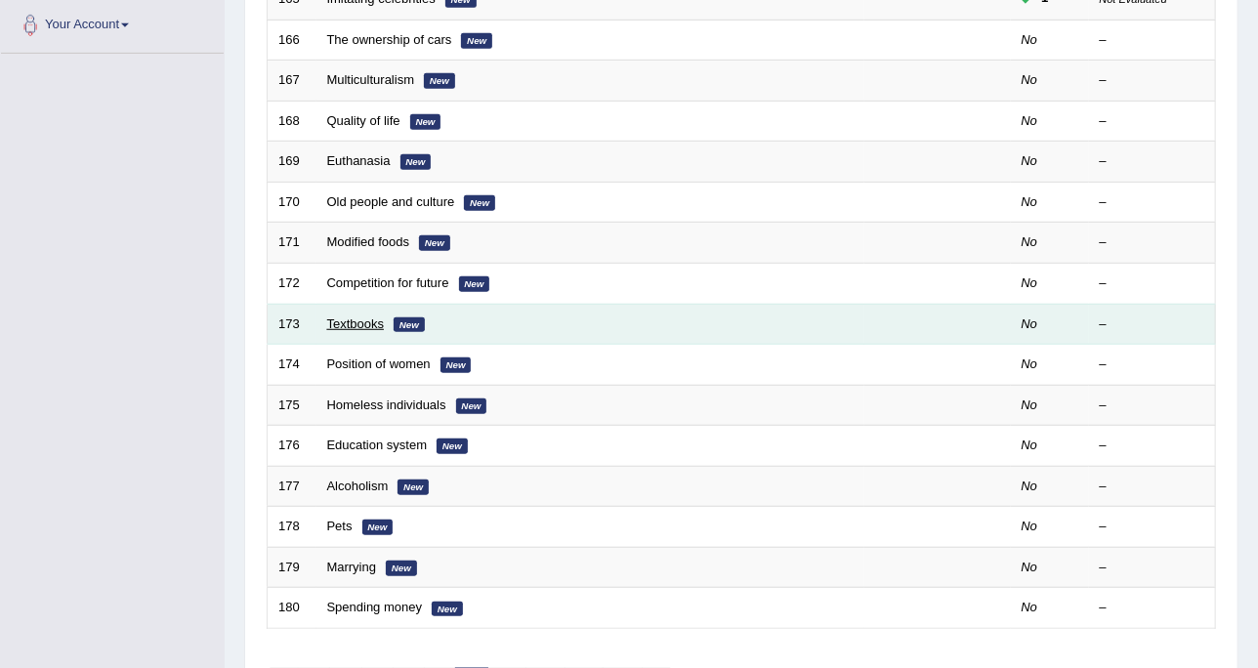
click at [348, 324] on link "Textbooks" at bounding box center [356, 324] width 58 height 15
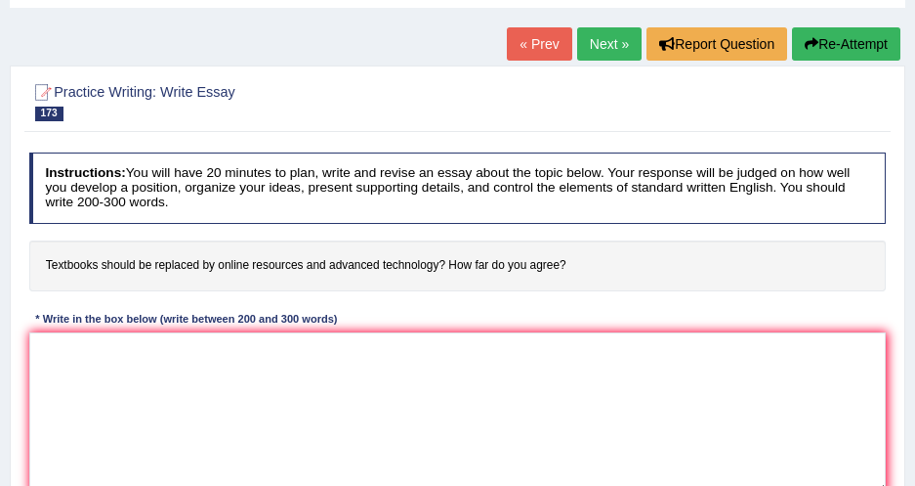
scroll to position [177, 0]
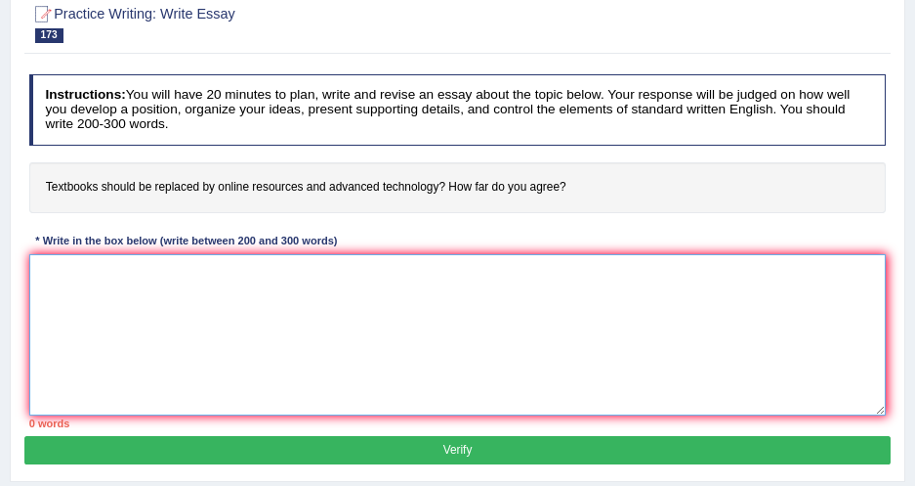
click at [340, 263] on textarea at bounding box center [458, 334] width 858 height 161
paste textarea "The increasing influence of (essay topic) on our lives has ignited numerous dis…"
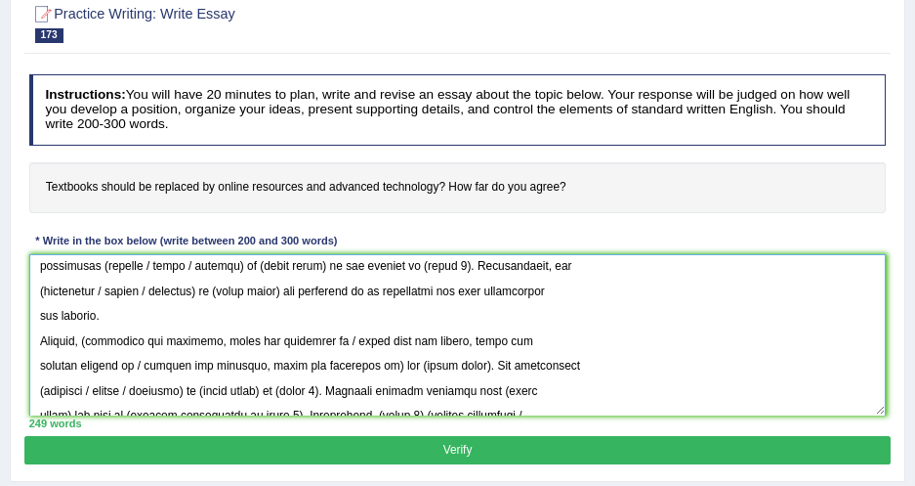
scroll to position [0, 0]
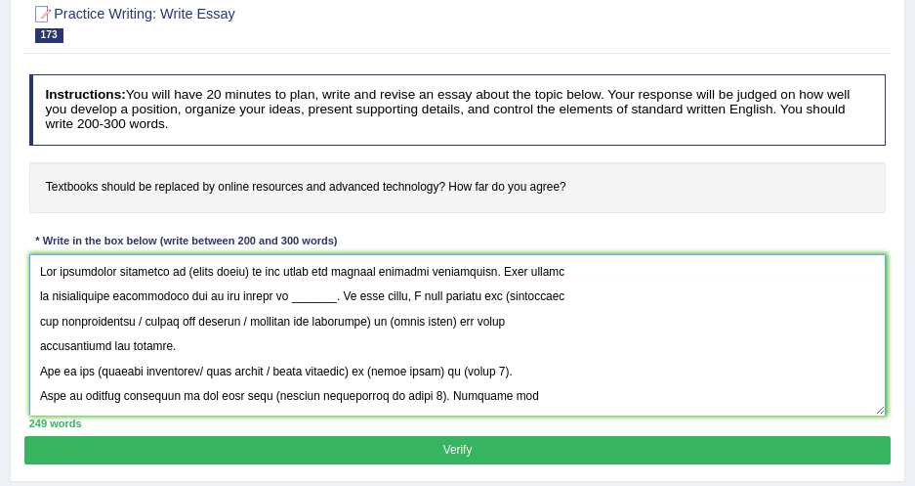
drag, startPoint x: 178, startPoint y: 272, endPoint x: 247, endPoint y: 268, distance: 69.5
click at [247, 268] on textarea at bounding box center [458, 334] width 858 height 161
click at [208, 273] on textarea at bounding box center [458, 334] width 858 height 161
drag, startPoint x: 177, startPoint y: 271, endPoint x: 246, endPoint y: 269, distance: 69.4
click at [246, 269] on textarea at bounding box center [458, 334] width 858 height 161
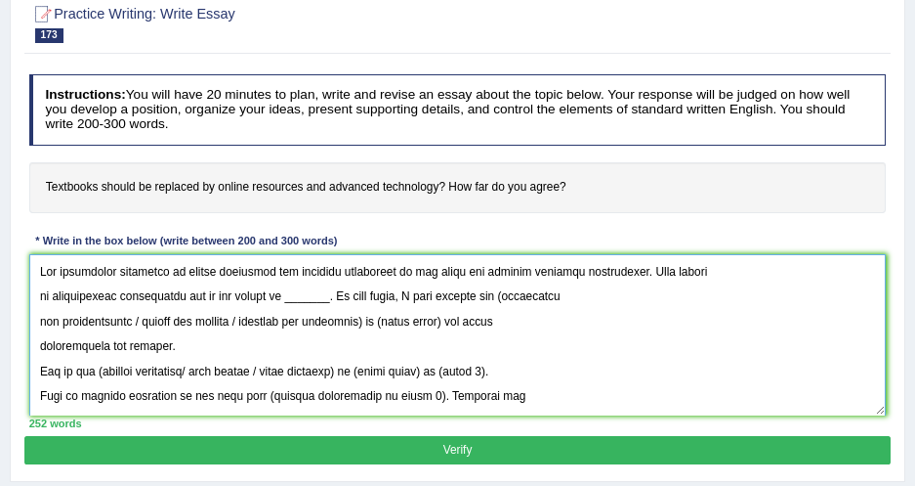
drag, startPoint x: 646, startPoint y: 269, endPoint x: -4, endPoint y: 272, distance: 649.7
click at [0, 272] on html "Toggle navigation Home Practice Questions Speaking Practice Read Aloud Repeat S…" at bounding box center [457, 66] width 915 height 486
click at [681, 309] on textarea at bounding box center [458, 334] width 858 height 161
drag, startPoint x: 276, startPoint y: 299, endPoint x: 308, endPoint y: 297, distance: 32.3
click at [308, 297] on textarea at bounding box center [458, 334] width 858 height 161
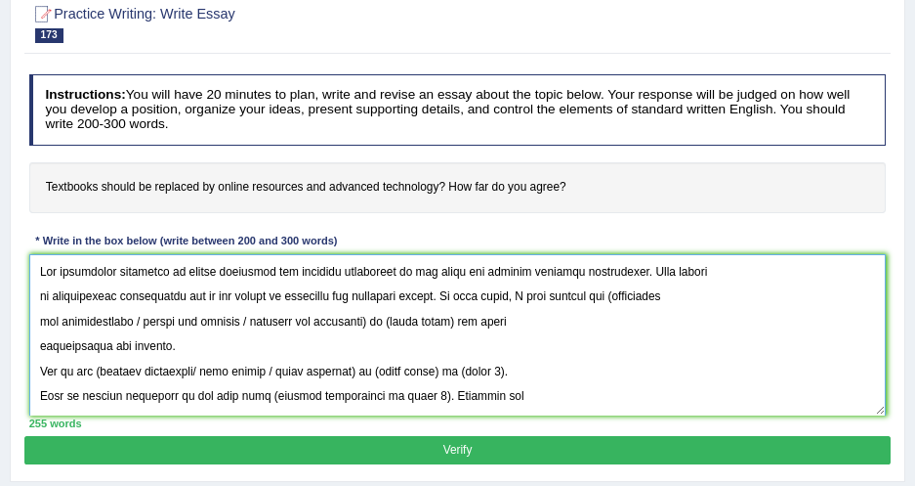
drag, startPoint x: 651, startPoint y: 268, endPoint x: 442, endPoint y: 294, distance: 210.7
click at [442, 294] on textarea at bounding box center [458, 334] width 858 height 161
click at [586, 297] on textarea at bounding box center [458, 334] width 858 height 161
click at [613, 293] on textarea at bounding box center [458, 334] width 858 height 161
drag, startPoint x: 137, startPoint y: 318, endPoint x: 380, endPoint y: 330, distance: 243.6
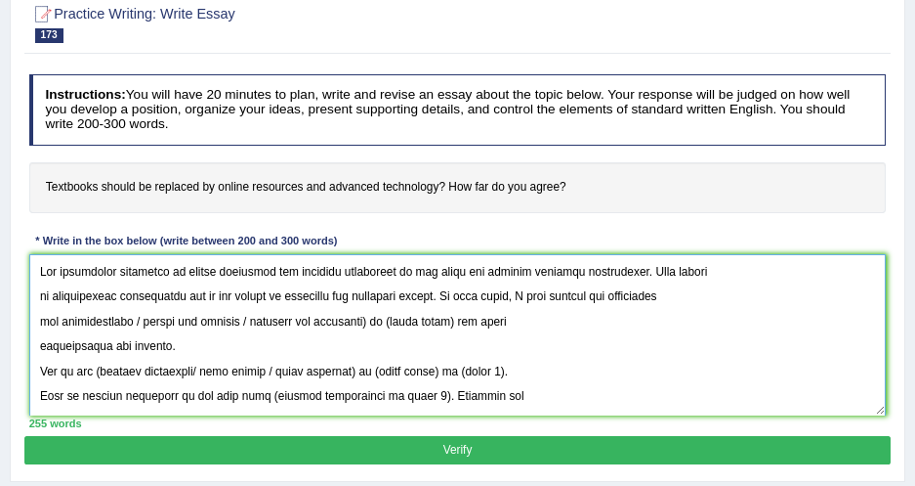
click at [380, 330] on textarea at bounding box center [458, 334] width 858 height 161
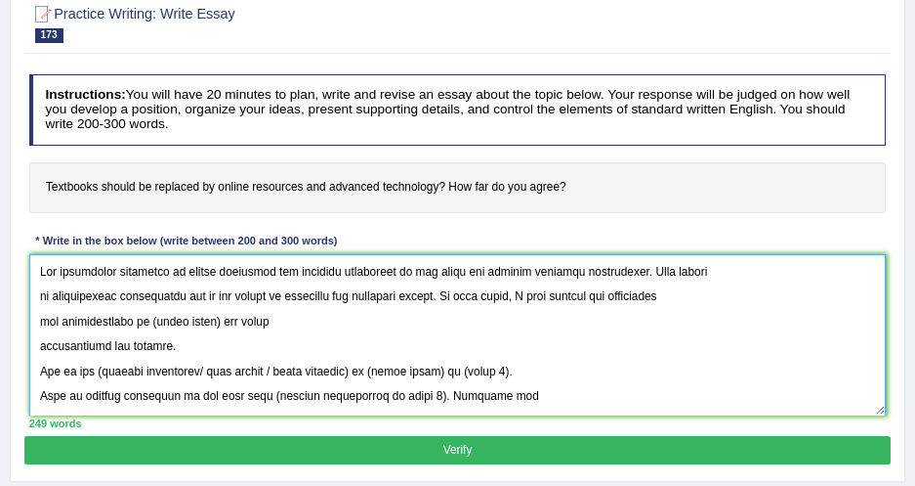
drag, startPoint x: 150, startPoint y: 319, endPoint x: 222, endPoint y: 318, distance: 71.3
click at [222, 318] on textarea at bounding box center [458, 334] width 858 height 161
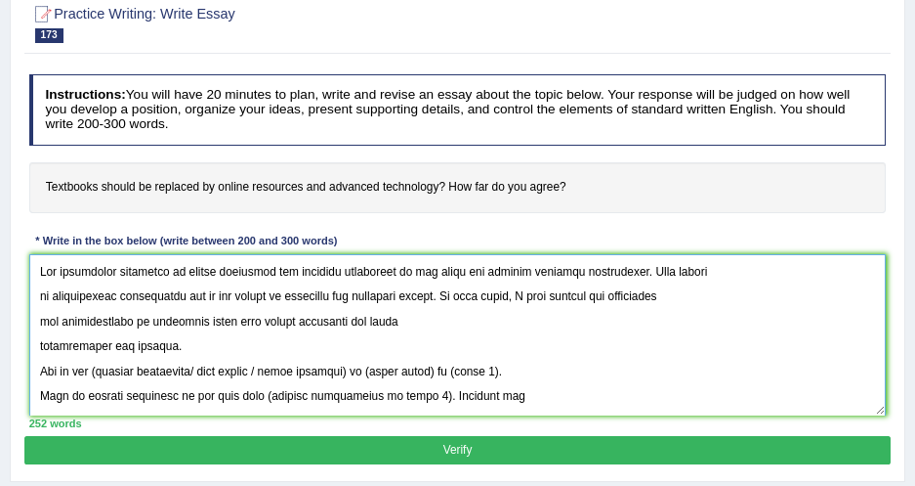
click at [32, 347] on textarea at bounding box center [458, 334] width 858 height 161
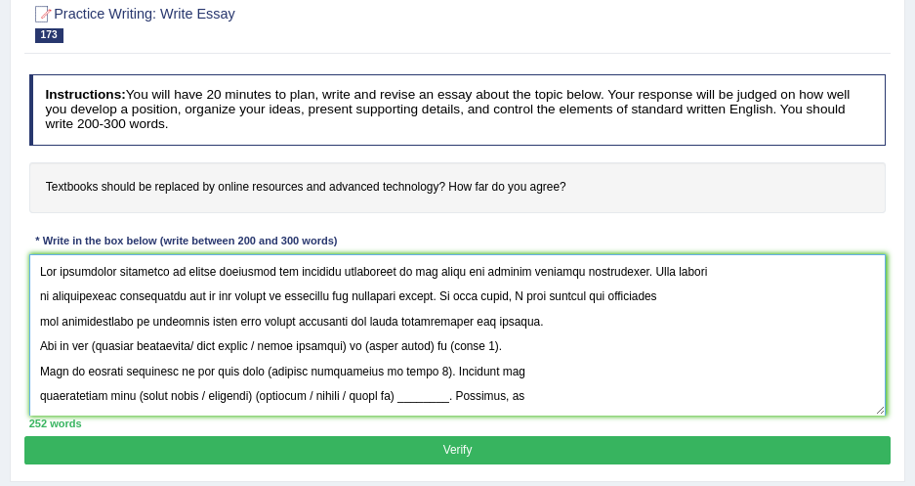
click at [565, 342] on textarea at bounding box center [458, 334] width 858 height 161
drag, startPoint x: 525, startPoint y: 323, endPoint x: -4, endPoint y: 253, distance: 533.2
click at [0, 253] on html "Toggle navigation Home Practice Questions Speaking Practice Read Aloud Repeat S…" at bounding box center [457, 66] width 915 height 486
click at [657, 357] on textarea at bounding box center [458, 334] width 858 height 161
drag, startPoint x: 535, startPoint y: 325, endPoint x: 36, endPoint y: 243, distance: 506.0
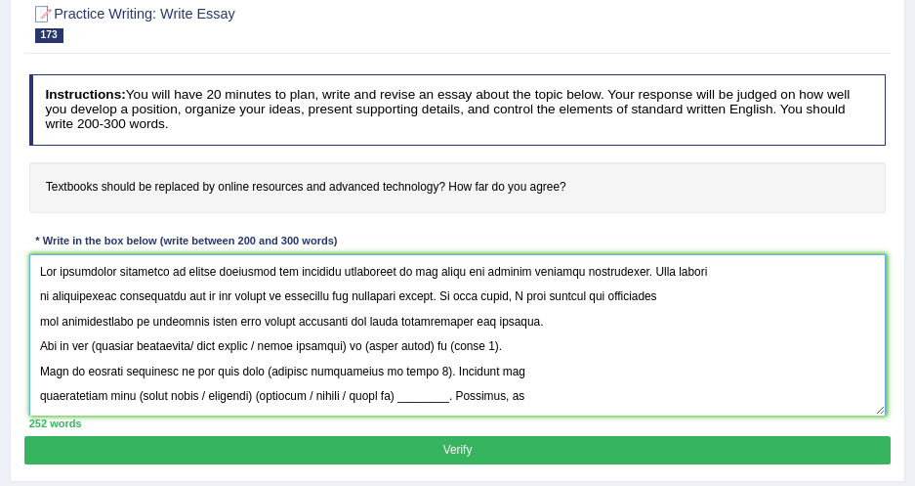
click at [36, 243] on div "Instructions: You will have 20 minutes to plan, write and revise an essay about…" at bounding box center [457, 250] width 866 height 369
click at [603, 322] on textarea at bounding box center [458, 334] width 858 height 161
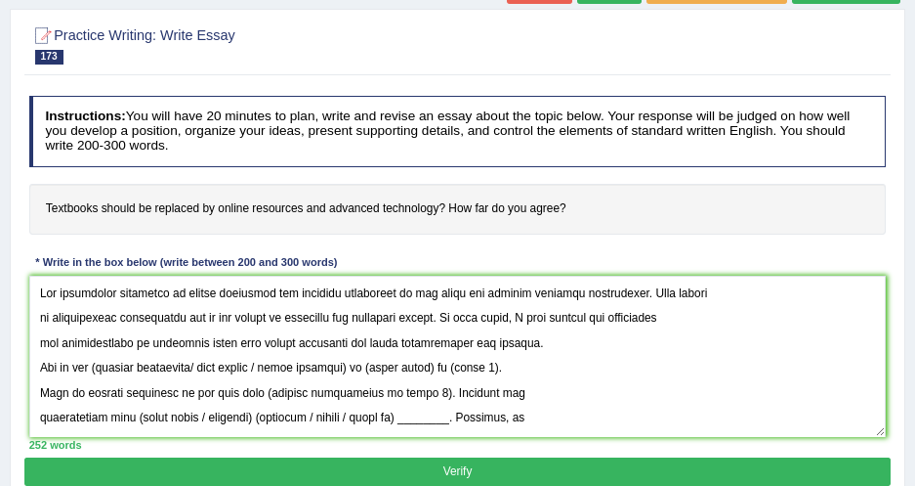
scroll to position [177, 0]
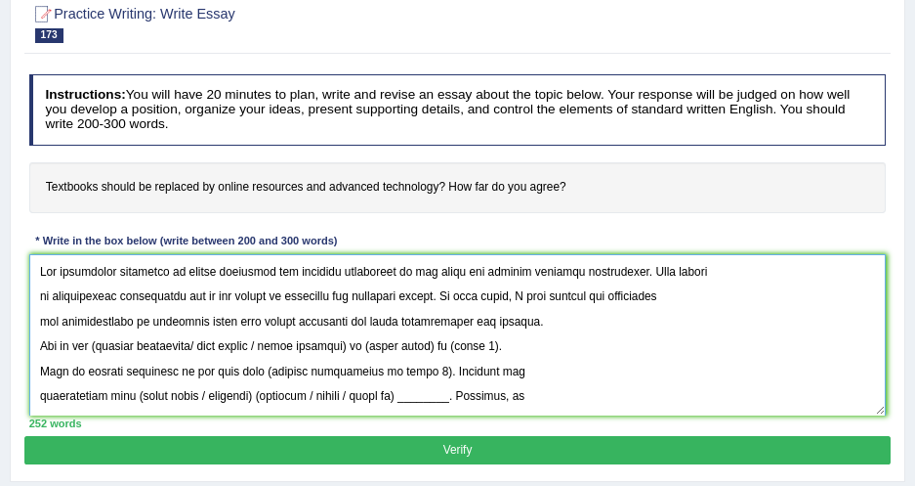
click at [538, 316] on textarea at bounding box center [458, 334] width 858 height 161
click at [35, 297] on textarea at bounding box center [458, 334] width 858 height 161
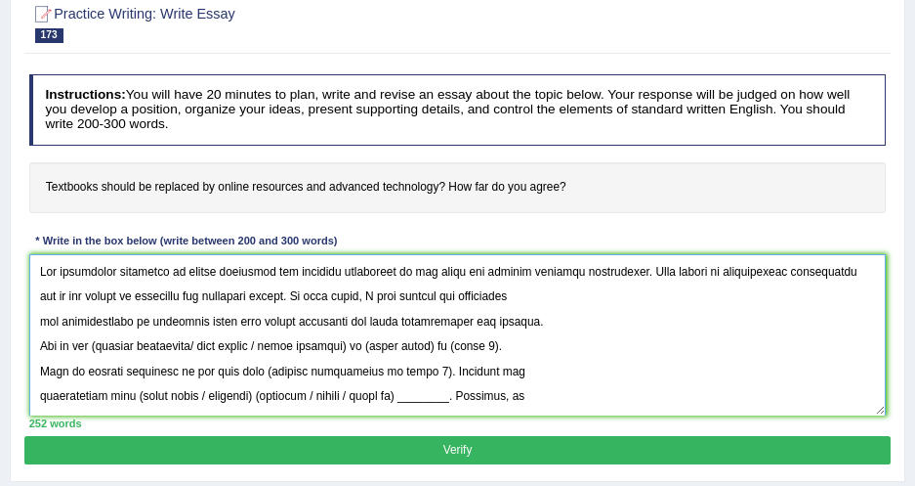
click at [38, 318] on textarea at bounding box center [458, 334] width 858 height 161
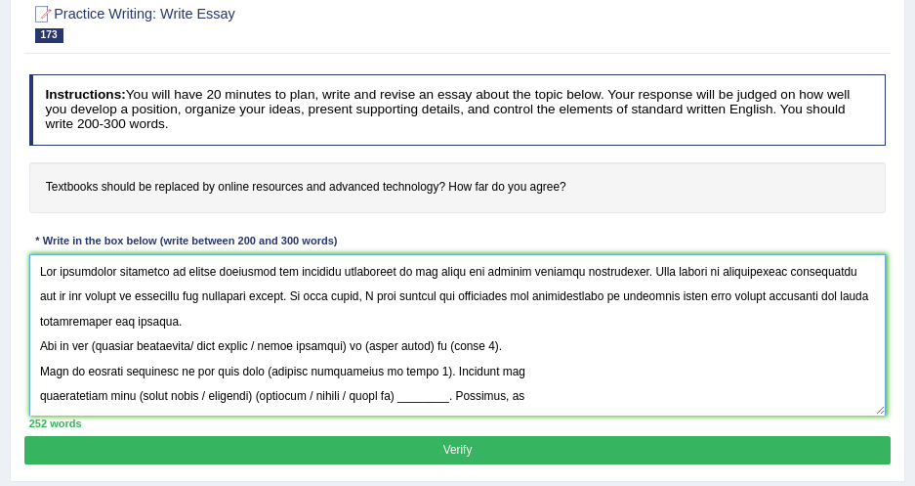
click at [208, 334] on textarea at bounding box center [458, 334] width 858 height 161
click at [99, 345] on textarea at bounding box center [458, 334] width 858 height 161
drag, startPoint x: 199, startPoint y: 316, endPoint x: -4, endPoint y: 260, distance: 210.7
click at [0, 260] on html "Toggle navigation Home Practice Questions Speaking Practice Read Aloud Repeat S…" at bounding box center [457, 66] width 915 height 486
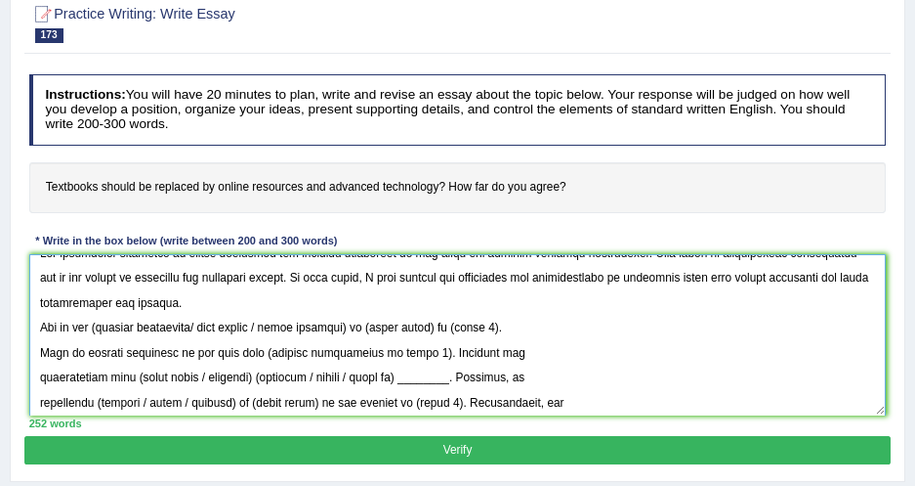
scroll to position [0, 0]
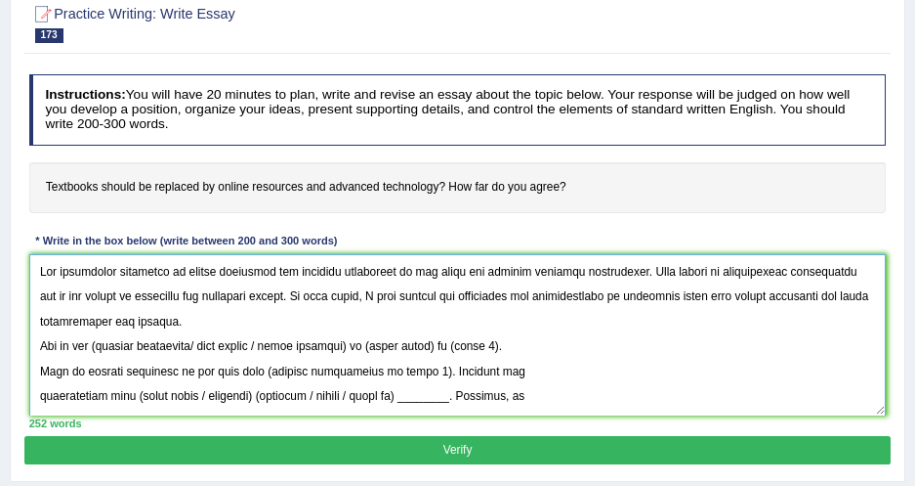
click at [183, 331] on textarea at bounding box center [458, 334] width 858 height 161
click at [101, 348] on textarea at bounding box center [458, 334] width 858 height 161
drag, startPoint x: 197, startPoint y: 345, endPoint x: 367, endPoint y: 351, distance: 170.1
click at [367, 351] on textarea at bounding box center [458, 334] width 858 height 161
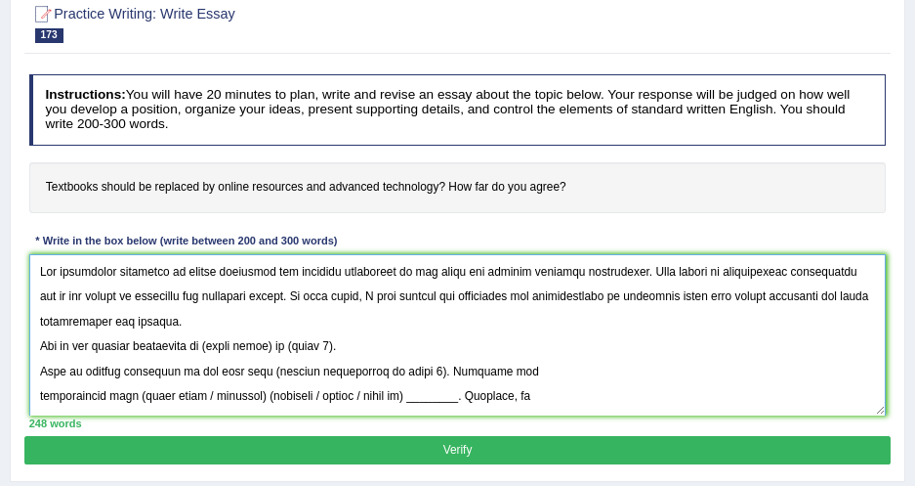
drag, startPoint x: 213, startPoint y: 352, endPoint x: 279, endPoint y: 354, distance: 66.5
click at [279, 354] on textarea at bounding box center [458, 334] width 858 height 161
drag, startPoint x: 634, startPoint y: 295, endPoint x: 757, endPoint y: 300, distance: 123.2
click at [757, 300] on textarea at bounding box center [458, 334] width 858 height 161
click at [730, 338] on textarea at bounding box center [458, 334] width 858 height 161
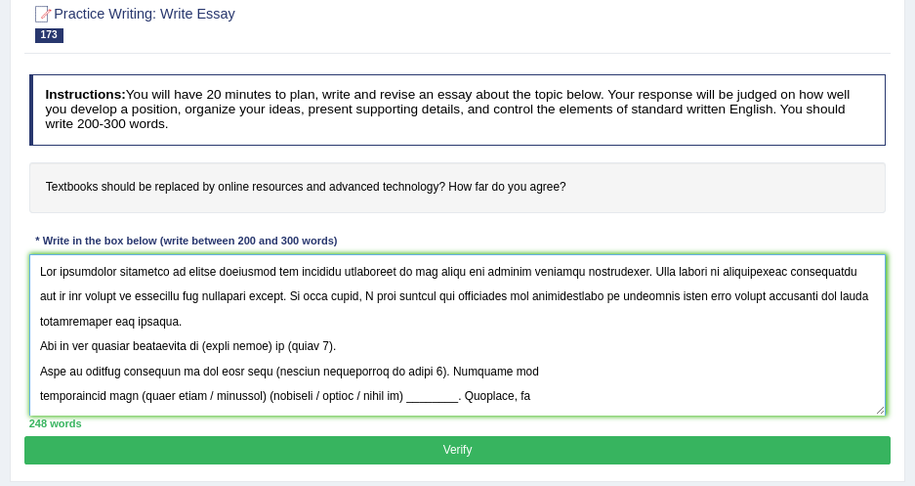
drag, startPoint x: 746, startPoint y: 295, endPoint x: 771, endPoint y: 294, distance: 24.4
click at [776, 294] on textarea at bounding box center [458, 334] width 858 height 161
drag, startPoint x: 744, startPoint y: 296, endPoint x: 829, endPoint y: 298, distance: 84.0
click at [829, 298] on textarea at bounding box center [458, 334] width 858 height 161
drag, startPoint x: 214, startPoint y: 341, endPoint x: 279, endPoint y: 347, distance: 65.7
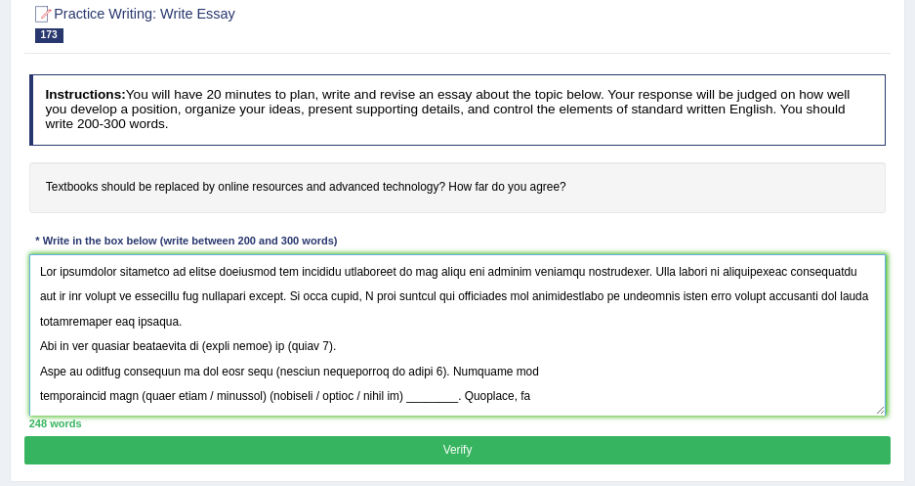
click at [279, 347] on textarea at bounding box center [458, 334] width 858 height 161
paste textarea "online resources"
drag, startPoint x: 313, startPoint y: 342, endPoint x: 400, endPoint y: 355, distance: 87.9
click at [400, 355] on textarea at bounding box center [458, 334] width 858 height 161
drag, startPoint x: 254, startPoint y: 371, endPoint x: 406, endPoint y: 369, distance: 152.4
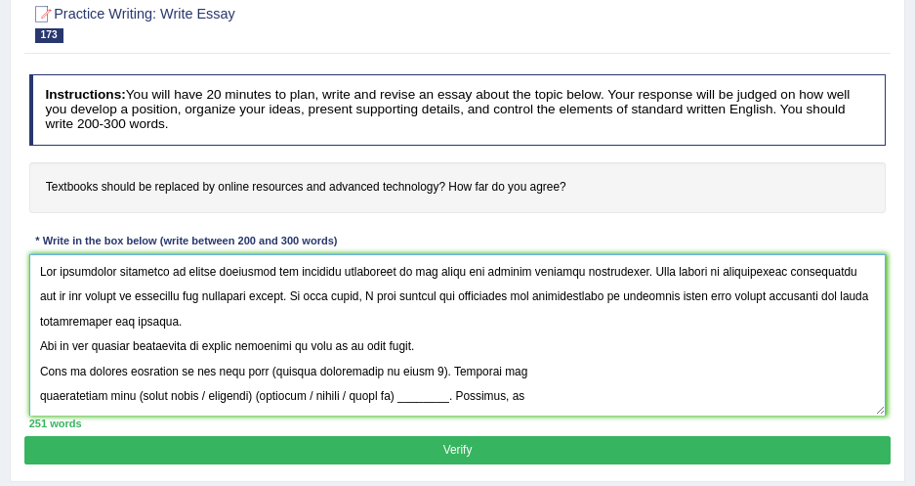
click at [406, 369] on textarea at bounding box center [458, 334] width 858 height 161
click at [425, 369] on textarea at bounding box center [458, 334] width 858 height 161
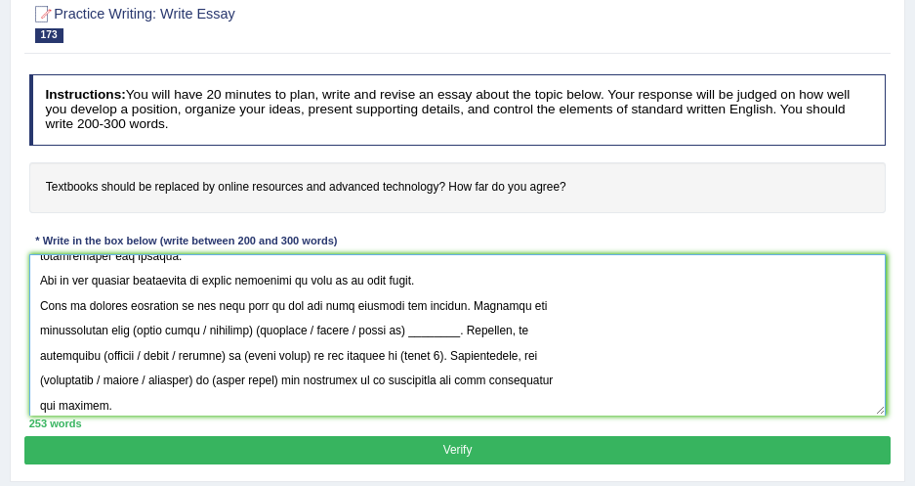
scroll to position [105, 0]
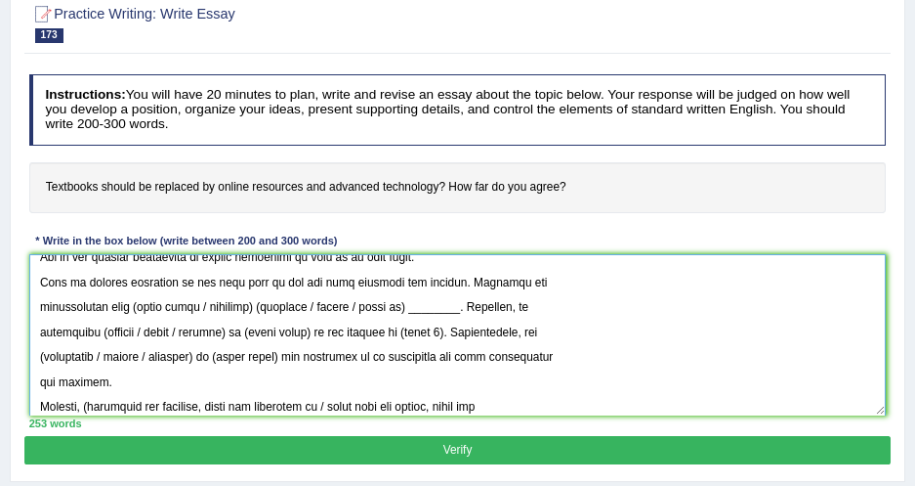
drag, startPoint x: 134, startPoint y: 307, endPoint x: 264, endPoint y: 299, distance: 130.2
click at [264, 299] on textarea at bounding box center [458, 334] width 858 height 161
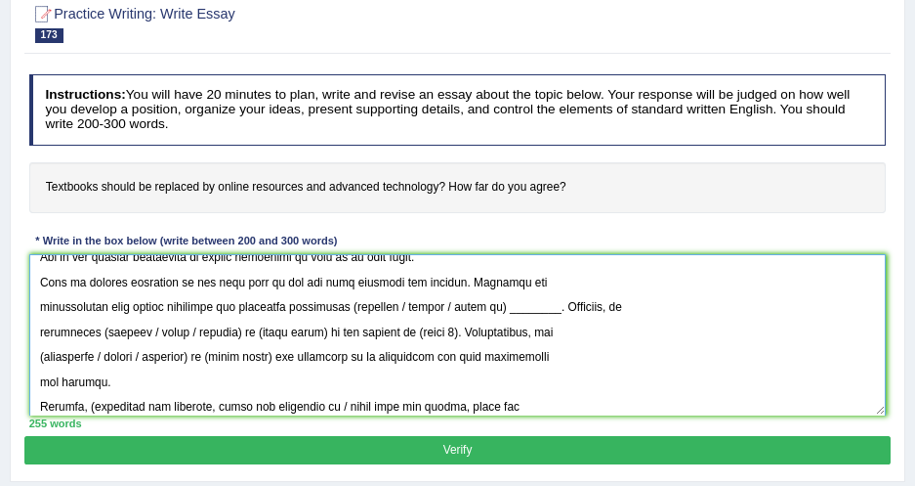
click at [268, 307] on textarea at bounding box center [458, 334] width 858 height 161
click at [365, 306] on textarea at bounding box center [458, 334] width 858 height 161
click at [361, 306] on textarea at bounding box center [458, 334] width 858 height 161
drag, startPoint x: 411, startPoint y: 301, endPoint x: 510, endPoint y: 298, distance: 98.7
click at [510, 298] on textarea at bounding box center [458, 334] width 858 height 161
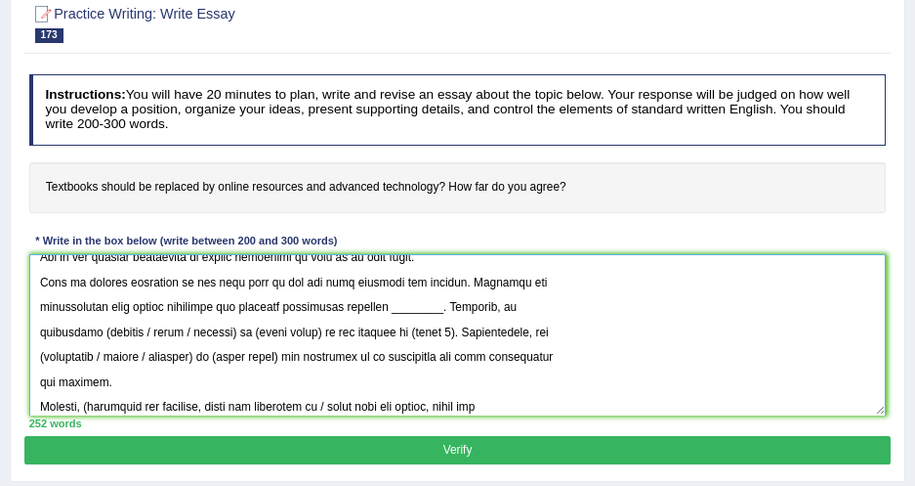
drag, startPoint x: 412, startPoint y: 310, endPoint x: 454, endPoint y: 310, distance: 42.0
click at [454, 310] on textarea at bounding box center [458, 334] width 858 height 161
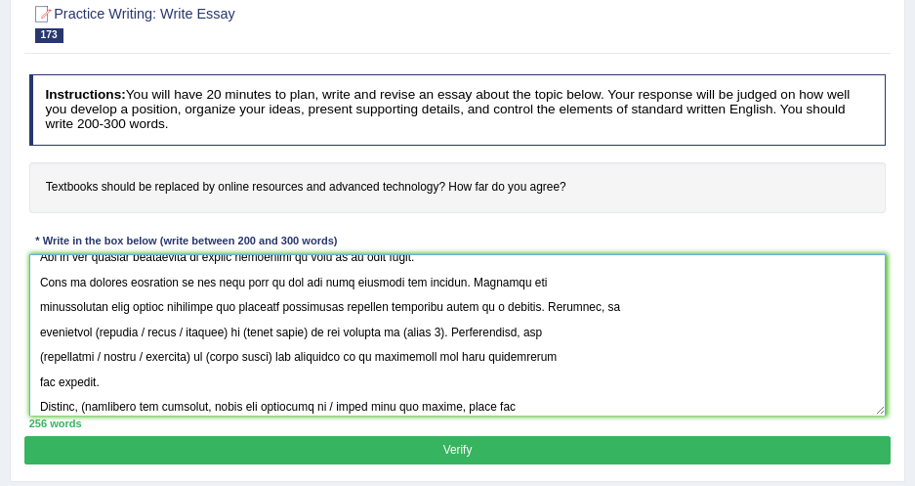
click at [95, 330] on textarea at bounding box center [458, 334] width 858 height 161
drag, startPoint x: 132, startPoint y: 327, endPoint x: 226, endPoint y: 331, distance: 93.9
click at [226, 331] on textarea at bounding box center [458, 334] width 858 height 161
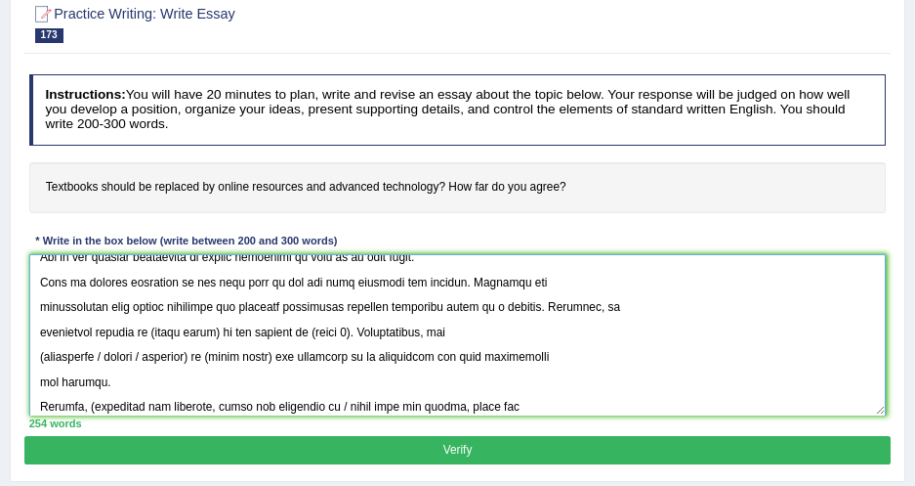
drag, startPoint x: 146, startPoint y: 326, endPoint x: 211, endPoint y: 326, distance: 65.5
click at [211, 326] on textarea at bounding box center [458, 334] width 858 height 161
drag, startPoint x: 468, startPoint y: 326, endPoint x: 385, endPoint y: 311, distance: 84.5
click at [468, 326] on textarea at bounding box center [458, 334] width 858 height 161
drag, startPoint x: 143, startPoint y: 329, endPoint x: 213, endPoint y: 335, distance: 70.6
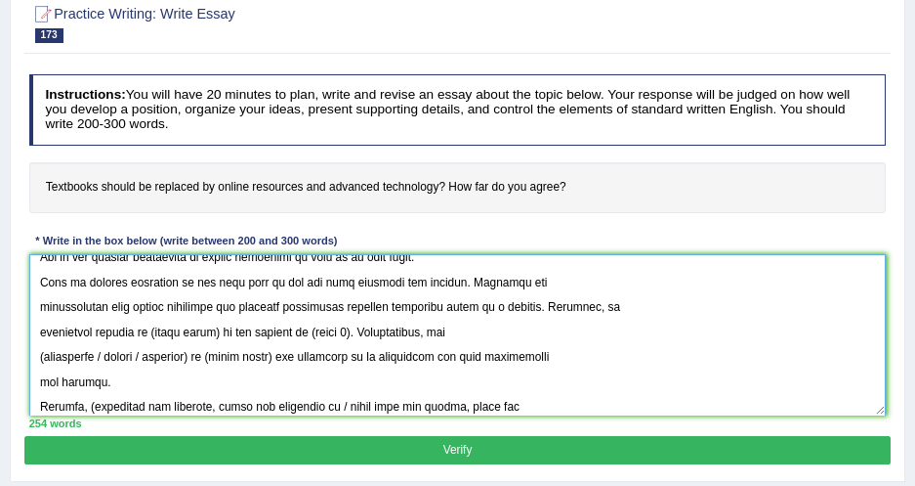
click at [213, 335] on textarea at bounding box center [458, 334] width 858 height 161
drag, startPoint x: 340, startPoint y: 327, endPoint x: 384, endPoint y: 328, distance: 44.0
click at [384, 328] on textarea at bounding box center [458, 334] width 858 height 161
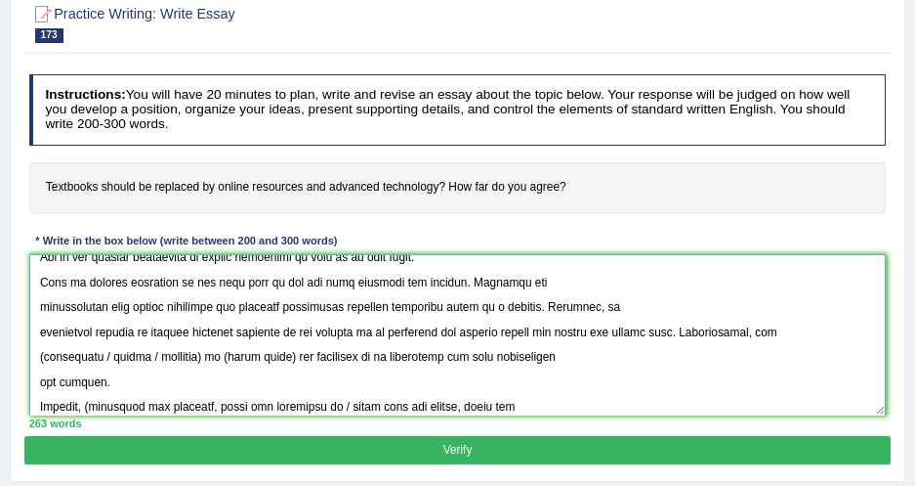
click at [41, 354] on textarea at bounding box center [458, 334] width 858 height 161
drag, startPoint x: 101, startPoint y: 358, endPoint x: 209, endPoint y: 354, distance: 108.5
click at [209, 354] on textarea at bounding box center [458, 334] width 858 height 161
drag, startPoint x: 116, startPoint y: 360, endPoint x: 180, endPoint y: 360, distance: 63.5
click at [180, 360] on textarea at bounding box center [458, 334] width 858 height 161
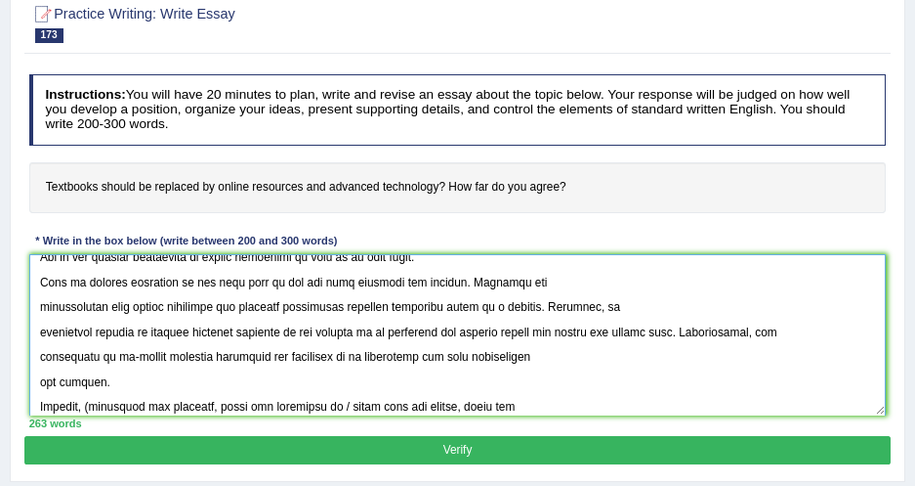
click at [39, 382] on textarea at bounding box center [458, 334] width 858 height 161
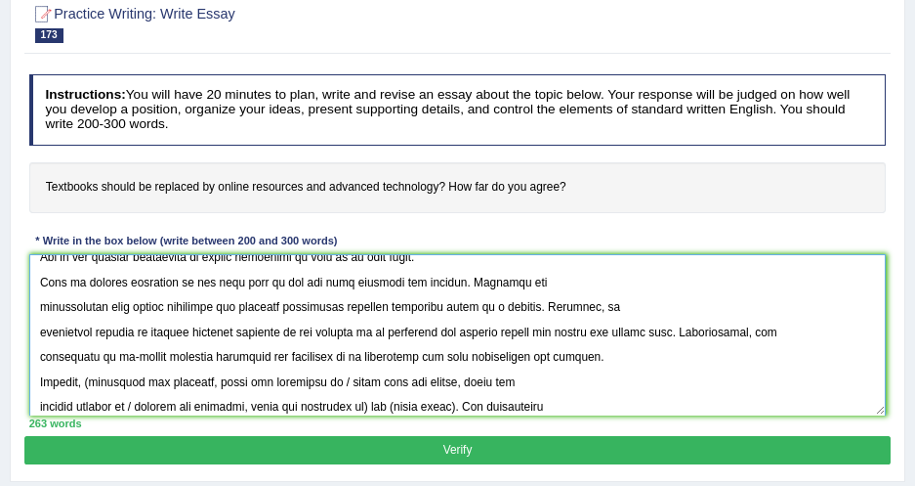
click at [30, 280] on textarea at bounding box center [458, 334] width 858 height 161
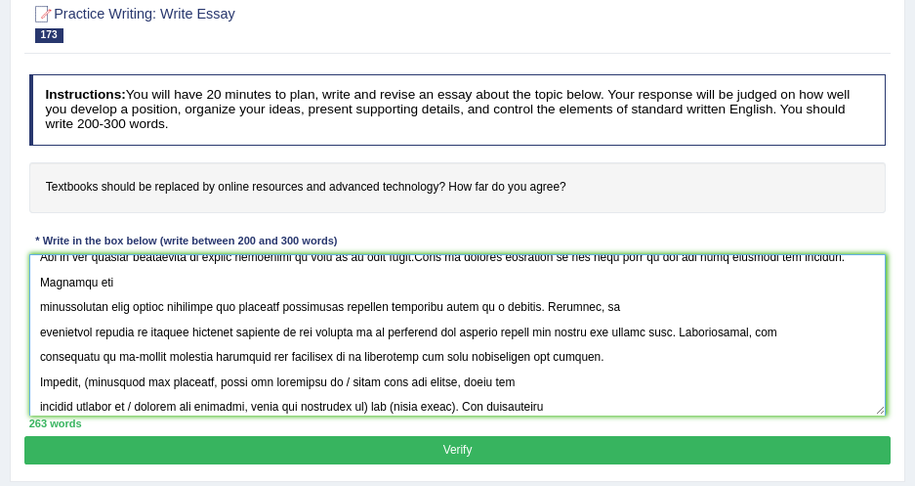
scroll to position [75, 0]
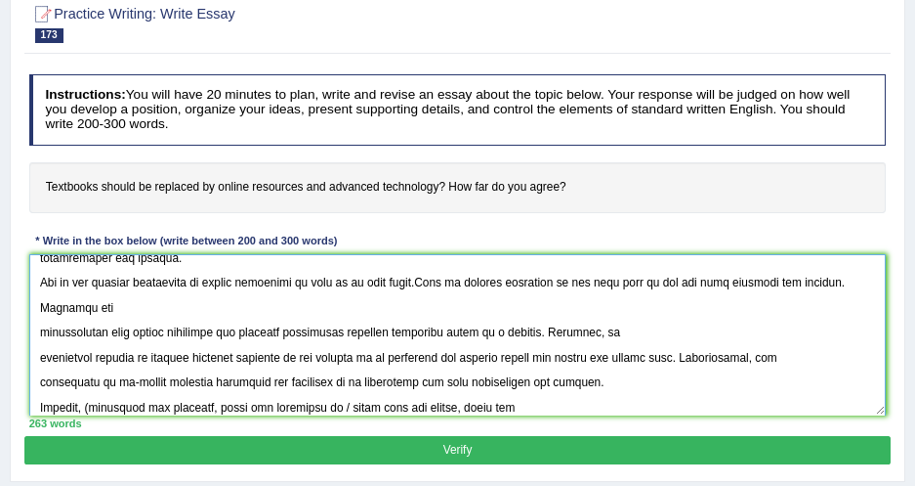
click at [34, 328] on textarea at bounding box center [458, 334] width 858 height 161
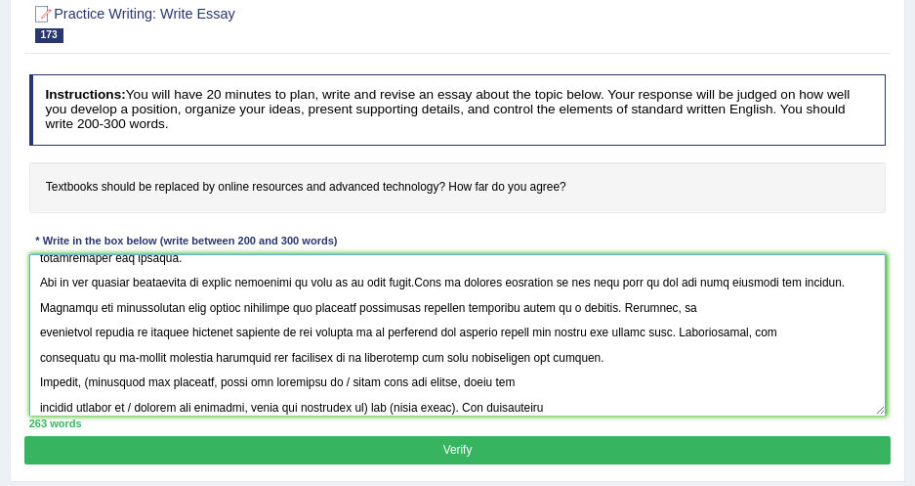
click at [42, 354] on textarea at bounding box center [458, 334] width 858 height 161
click at [37, 353] on textarea at bounding box center [458, 334] width 858 height 161
click at [39, 323] on textarea at bounding box center [458, 334] width 858 height 161
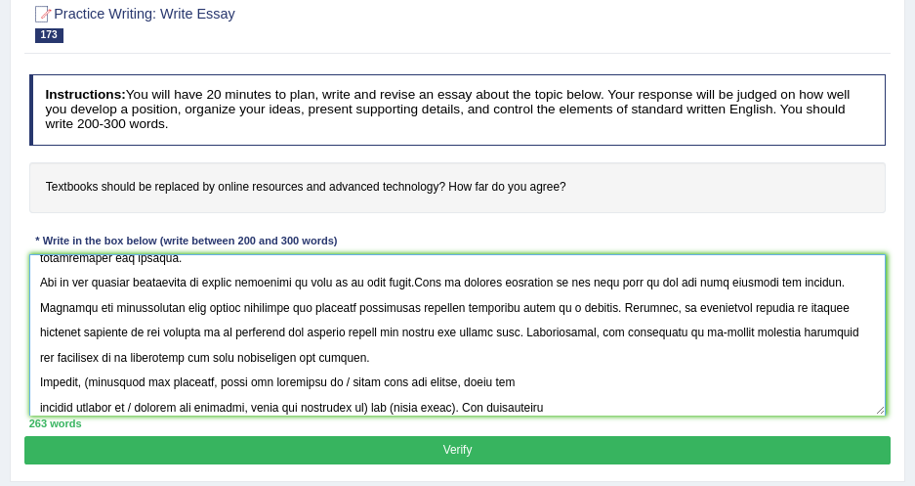
drag, startPoint x: 368, startPoint y: 357, endPoint x: 36, endPoint y: 275, distance: 342.2
click at [36, 275] on textarea at bounding box center [458, 334] width 858 height 161
click at [342, 364] on textarea at bounding box center [458, 334] width 858 height 161
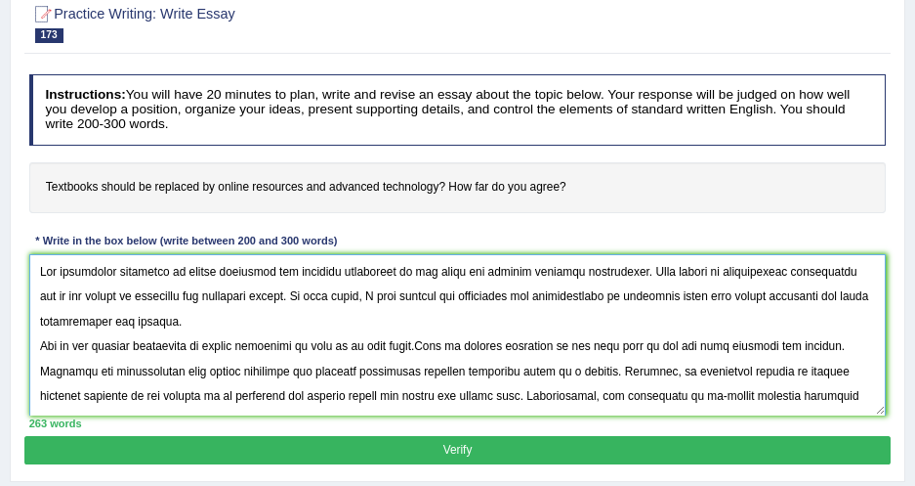
drag, startPoint x: 347, startPoint y: 358, endPoint x: 18, endPoint y: 229, distance: 353.6
click at [18, 229] on div "Practice Writing: Write Essay 173 Textbooks Instructions: You will have 20 minu…" at bounding box center [458, 234] width 896 height 494
click at [239, 327] on textarea at bounding box center [458, 334] width 858 height 161
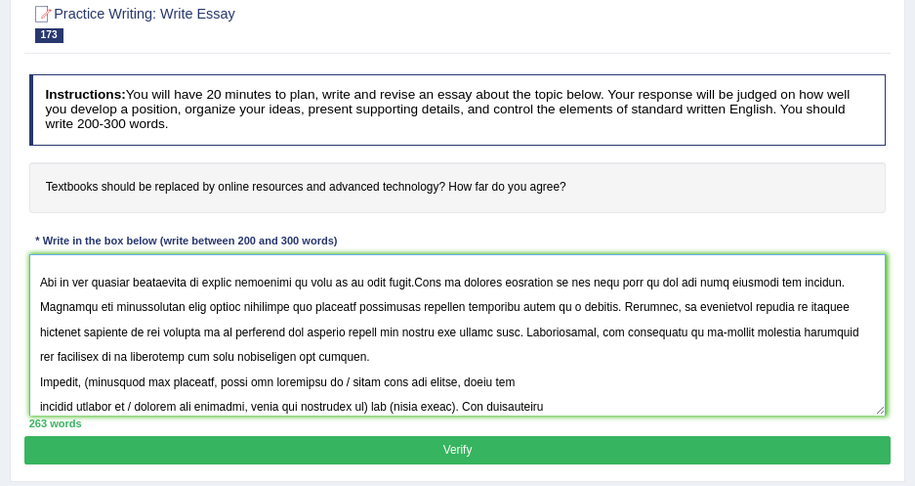
scroll to position [208, 0]
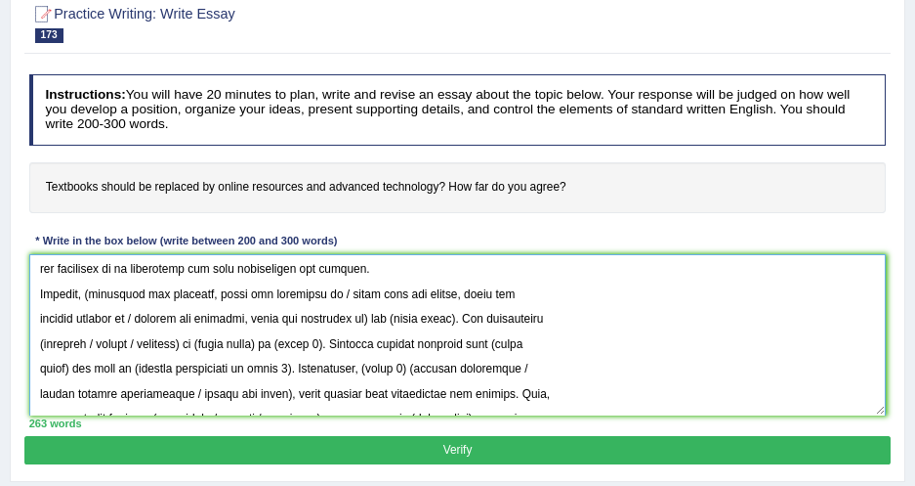
click at [353, 274] on textarea at bounding box center [458, 334] width 858 height 161
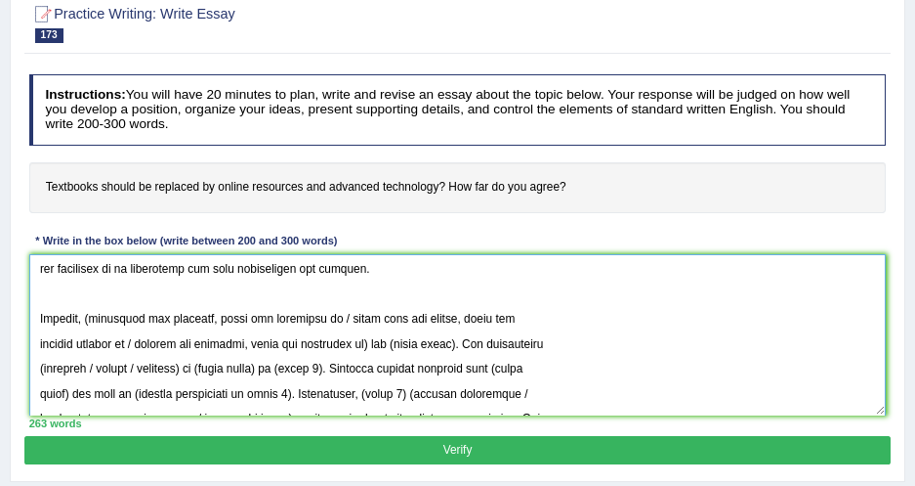
scroll to position [237, 0]
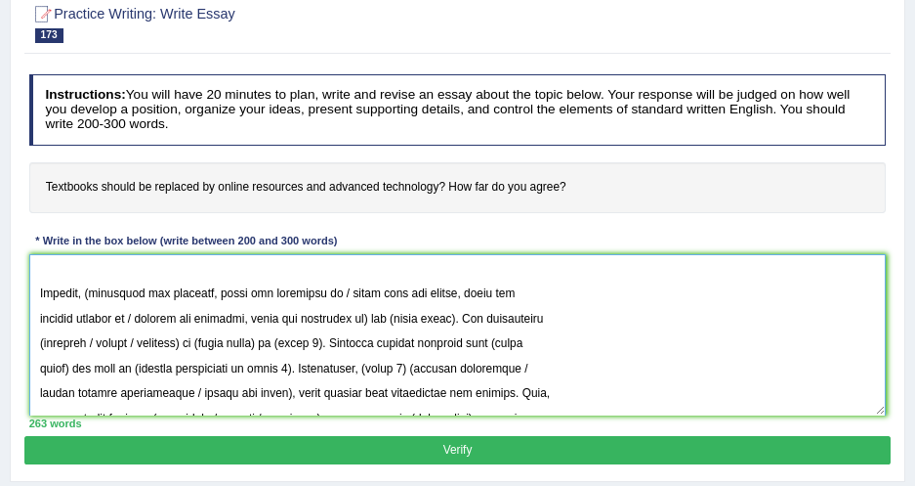
click at [92, 288] on textarea at bounding box center [458, 334] width 858 height 161
drag, startPoint x: 329, startPoint y: 292, endPoint x: 368, endPoint y: 314, distance: 44.6
click at [368, 314] on textarea at bounding box center [458, 334] width 858 height 161
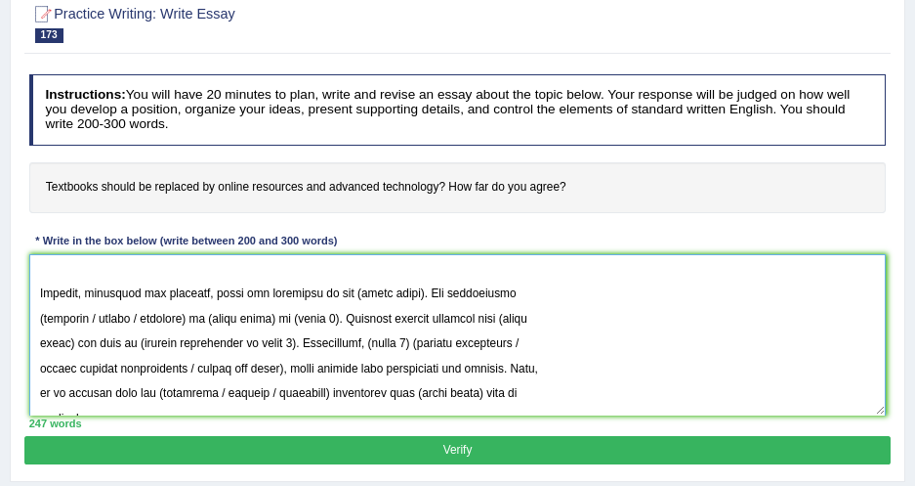
scroll to position [208, 0]
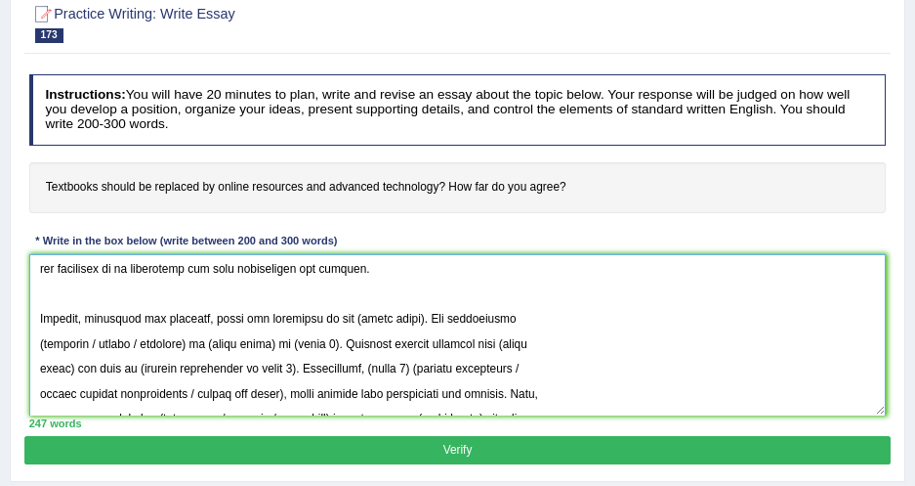
drag, startPoint x: 348, startPoint y: 317, endPoint x: 413, endPoint y: 318, distance: 65.5
click at [413, 318] on textarea at bounding box center [458, 334] width 858 height 161
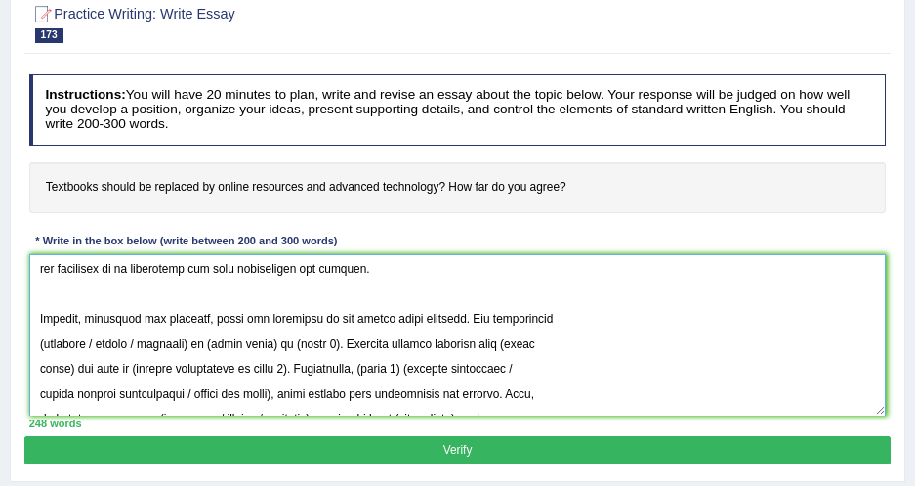
click at [47, 346] on textarea at bounding box center [458, 334] width 858 height 161
click at [46, 344] on textarea at bounding box center [458, 334] width 858 height 161
drag, startPoint x: 88, startPoint y: 337, endPoint x: 188, endPoint y: 342, distance: 99.8
click at [188, 342] on textarea at bounding box center [458, 334] width 858 height 161
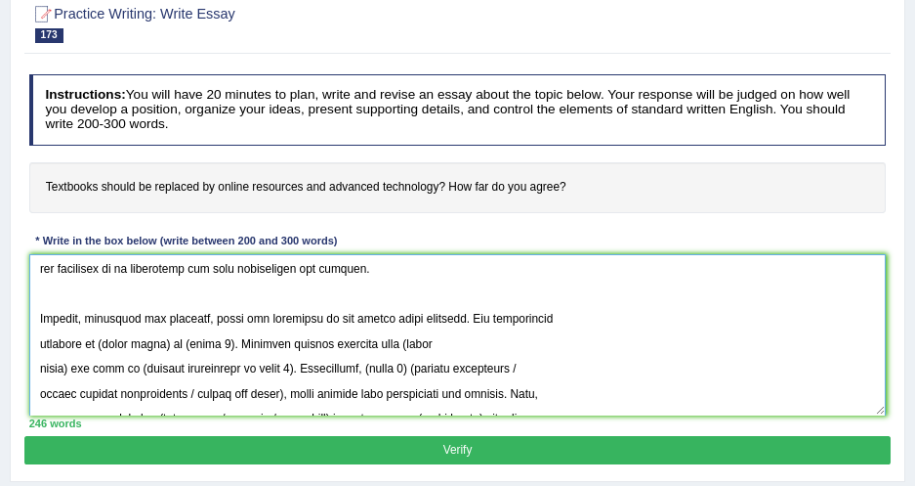
drag, startPoint x: 106, startPoint y: 337, endPoint x: 172, endPoint y: 346, distance: 67.0
click at [172, 346] on textarea at bounding box center [458, 334] width 858 height 161
drag, startPoint x: 231, startPoint y: 338, endPoint x: 272, endPoint y: 339, distance: 41.0
click at [272, 339] on textarea at bounding box center [458, 334] width 858 height 161
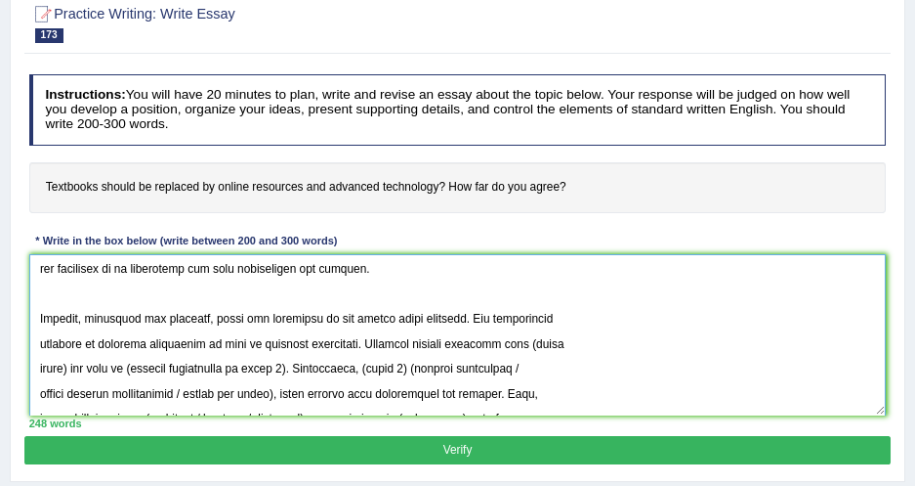
drag, startPoint x: 240, startPoint y: 342, endPoint x: 251, endPoint y: 338, distance: 11.4
click at [251, 338] on textarea at bounding box center [458, 334] width 858 height 161
click at [367, 335] on textarea at bounding box center [458, 334] width 858 height 161
drag, startPoint x: 531, startPoint y: 342, endPoint x: 67, endPoint y: 364, distance: 464.6
click at [67, 364] on textarea at bounding box center [458, 334] width 858 height 161
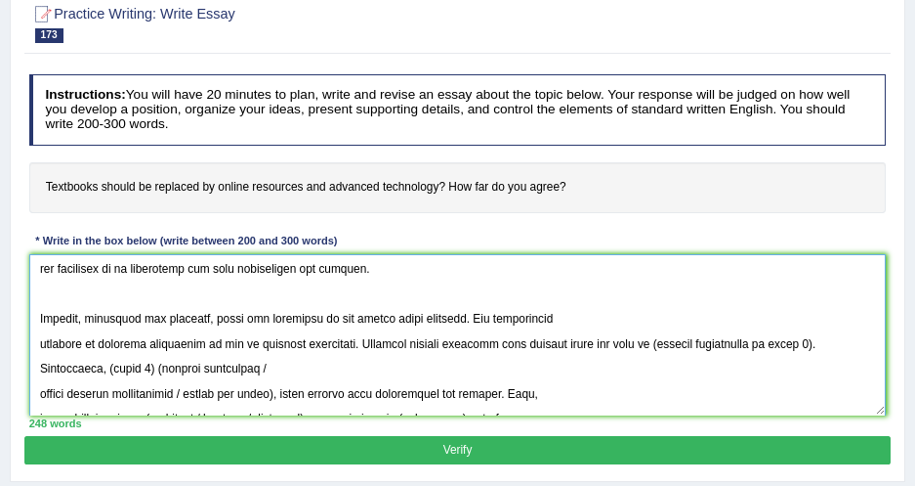
drag, startPoint x: 661, startPoint y: 340, endPoint x: 873, endPoint y: 333, distance: 212.1
click at [873, 333] on textarea at bounding box center [458, 334] width 858 height 161
click at [829, 339] on textarea at bounding box center [458, 334] width 858 height 161
drag, startPoint x: 829, startPoint y: 339, endPoint x: 667, endPoint y: 343, distance: 162.2
click at [667, 343] on textarea at bounding box center [458, 334] width 858 height 161
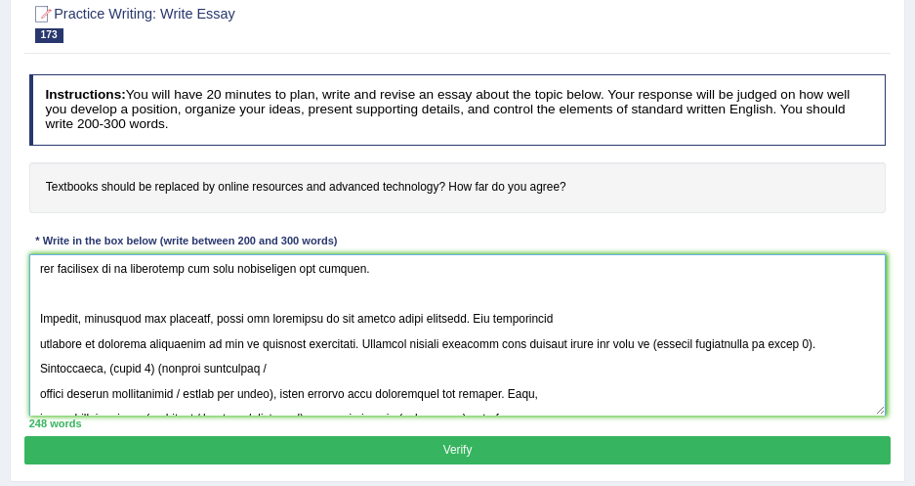
click at [659, 345] on textarea at bounding box center [458, 334] width 858 height 161
drag, startPoint x: 662, startPoint y: 341, endPoint x: 772, endPoint y: 335, distance: 109.6
click at [772, 335] on textarea at bounding box center [458, 334] width 858 height 161
drag, startPoint x: 664, startPoint y: 344, endPoint x: 822, endPoint y: 341, distance: 157.3
click at [822, 341] on textarea at bounding box center [458, 334] width 858 height 161
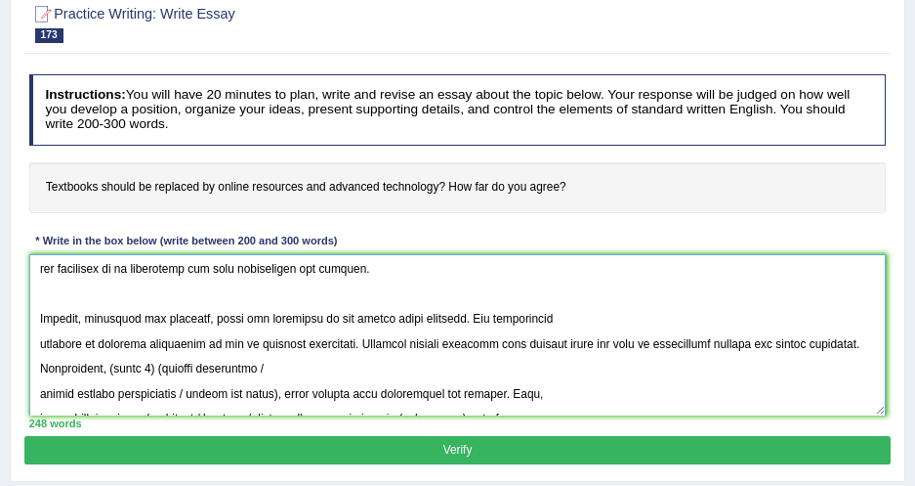
drag, startPoint x: 164, startPoint y: 366, endPoint x: 207, endPoint y: 369, distance: 43.1
click at [207, 369] on textarea at bounding box center [458, 334] width 858 height 161
click at [279, 363] on textarea at bounding box center [458, 334] width 858 height 161
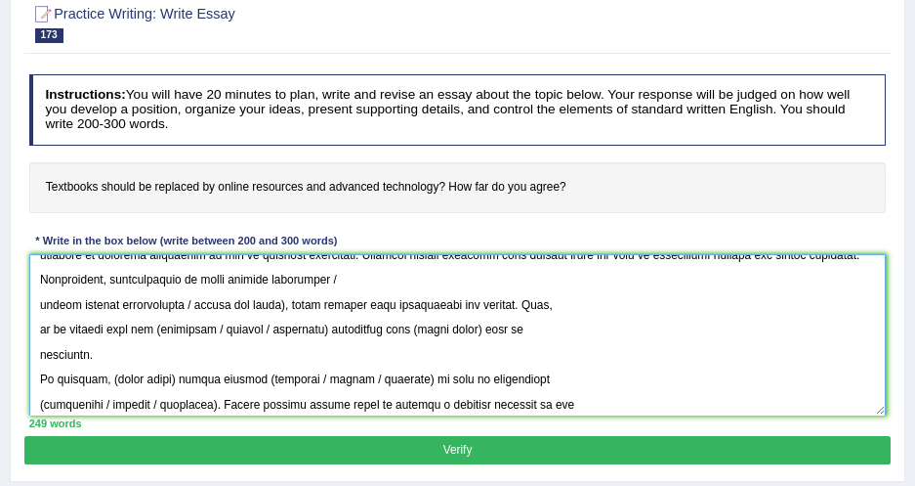
drag, startPoint x: 369, startPoint y: 276, endPoint x: 288, endPoint y: 307, distance: 86.6
click at [288, 307] on textarea at bounding box center [458, 334] width 858 height 161
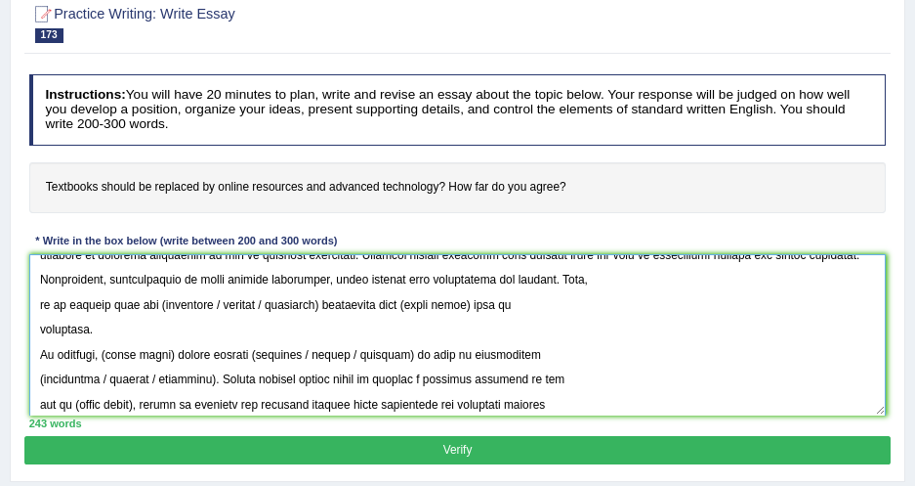
scroll to position [284, 0]
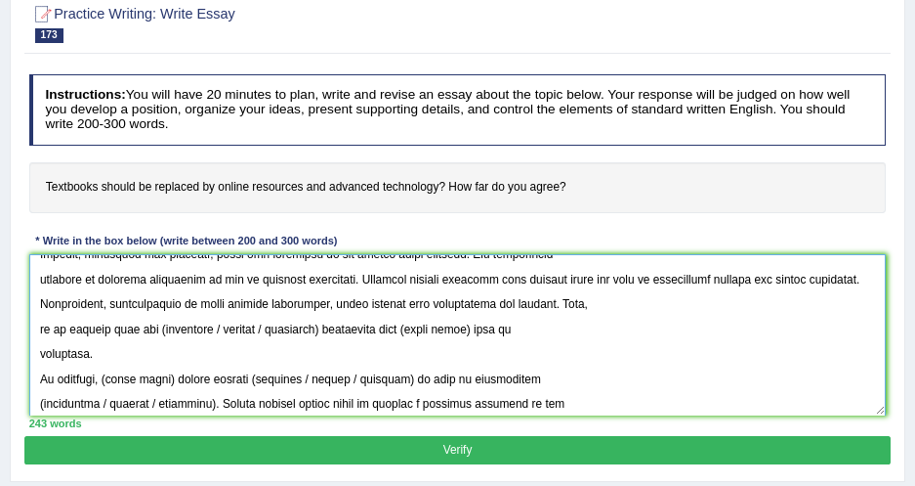
click at [149, 327] on textarea at bounding box center [458, 334] width 858 height 161
click at [148, 327] on textarea at bounding box center [458, 334] width 858 height 161
click at [208, 327] on textarea at bounding box center [458, 334] width 858 height 161
drag, startPoint x: 203, startPoint y: 328, endPoint x: 308, endPoint y: 330, distance: 104.6
click at [308, 330] on textarea at bounding box center [458, 334] width 858 height 161
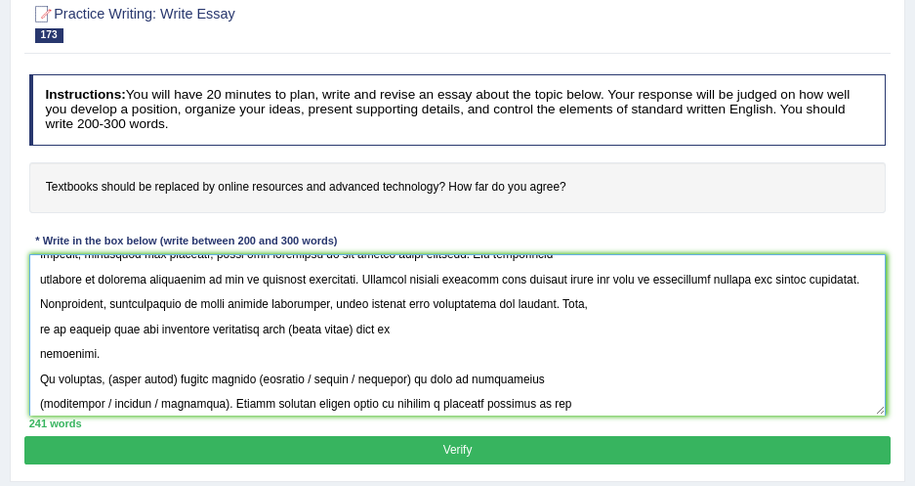
drag, startPoint x: 285, startPoint y: 327, endPoint x: 354, endPoint y: 329, distance: 68.4
click at [354, 329] on textarea at bounding box center [458, 334] width 858 height 161
click at [38, 356] on textarea at bounding box center [458, 334] width 858 height 161
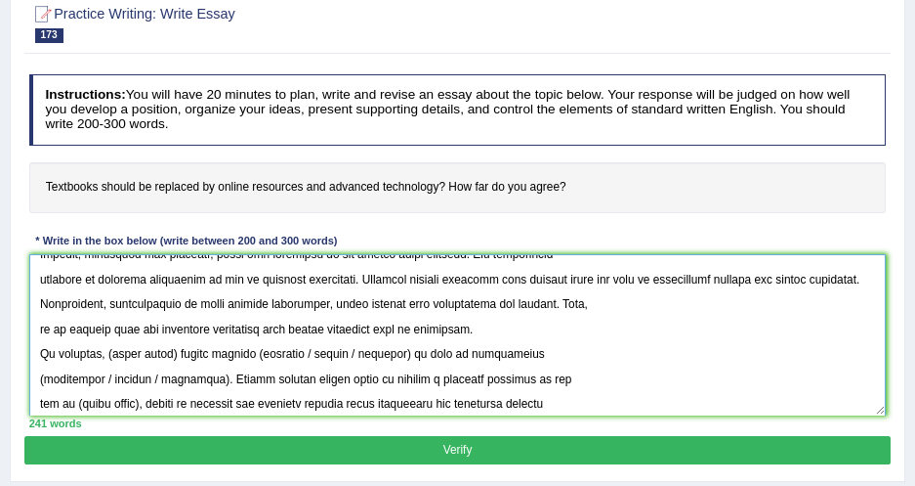
click at [39, 282] on textarea at bounding box center [458, 334] width 858 height 161
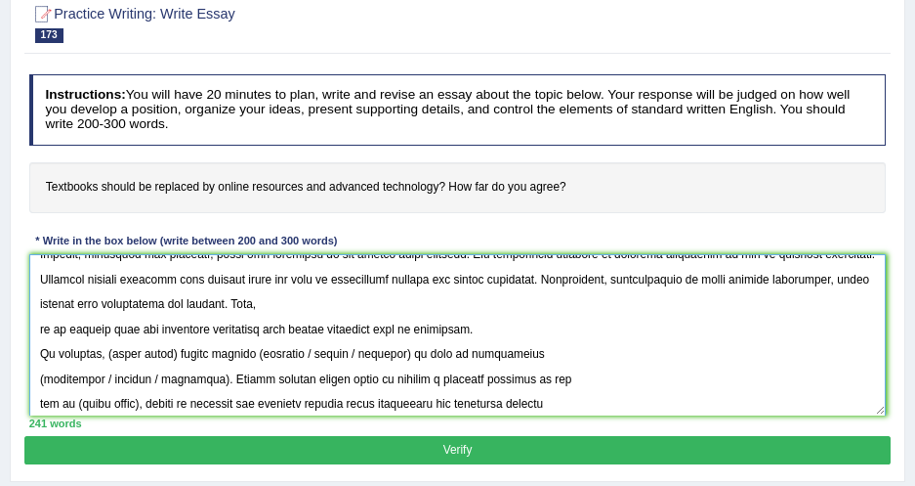
scroll to position [255, 0]
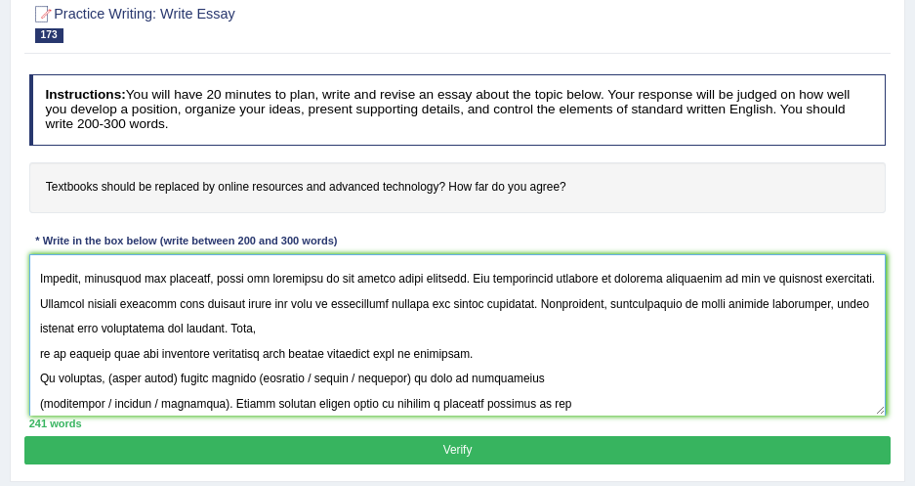
click at [31, 353] on textarea at bounding box center [458, 334] width 858 height 161
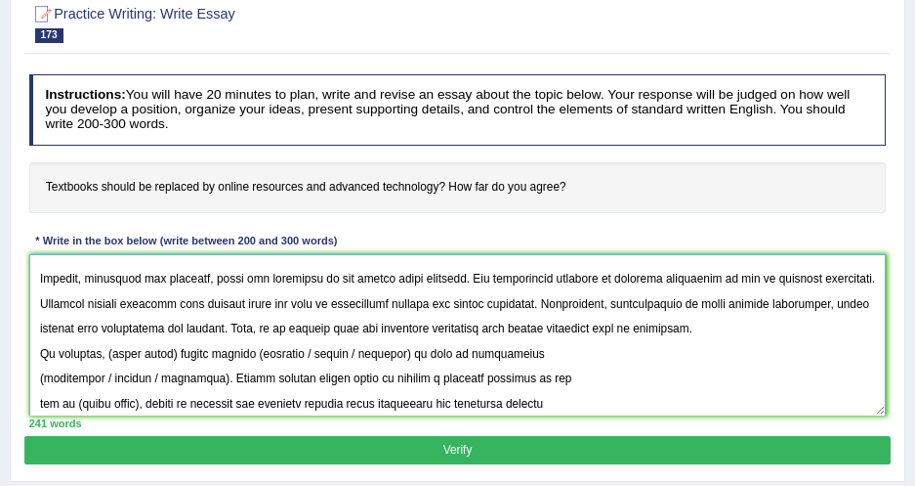
scroll to position [226, 0]
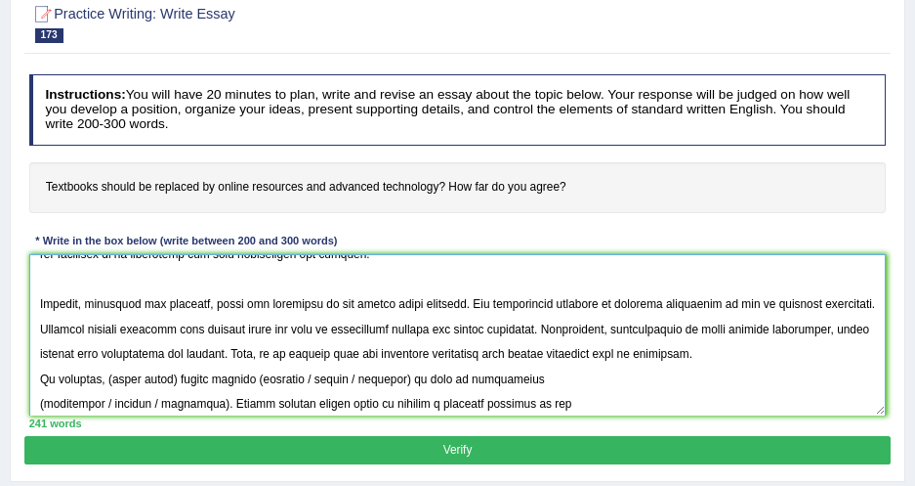
click at [809, 361] on textarea at bounding box center [458, 334] width 858 height 161
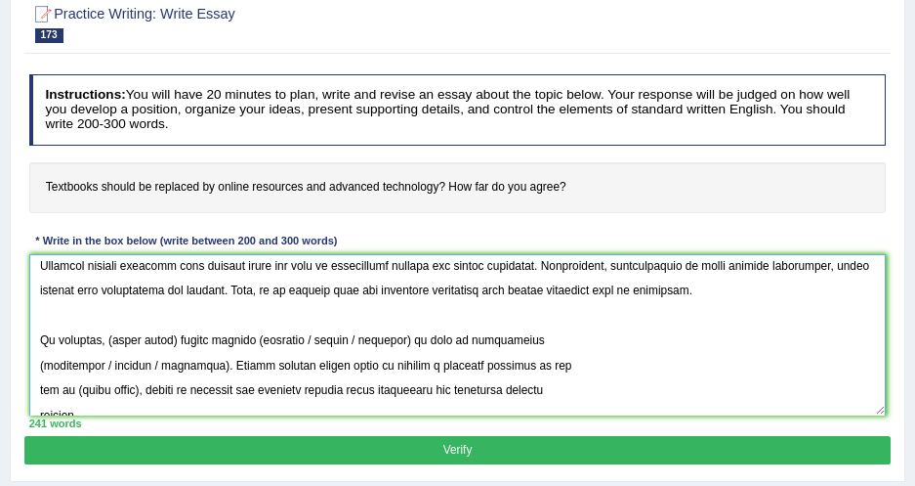
scroll to position [351, 0]
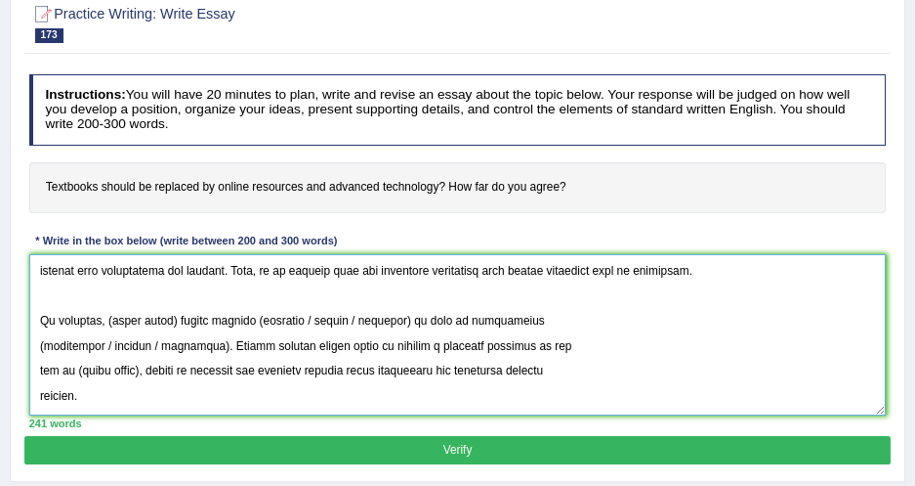
drag, startPoint x: 108, startPoint y: 294, endPoint x: 172, endPoint y: 292, distance: 63.5
click at [172, 292] on textarea at bounding box center [458, 334] width 858 height 161
paste textarea "online resources"
click at [274, 295] on textarea at bounding box center [458, 334] width 858 height 161
drag, startPoint x: 316, startPoint y: 293, endPoint x: 424, endPoint y: 301, distance: 108.7
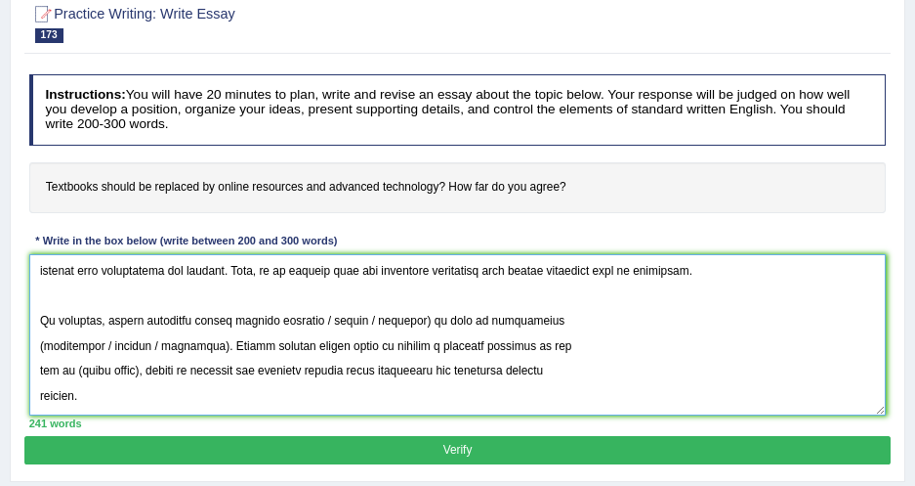
click at [424, 301] on textarea at bounding box center [458, 334] width 858 height 161
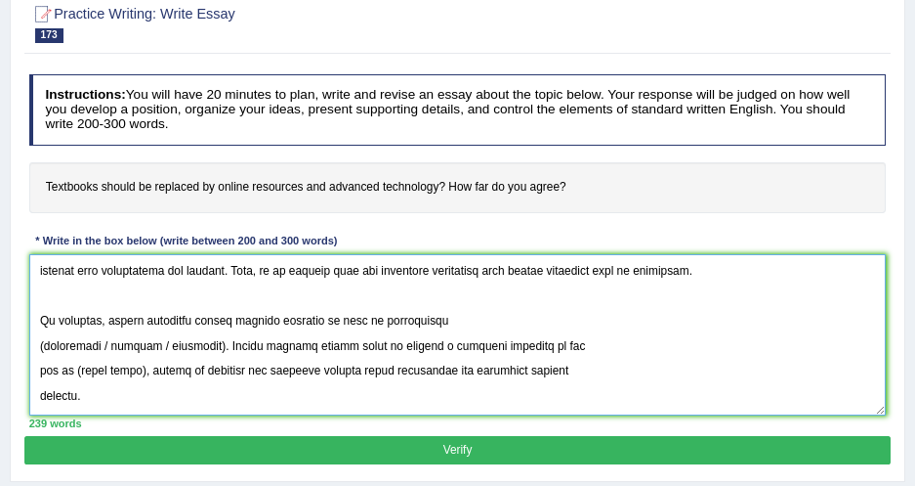
click at [41, 320] on textarea at bounding box center [458, 334] width 858 height 161
drag, startPoint x: 94, startPoint y: 318, endPoint x: 202, endPoint y: 316, distance: 108.5
click at [202, 316] on textarea at bounding box center [458, 334] width 858 height 161
drag, startPoint x: 74, startPoint y: 344, endPoint x: 140, endPoint y: 341, distance: 65.5
click at [140, 341] on textarea at bounding box center [458, 334] width 858 height 161
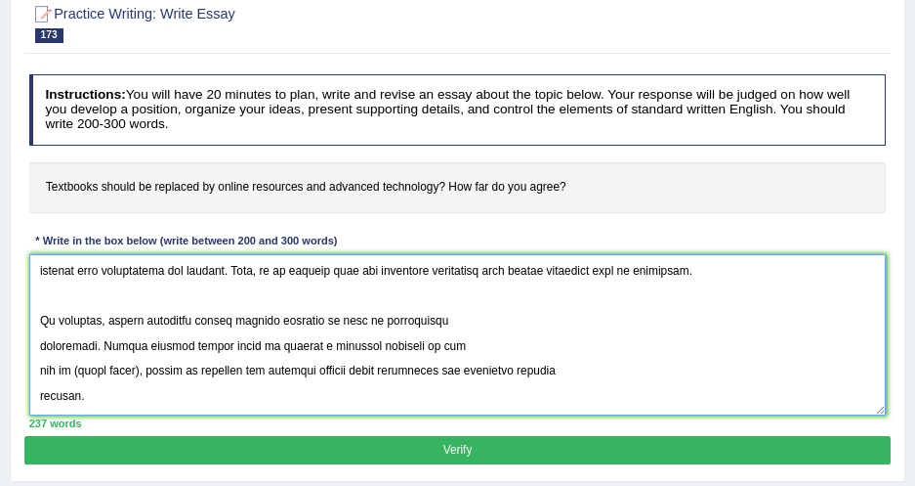
paste textarea "online resources"
click at [41, 319] on textarea at bounding box center [458, 334] width 858 height 161
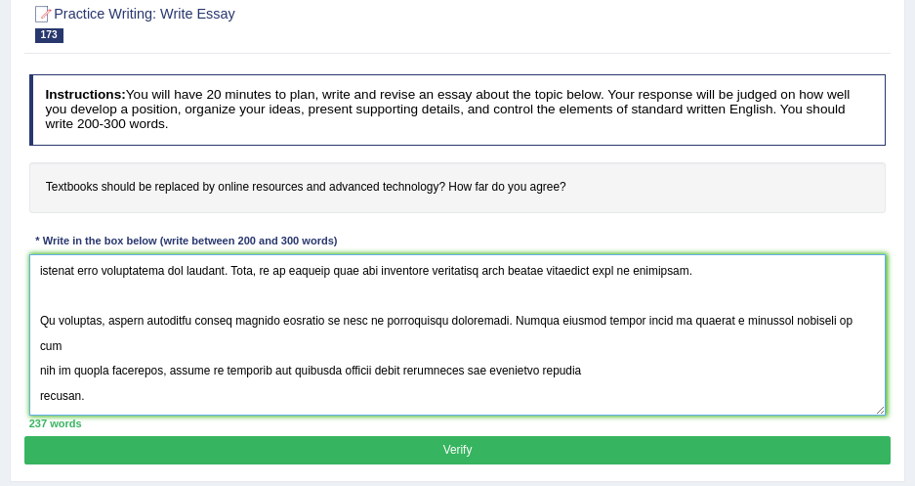
scroll to position [321, 0]
click at [37, 374] on textarea at bounding box center [458, 334] width 858 height 161
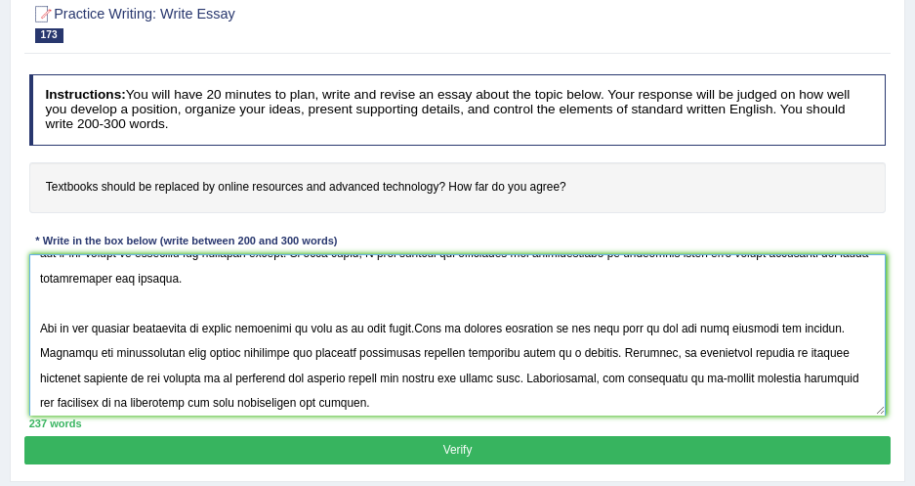
scroll to position [0, 0]
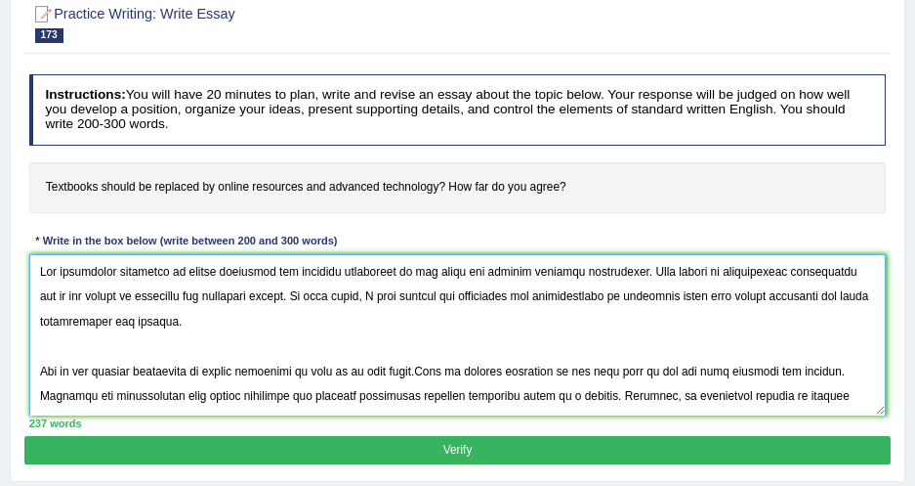
click at [106, 342] on textarea at bounding box center [458, 334] width 858 height 161
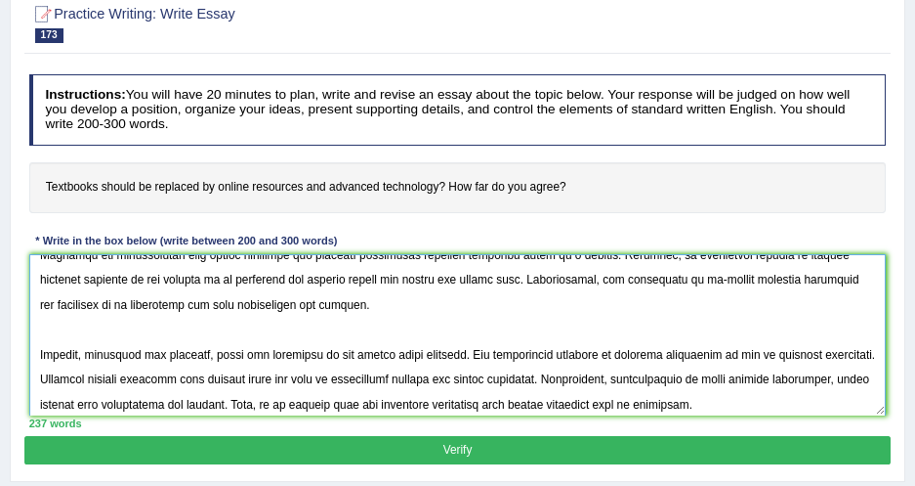
scroll to position [208, 0]
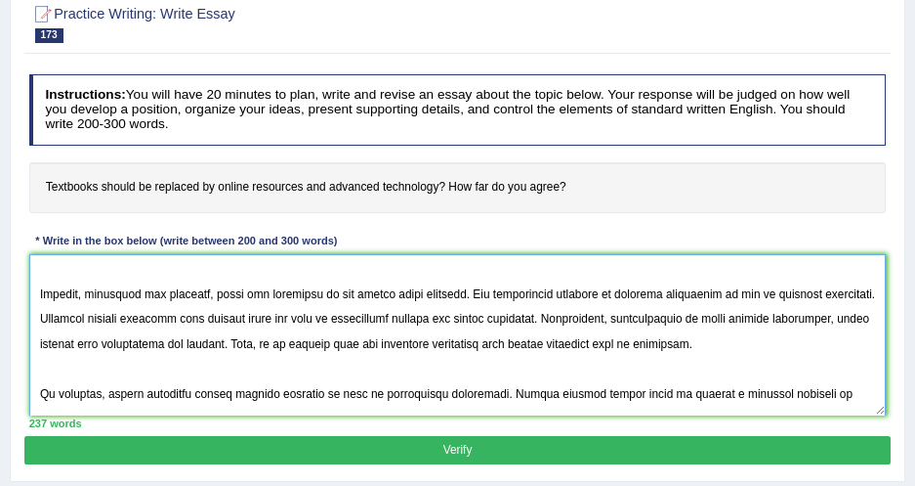
click at [51, 278] on textarea at bounding box center [458, 334] width 858 height 161
click at [48, 273] on textarea at bounding box center [458, 334] width 858 height 161
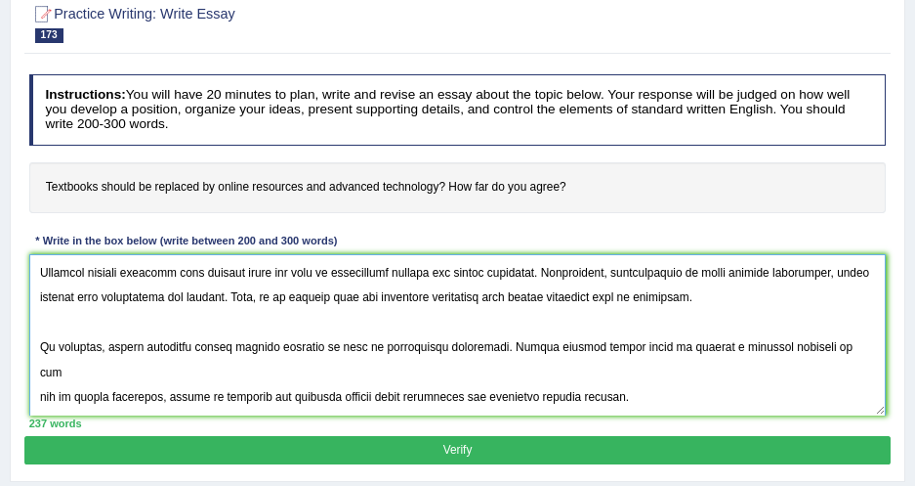
click at [54, 329] on textarea at bounding box center [458, 334] width 858 height 161
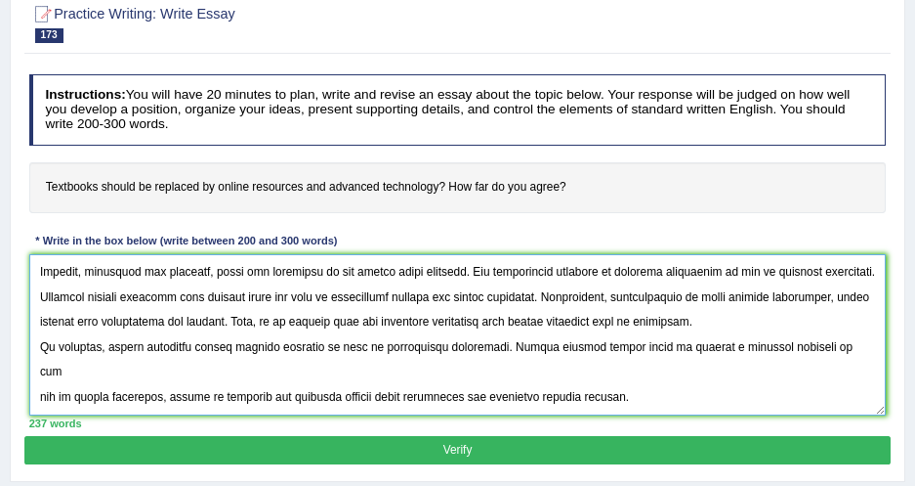
click at [41, 395] on textarea at bounding box center [458, 334] width 858 height 161
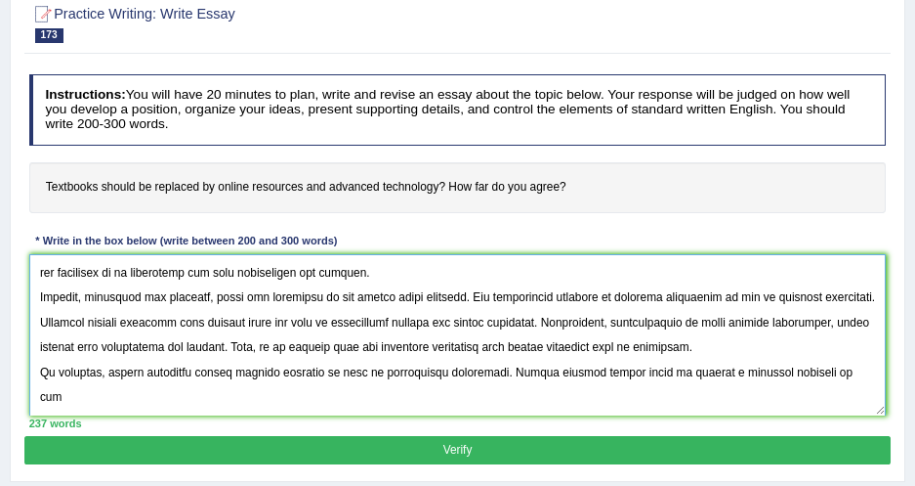
scroll to position [0, 0]
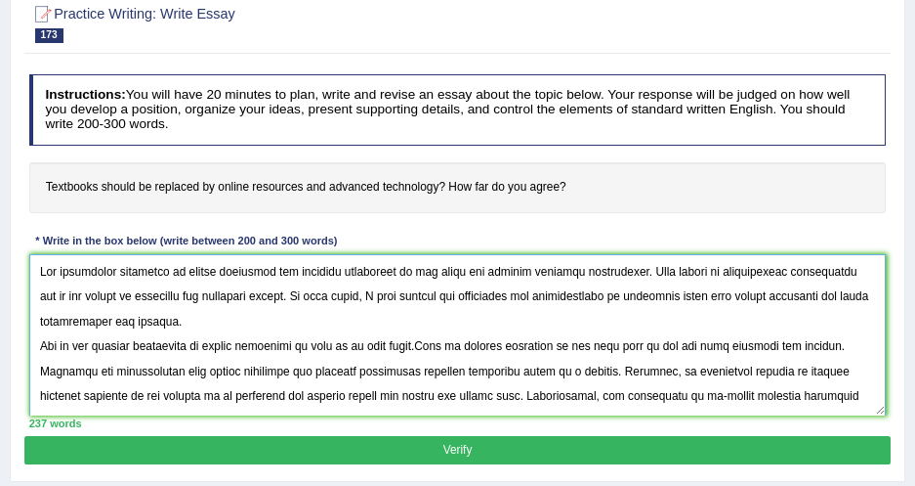
drag, startPoint x: 641, startPoint y: 392, endPoint x: 0, endPoint y: 92, distance: 707.6
click at [0, 92] on html "Toggle navigation Home Practice Questions Speaking Practice Read Aloud Repeat S…" at bounding box center [457, 66] width 915 height 486
type textarea "The increasing influence of online resources and advanced technology on our liv…"
click at [525, 230] on div "Instructions: You will have 20 minutes to plan, write and revise an essay about…" at bounding box center [457, 250] width 866 height 369
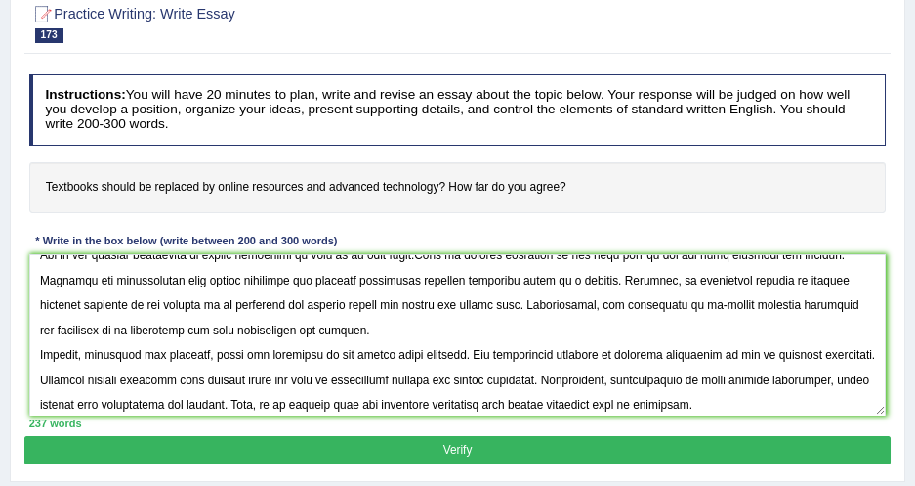
scroll to position [175, 0]
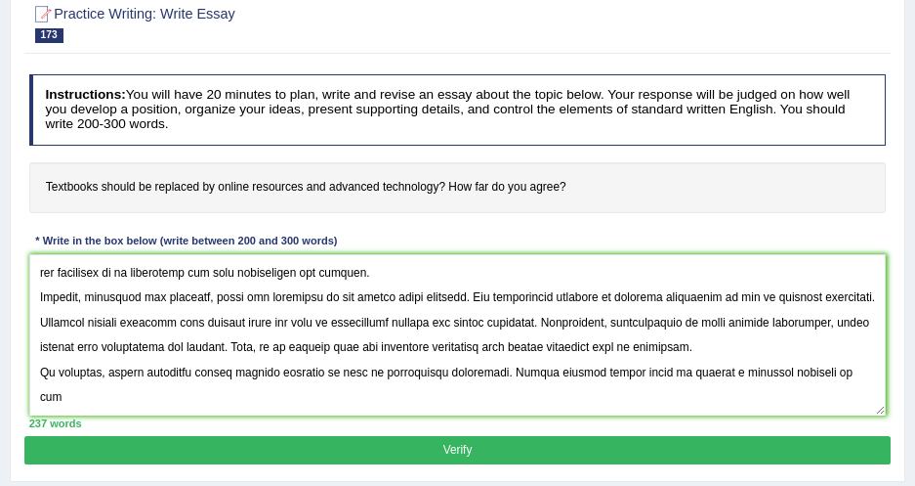
click at [279, 436] on button "Verify" at bounding box center [457, 450] width 866 height 28
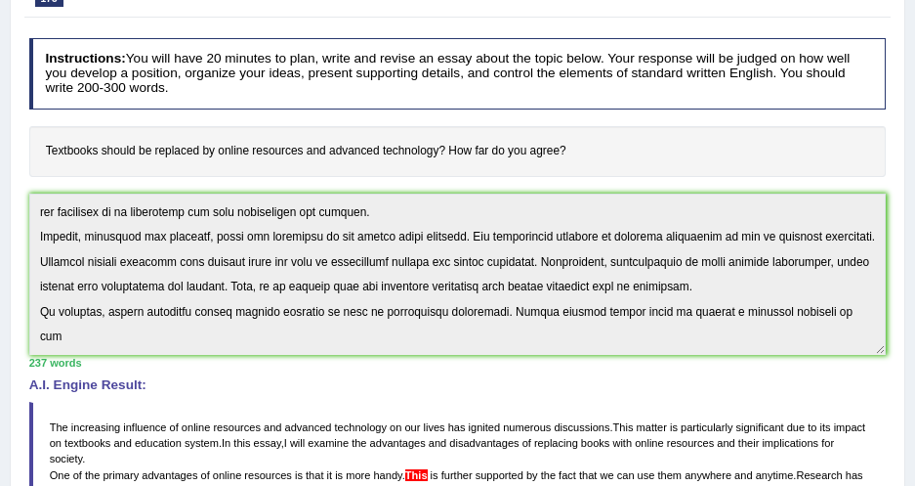
scroll to position [96, 0]
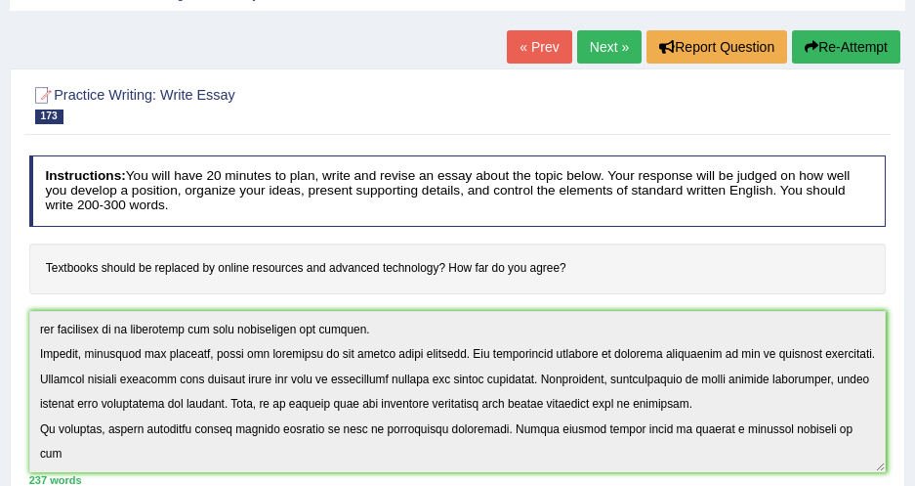
click at [513, 245] on h4 "Textbooks should be replaced by online resources and advanced technology? How f…" at bounding box center [458, 268] width 858 height 51
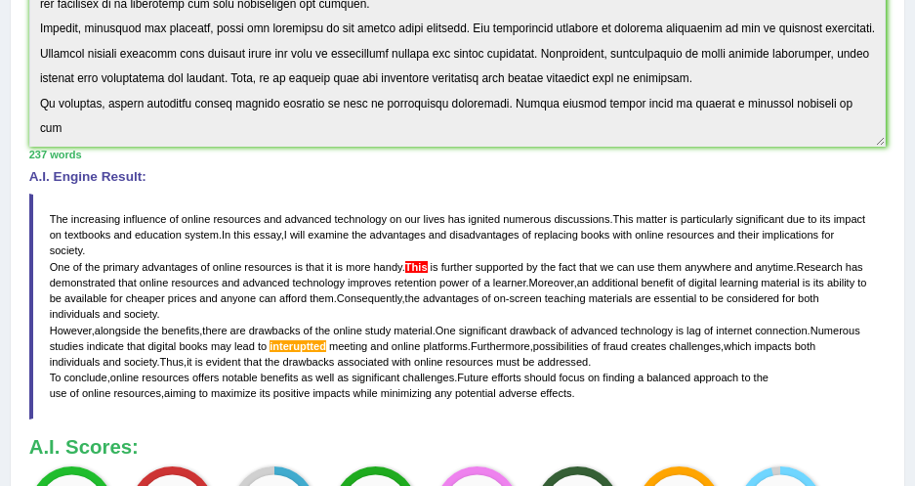
scroll to position [444, 0]
